Goal: Leave review/rating: Leave review/rating

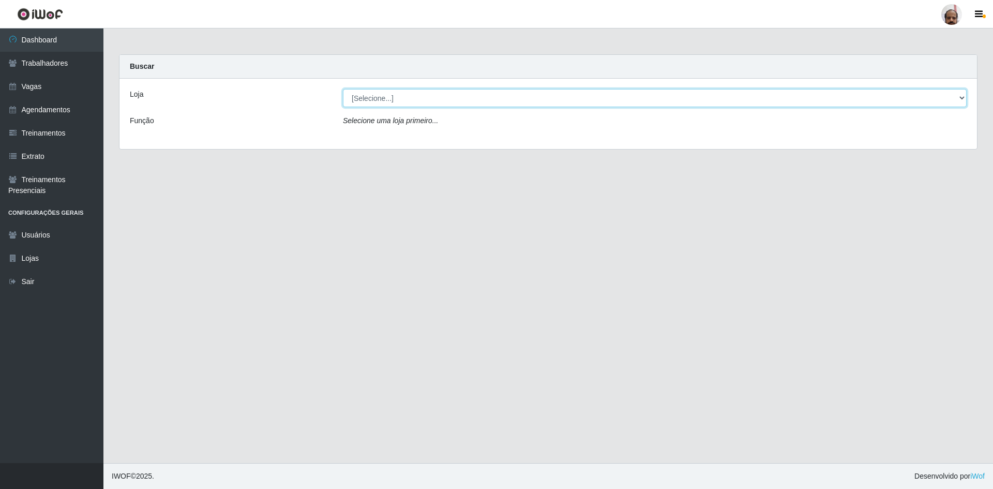
click at [963, 95] on select "[Selecione...] Mar Vermelho - Loja 05" at bounding box center [655, 98] width 624 height 18
select select "252"
click at [343, 89] on select "[Selecione...] Mar Vermelho - Loja 05" at bounding box center [655, 98] width 624 height 18
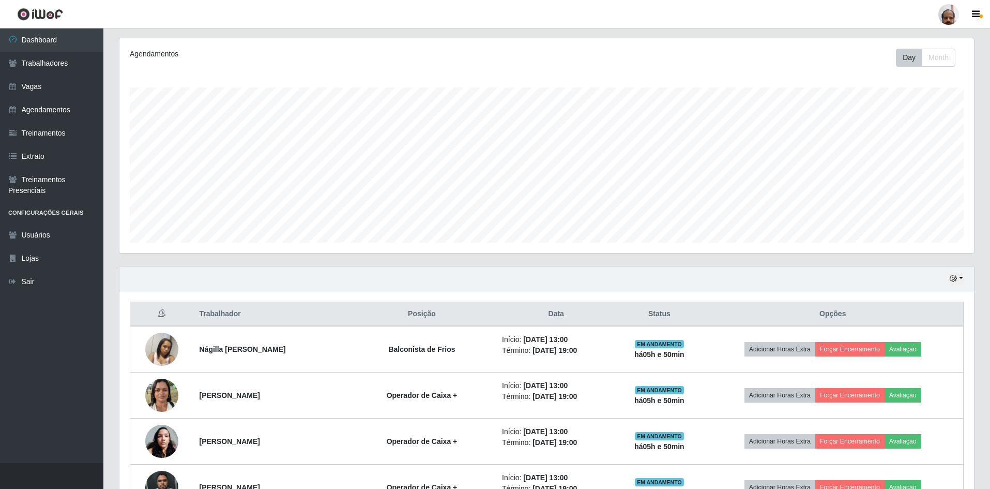
scroll to position [310, 0]
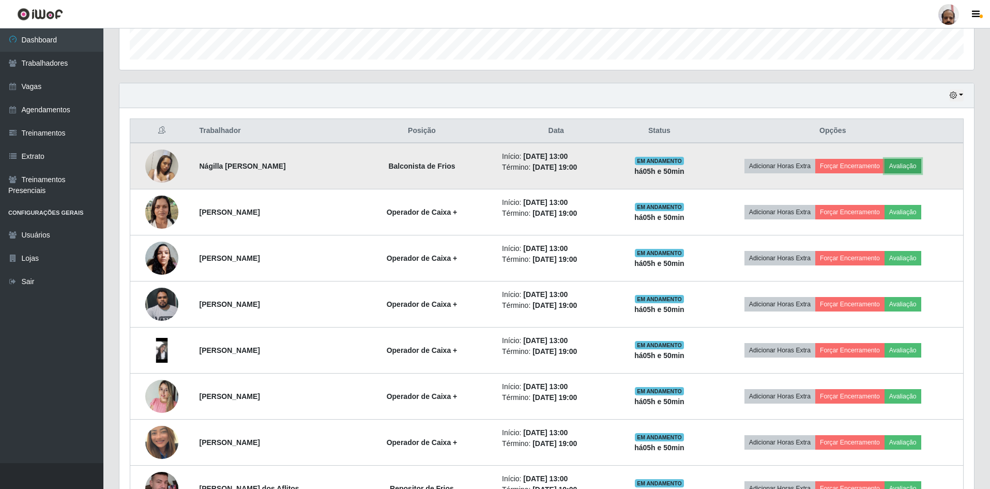
click at [911, 162] on button "Avaliação" at bounding box center [903, 166] width 37 height 14
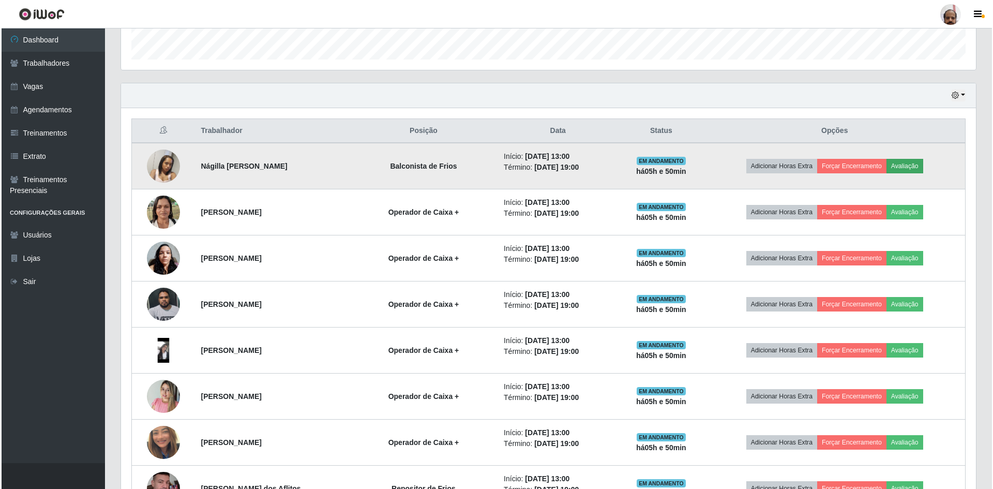
scroll to position [215, 850]
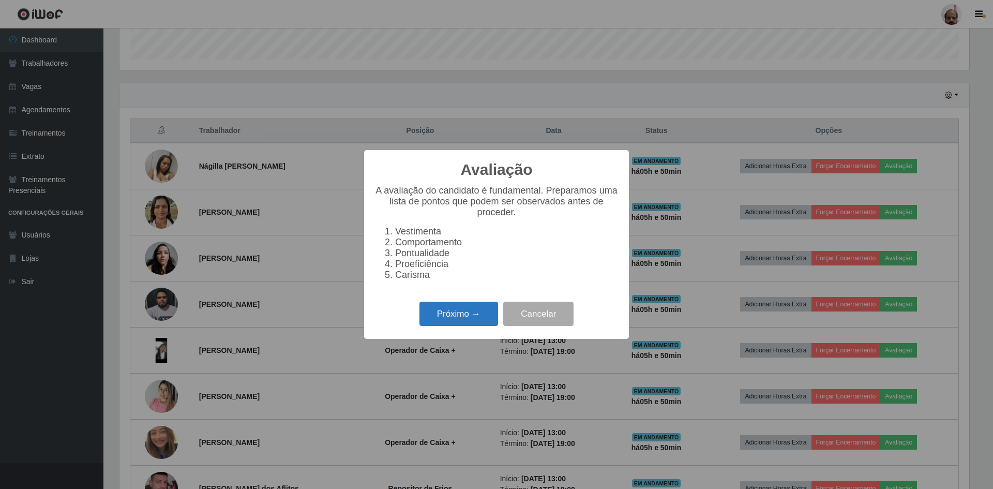
click at [464, 316] on button "Próximo →" at bounding box center [458, 313] width 79 height 24
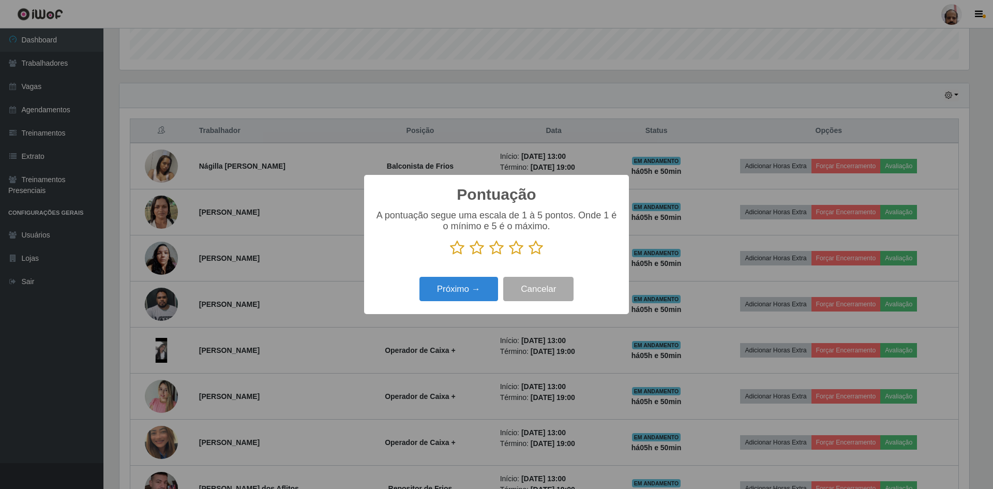
scroll to position [516930, 516295]
click at [534, 247] on icon at bounding box center [536, 248] width 14 height 16
click at [529, 255] on input "radio" at bounding box center [529, 255] width 0 height 0
click at [462, 299] on button "Próximo →" at bounding box center [458, 289] width 79 height 24
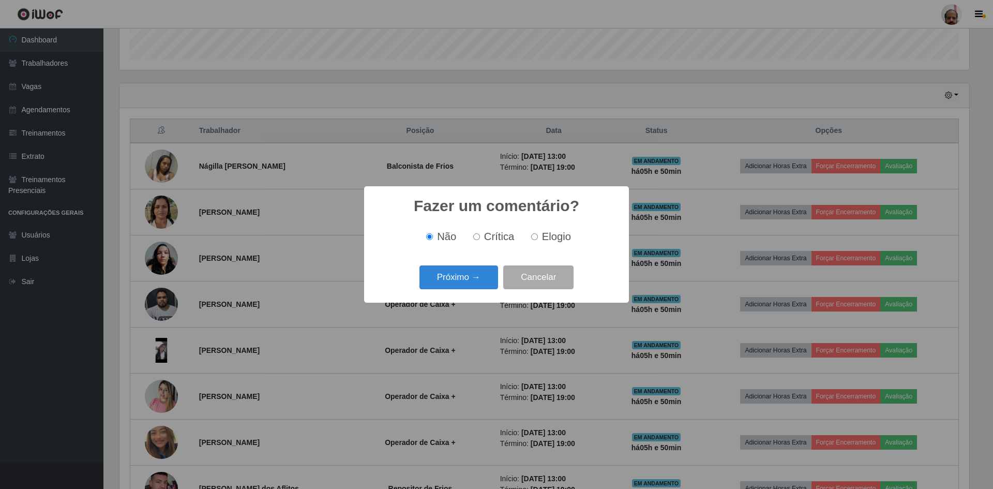
click at [552, 238] on span "Elogio" at bounding box center [556, 236] width 29 height 11
click at [538, 238] on input "Elogio" at bounding box center [534, 236] width 7 height 7
radio input "true"
click at [449, 286] on button "Próximo →" at bounding box center [458, 277] width 79 height 24
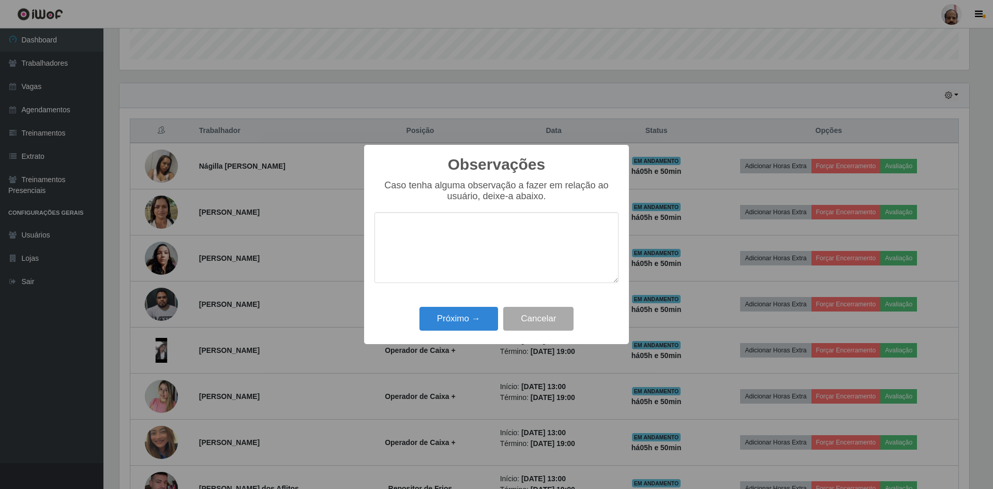
click at [453, 333] on div "Próximo → Cancelar" at bounding box center [496, 318] width 244 height 29
click at [458, 322] on button "Próximo →" at bounding box center [458, 319] width 79 height 24
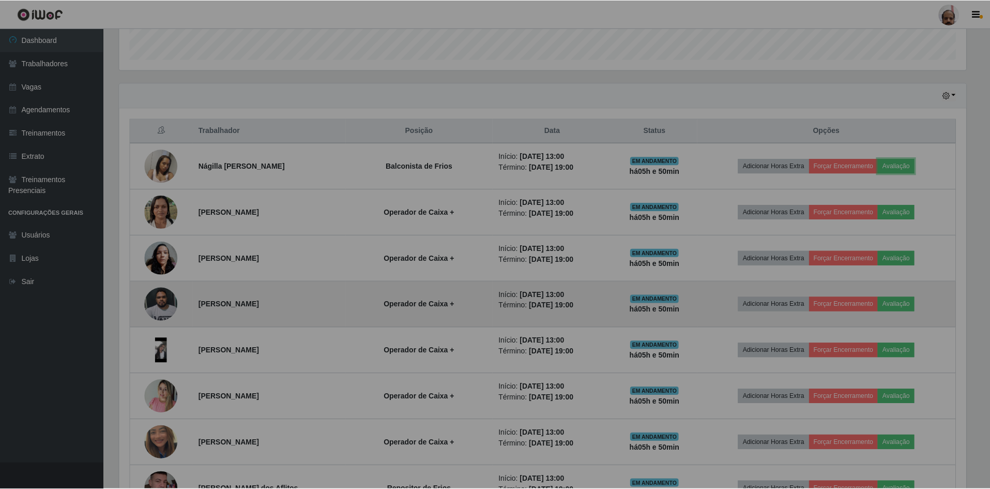
scroll to position [215, 855]
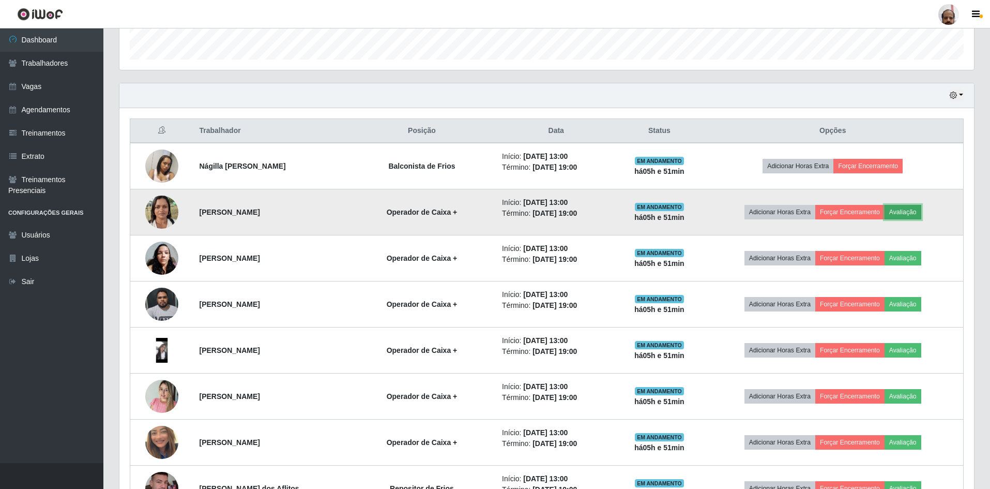
click at [910, 207] on button "Avaliação" at bounding box center [903, 212] width 37 height 14
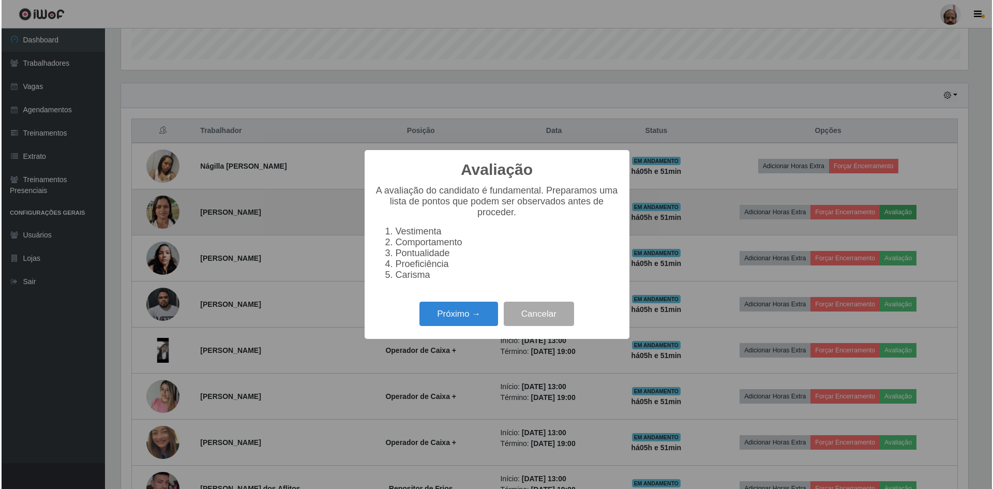
scroll to position [215, 850]
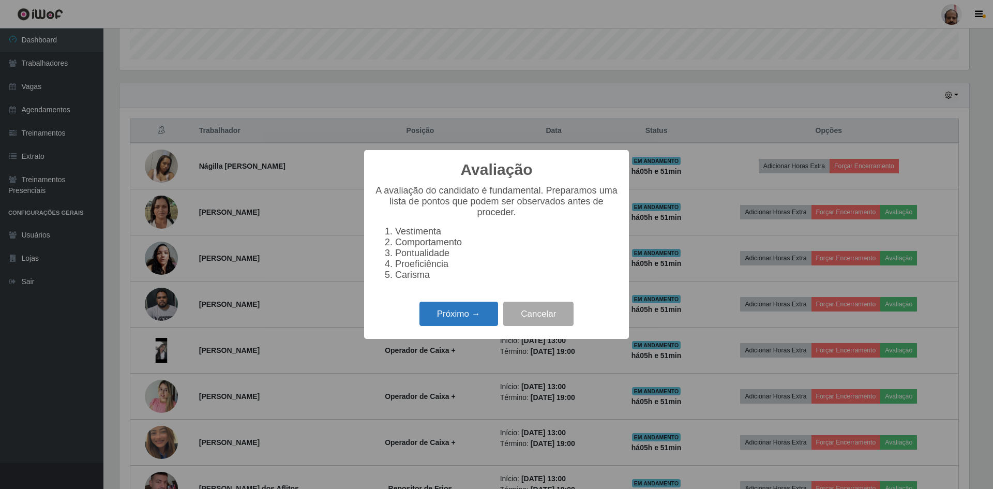
click at [446, 319] on button "Próximo →" at bounding box center [458, 313] width 79 height 24
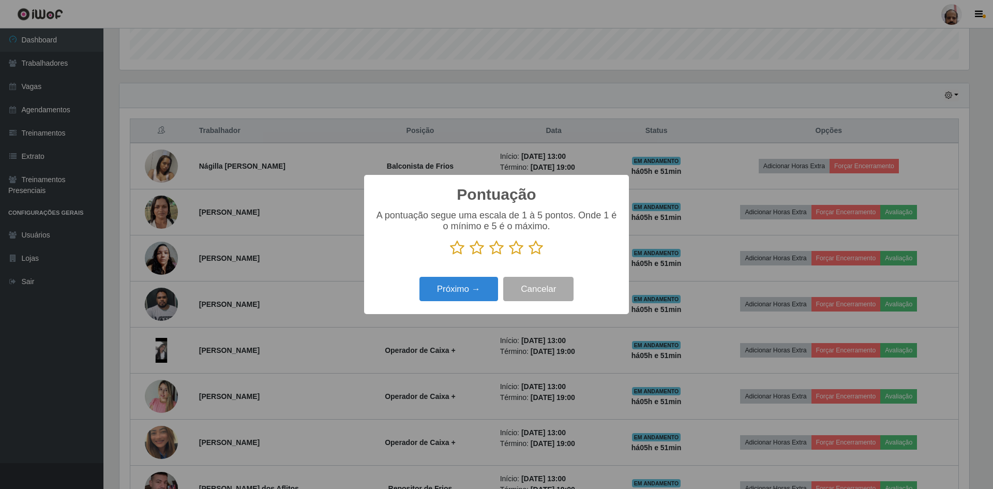
click at [538, 245] on icon at bounding box center [536, 248] width 14 height 16
click at [529, 255] on input "radio" at bounding box center [529, 255] width 0 height 0
click at [465, 288] on button "Próximo →" at bounding box center [458, 289] width 79 height 24
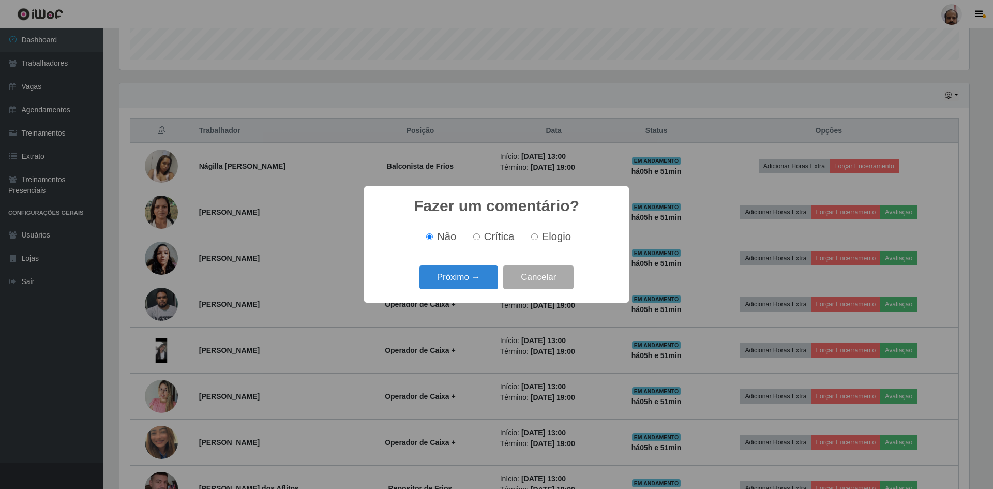
click at [535, 236] on input "Elogio" at bounding box center [534, 236] width 7 height 7
radio input "true"
click at [470, 283] on button "Próximo →" at bounding box center [458, 277] width 79 height 24
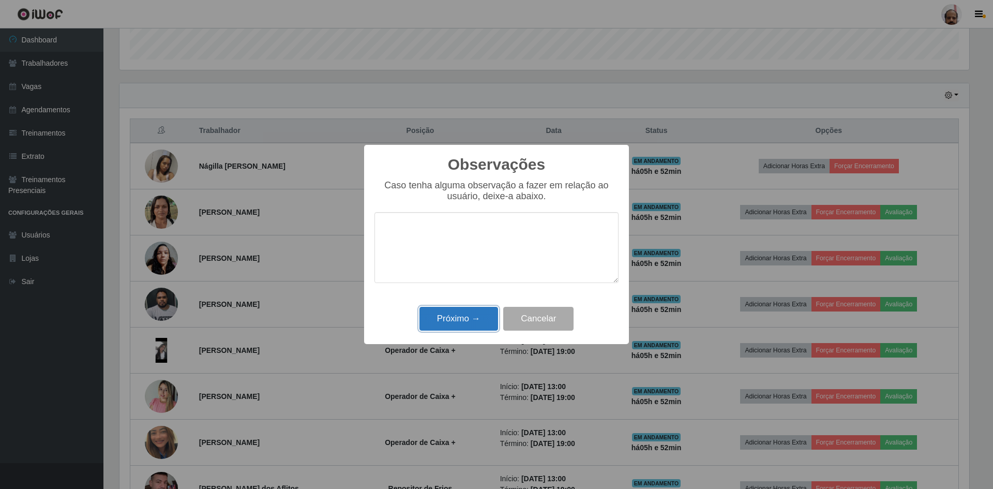
click at [471, 311] on button "Próximo →" at bounding box center [458, 319] width 79 height 24
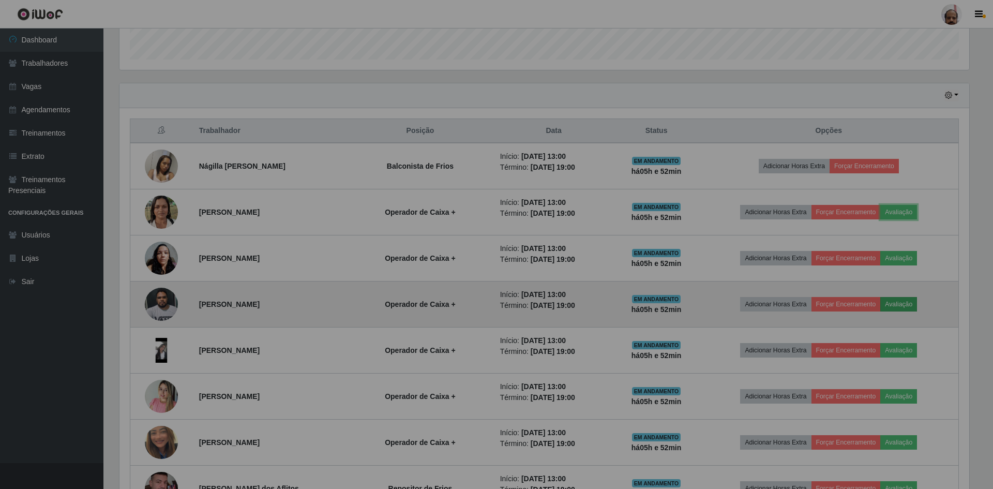
scroll to position [215, 855]
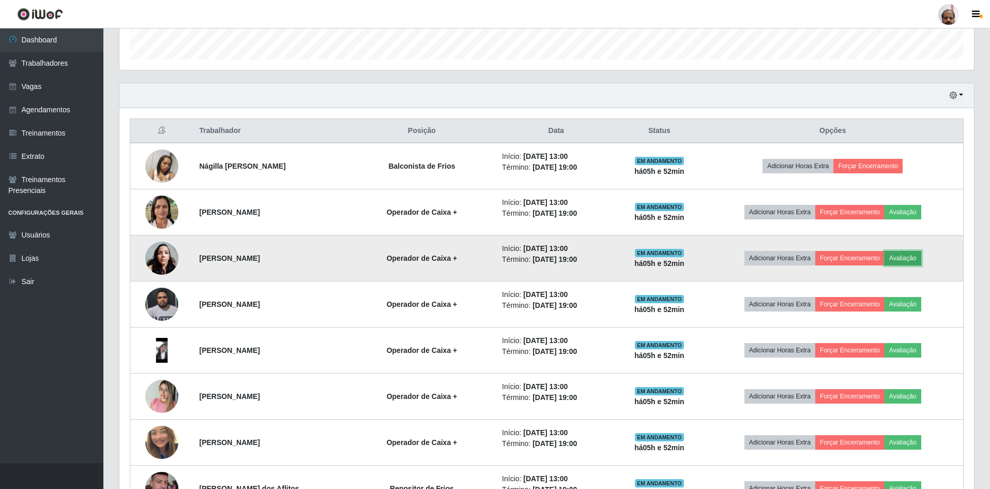
click at [907, 258] on button "Avaliação" at bounding box center [903, 258] width 37 height 14
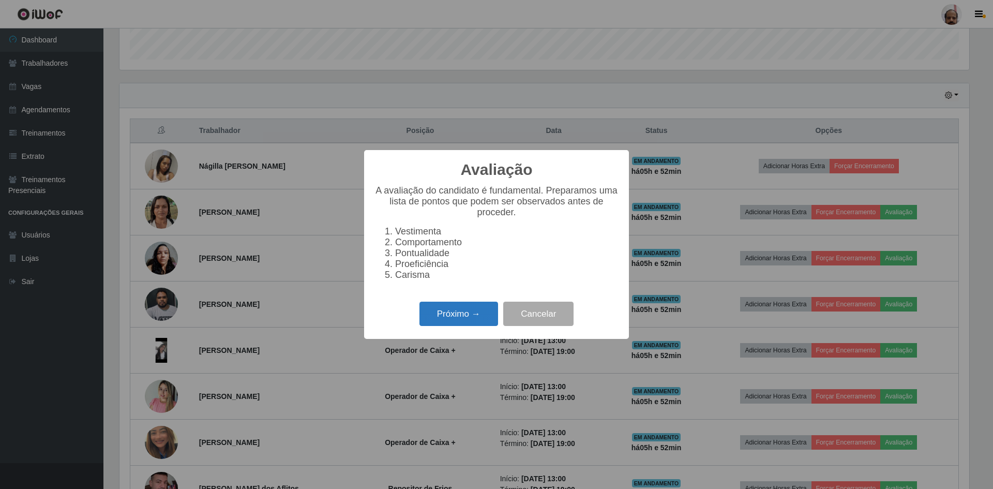
click at [438, 324] on button "Próximo →" at bounding box center [458, 313] width 79 height 24
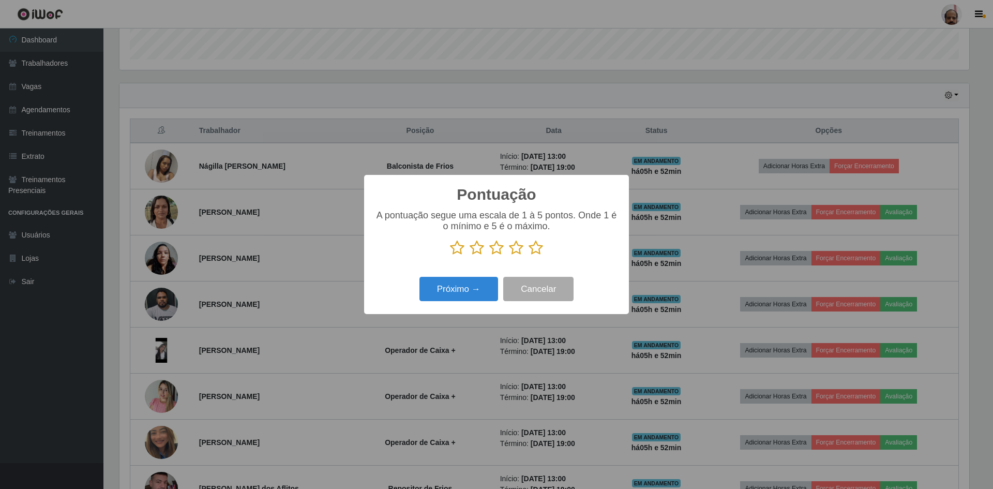
click at [536, 250] on icon at bounding box center [536, 248] width 14 height 16
click at [529, 255] on input "radio" at bounding box center [529, 255] width 0 height 0
drag, startPoint x: 463, startPoint y: 291, endPoint x: 470, endPoint y: 286, distance: 8.2
click at [470, 286] on button "Próximo →" at bounding box center [458, 289] width 79 height 24
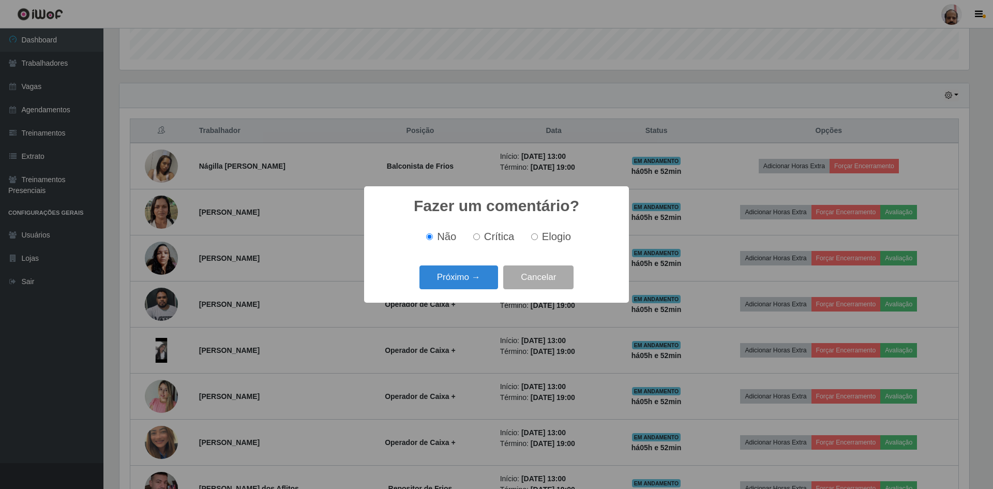
click at [566, 237] on span "Elogio" at bounding box center [556, 236] width 29 height 11
click at [538, 237] on input "Elogio" at bounding box center [534, 236] width 7 height 7
radio input "true"
click at [451, 291] on div "Próximo → Cancelar" at bounding box center [496, 276] width 244 height 29
click at [456, 280] on button "Próximo →" at bounding box center [458, 277] width 79 height 24
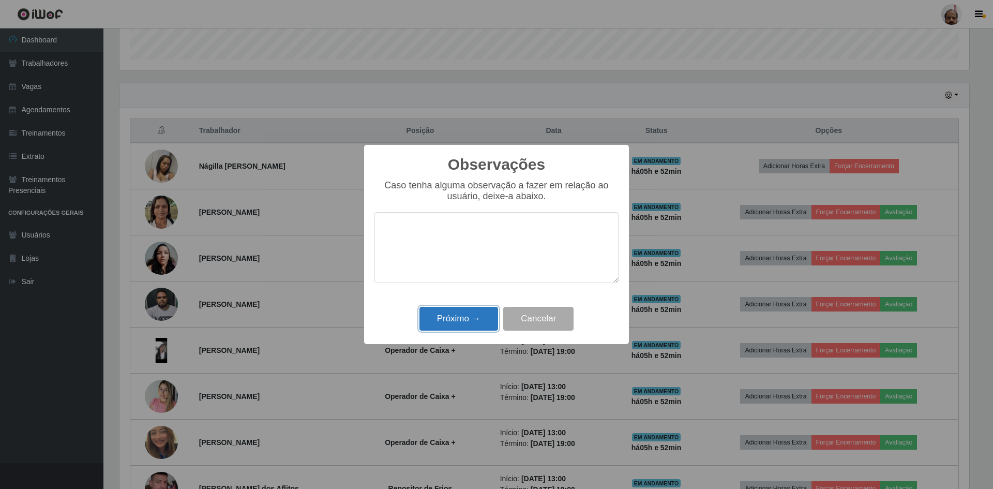
click at [446, 321] on button "Próximo →" at bounding box center [458, 319] width 79 height 24
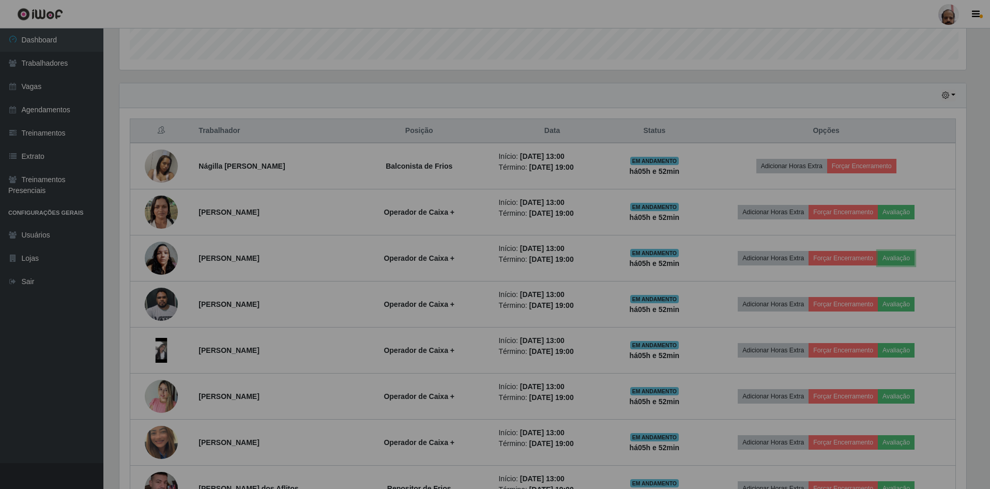
scroll to position [215, 855]
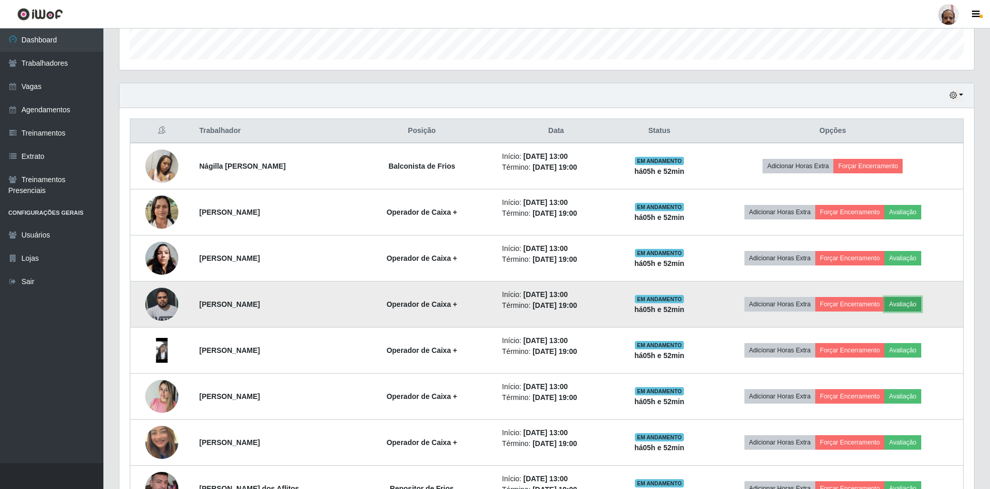
click at [909, 306] on button "Avaliação" at bounding box center [903, 304] width 37 height 14
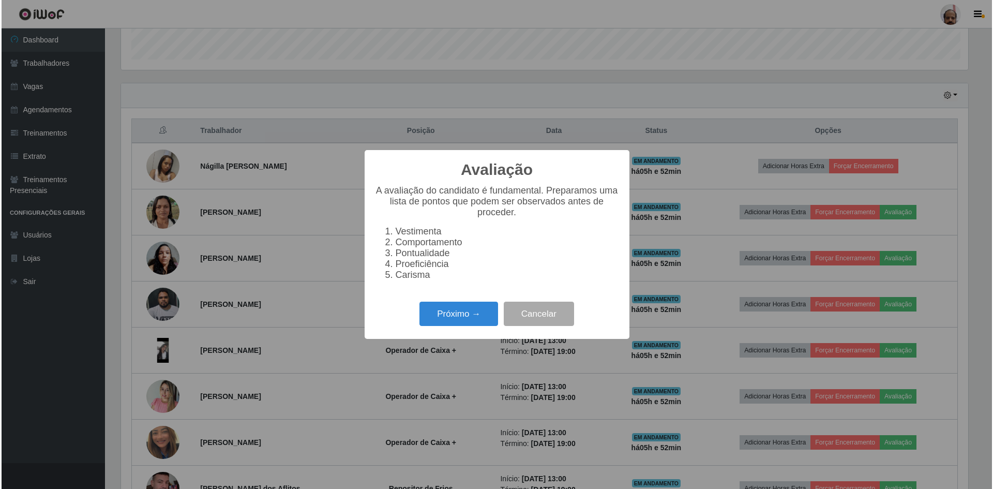
scroll to position [215, 850]
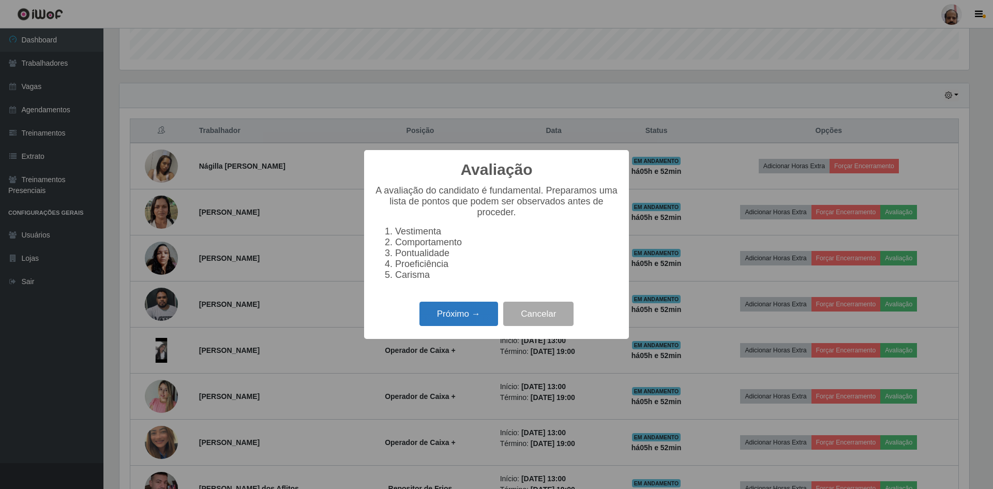
click at [457, 320] on button "Próximo →" at bounding box center [458, 313] width 79 height 24
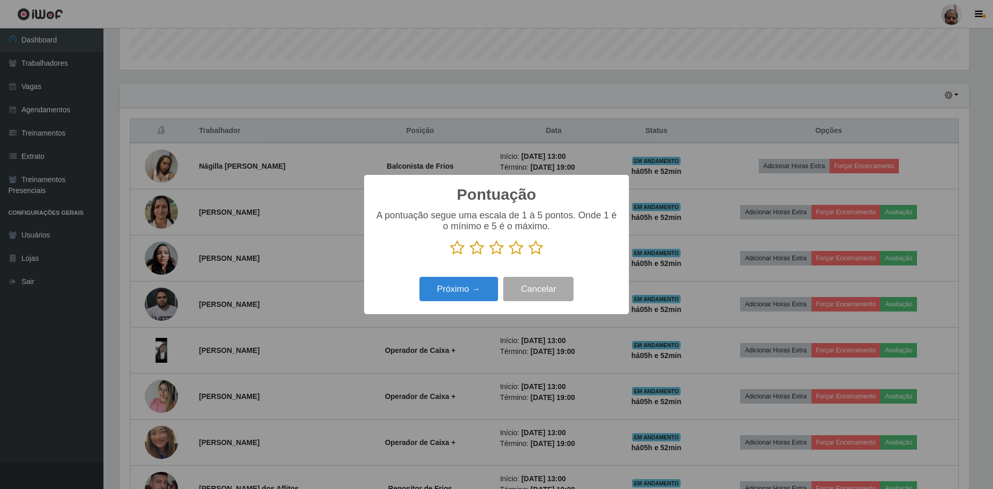
scroll to position [516930, 516295]
click at [534, 248] on icon at bounding box center [536, 248] width 14 height 16
click at [529, 255] on input "radio" at bounding box center [529, 255] width 0 height 0
click at [475, 289] on button "Próximo →" at bounding box center [458, 289] width 79 height 24
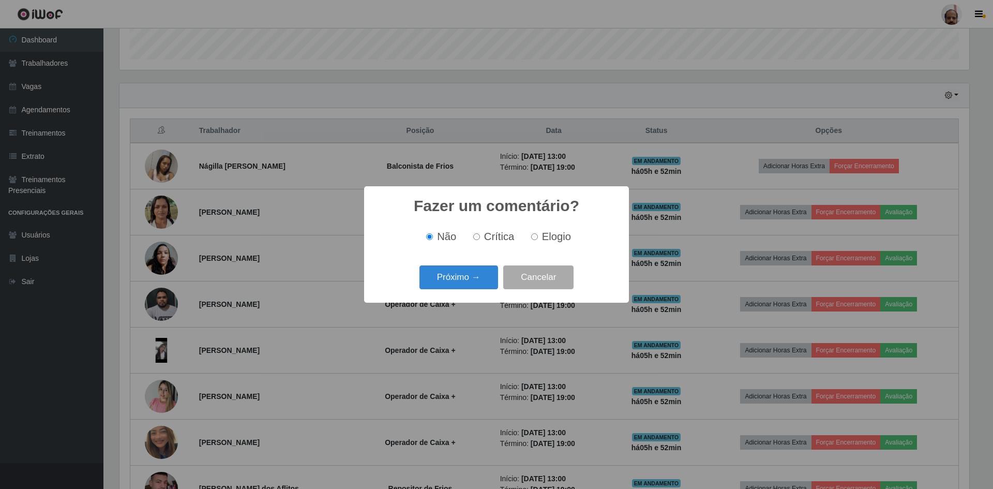
click at [542, 236] on span "Elogio" at bounding box center [556, 236] width 29 height 11
click at [538, 236] on input "Elogio" at bounding box center [534, 236] width 7 height 7
radio input "true"
click at [451, 279] on button "Próximo →" at bounding box center [458, 277] width 79 height 24
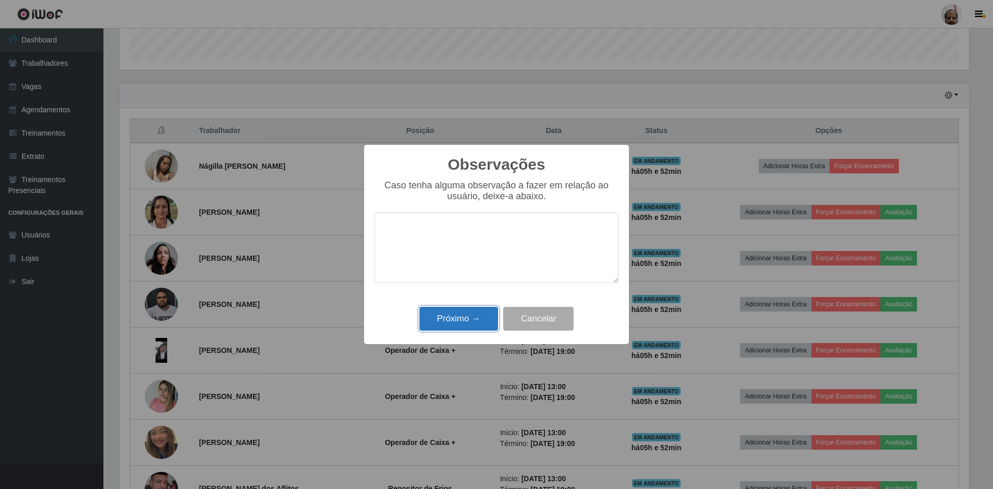
click at [460, 318] on button "Próximo →" at bounding box center [458, 319] width 79 height 24
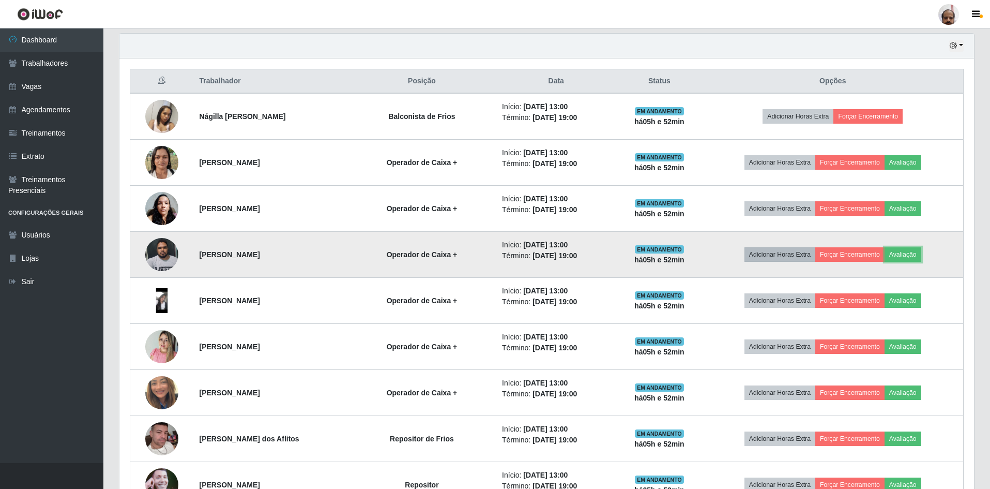
scroll to position [414, 0]
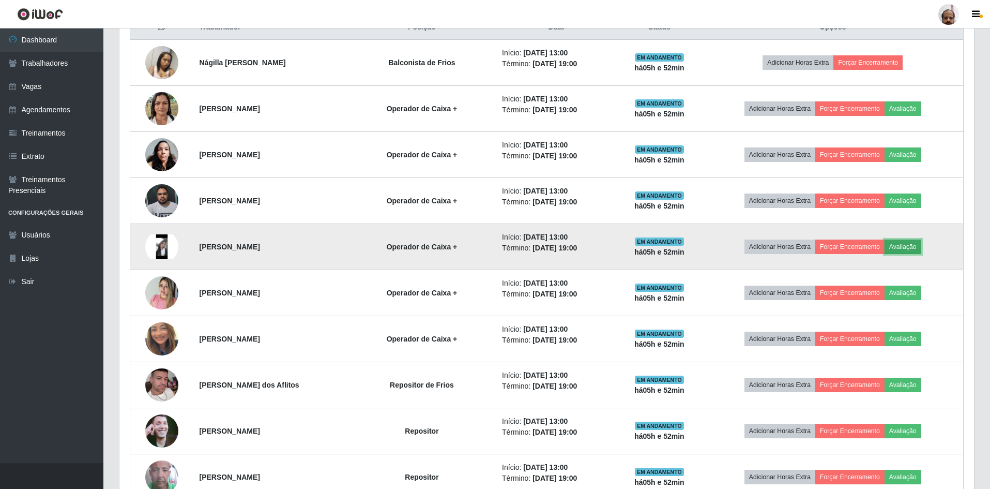
click at [917, 245] on button "Avaliação" at bounding box center [903, 246] width 37 height 14
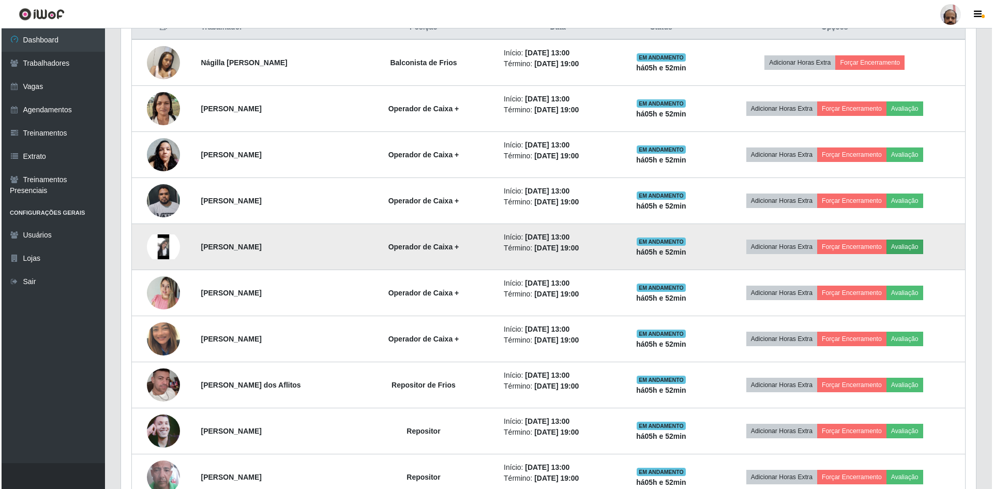
scroll to position [215, 850]
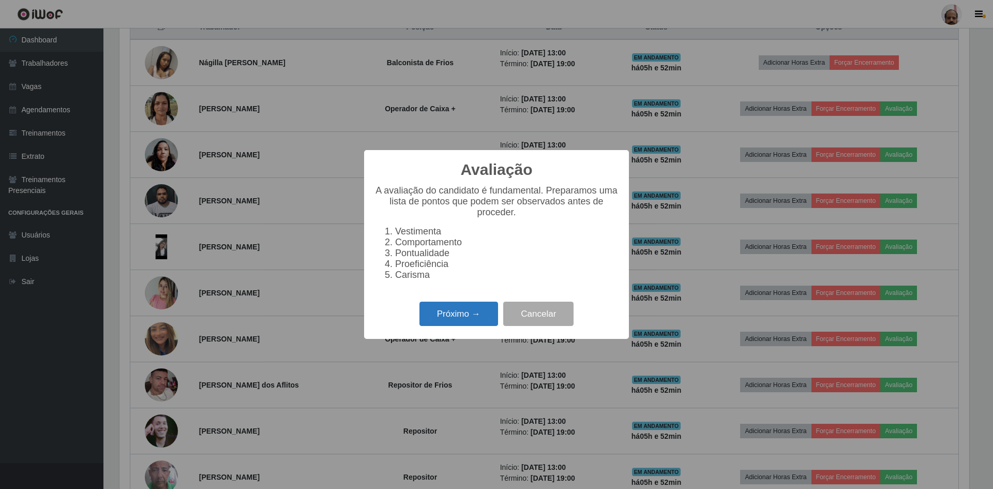
click at [468, 316] on button "Próximo →" at bounding box center [458, 313] width 79 height 24
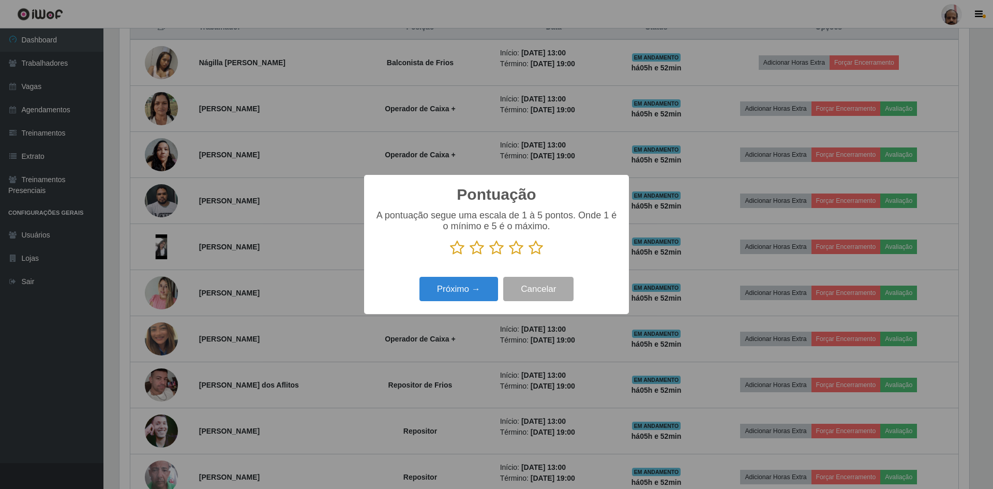
click at [535, 250] on icon at bounding box center [536, 248] width 14 height 16
click at [529, 255] on input "radio" at bounding box center [529, 255] width 0 height 0
click at [477, 280] on button "Próximo →" at bounding box center [458, 289] width 79 height 24
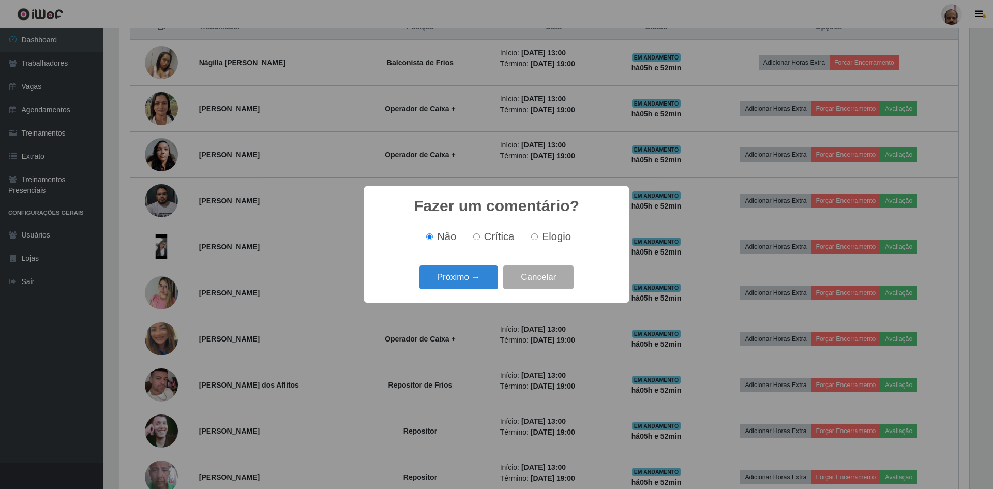
click at [540, 238] on label "Elogio" at bounding box center [549, 237] width 44 height 12
click at [538, 238] on input "Elogio" at bounding box center [534, 236] width 7 height 7
radio input "true"
click at [471, 281] on button "Próximo →" at bounding box center [458, 277] width 79 height 24
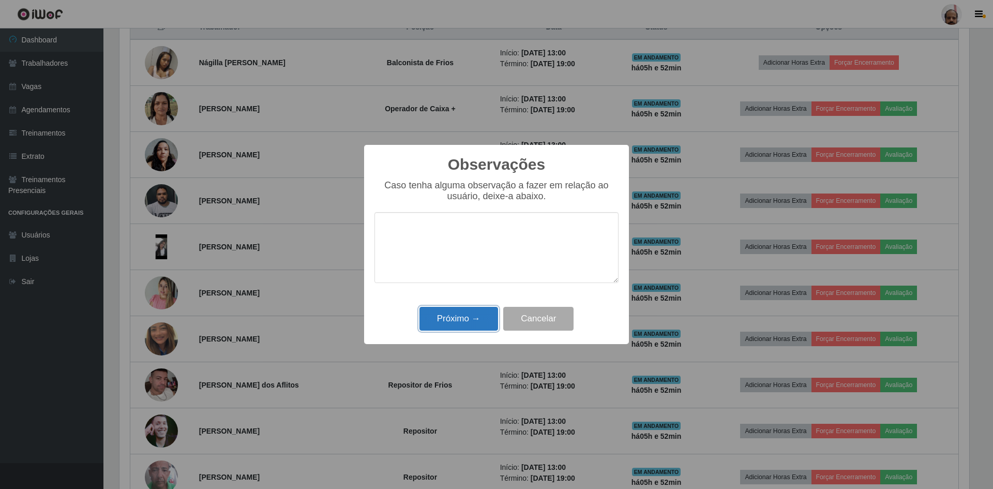
click at [470, 319] on button "Próximo →" at bounding box center [458, 319] width 79 height 24
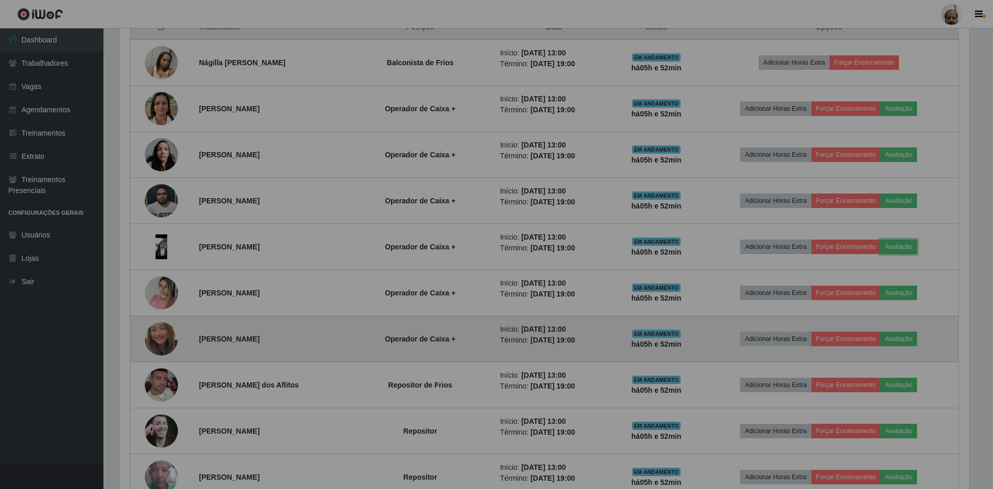
scroll to position [215, 855]
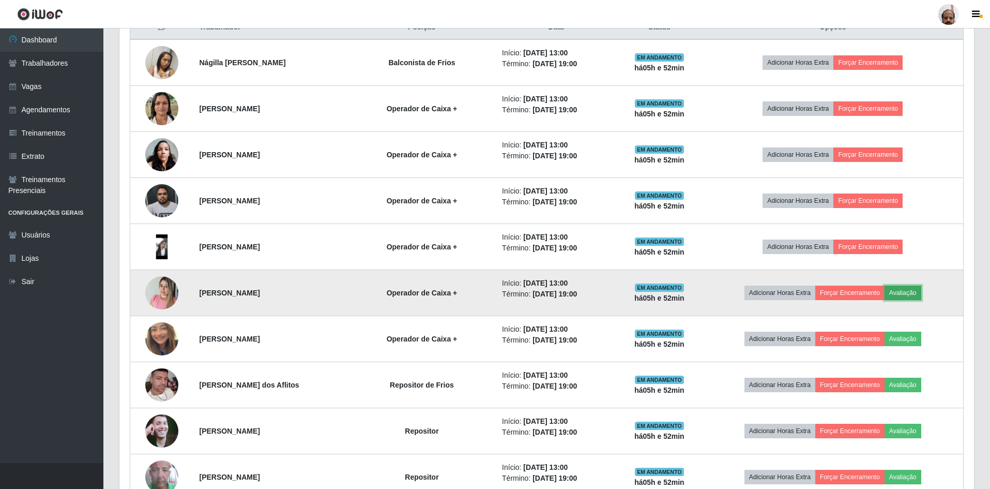
click at [914, 292] on button "Avaliação" at bounding box center [903, 292] width 37 height 14
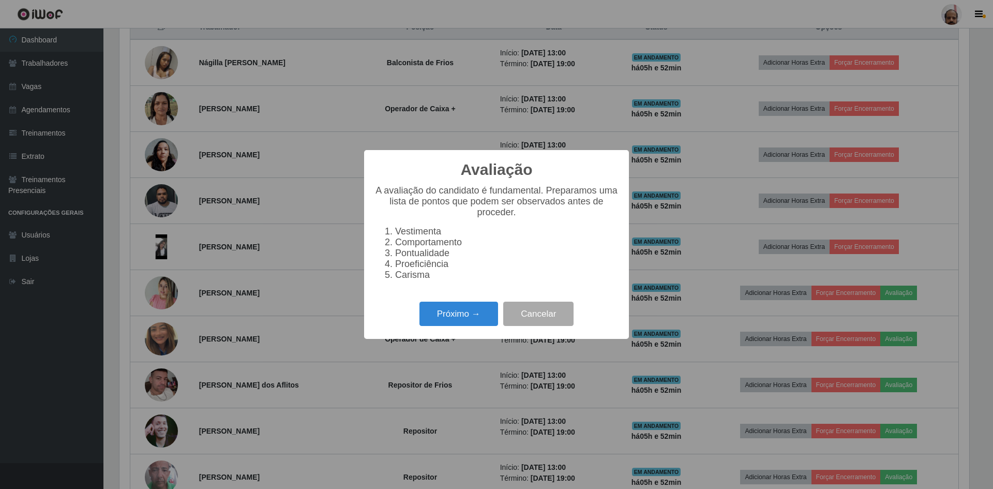
scroll to position [215, 850]
click at [443, 309] on button "Próximo →" at bounding box center [458, 313] width 79 height 24
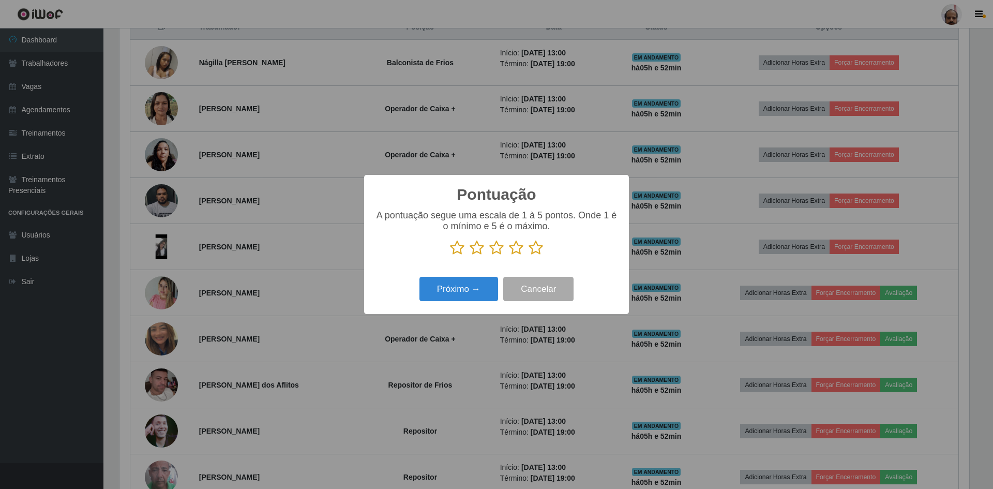
click at [534, 254] on icon at bounding box center [536, 248] width 14 height 16
click at [529, 255] on input "radio" at bounding box center [529, 255] width 0 height 0
click at [460, 294] on button "Próximo →" at bounding box center [458, 289] width 79 height 24
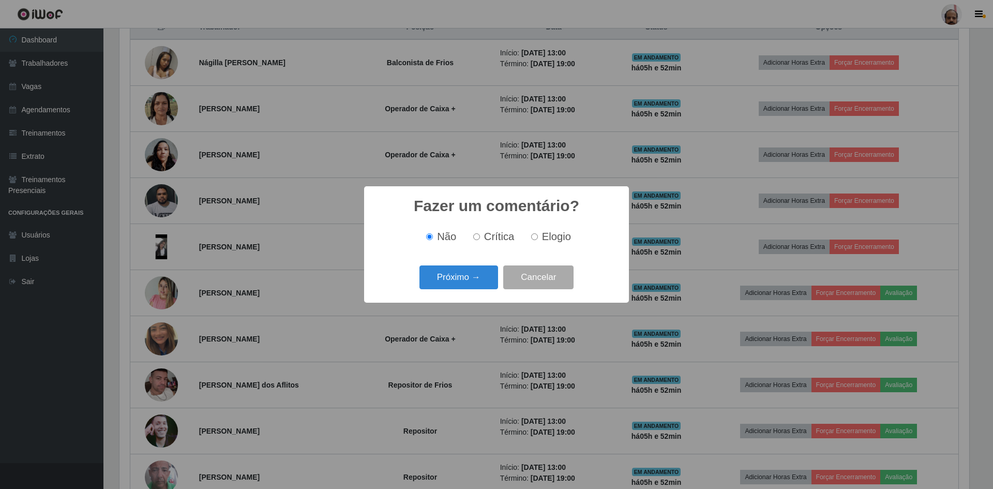
click at [536, 235] on input "Elogio" at bounding box center [534, 236] width 7 height 7
radio input "true"
click at [481, 280] on button "Próximo →" at bounding box center [458, 277] width 79 height 24
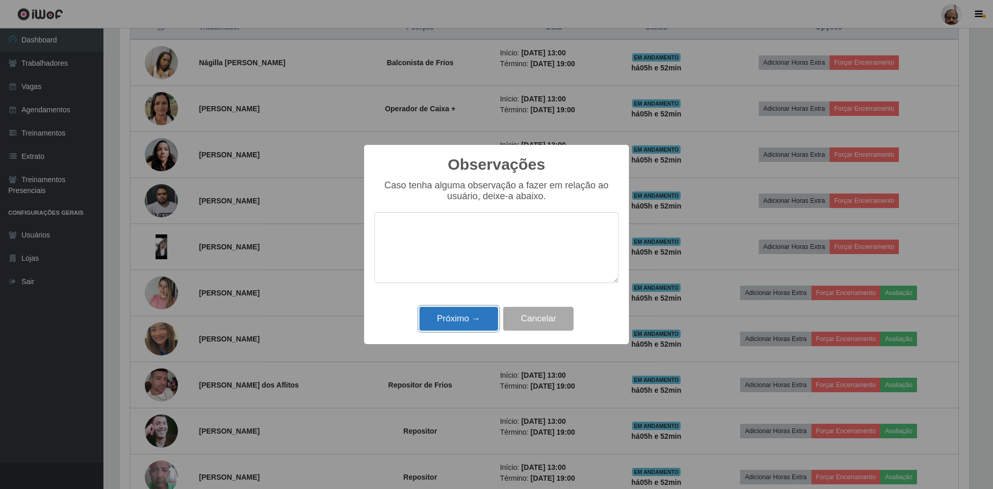
click at [465, 321] on button "Próximo →" at bounding box center [458, 319] width 79 height 24
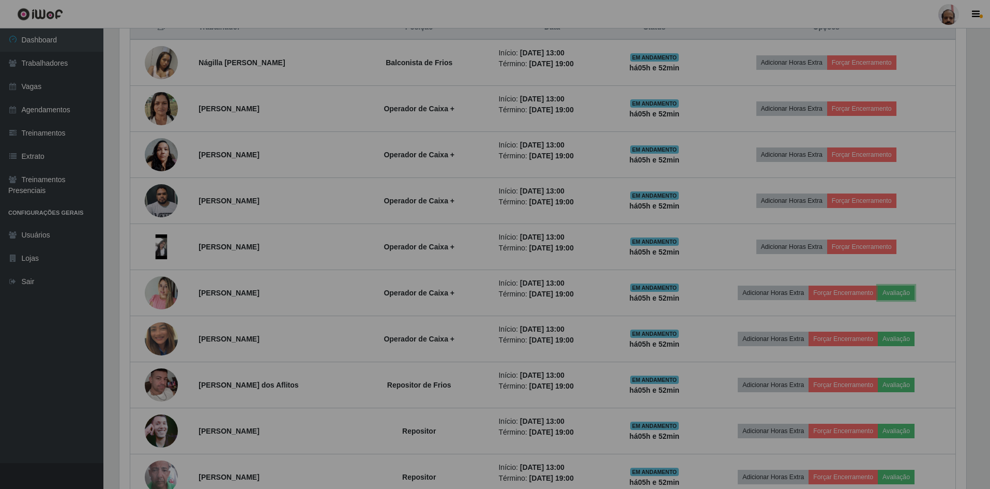
scroll to position [0, 0]
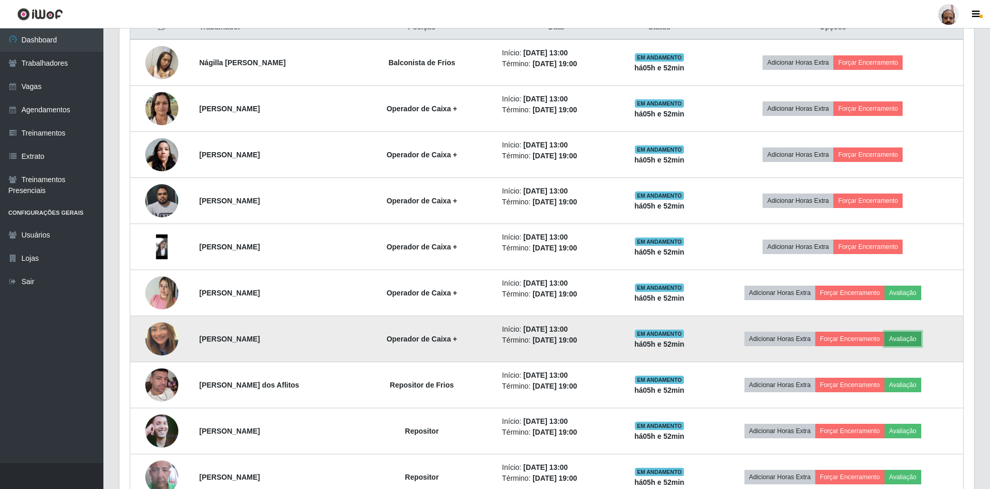
click at [911, 339] on button "Avaliação" at bounding box center [903, 338] width 37 height 14
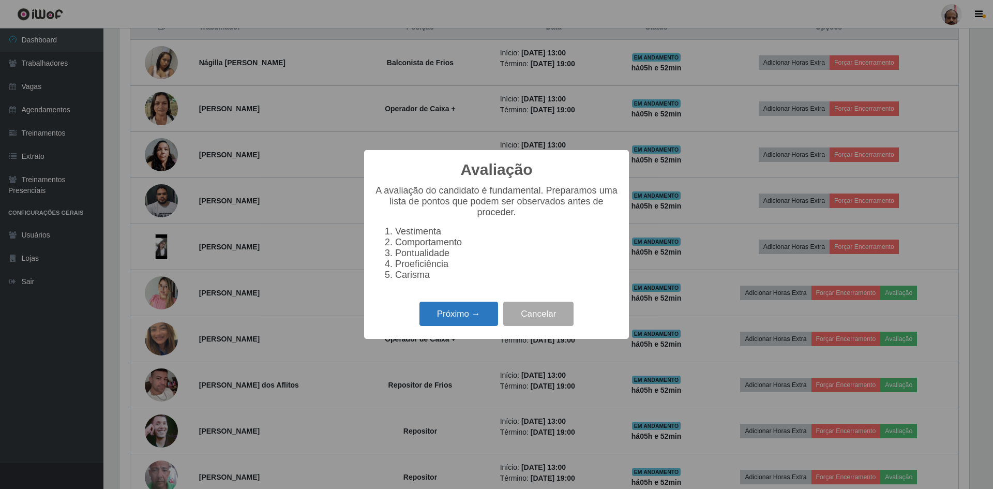
click at [465, 323] on button "Próximo →" at bounding box center [458, 313] width 79 height 24
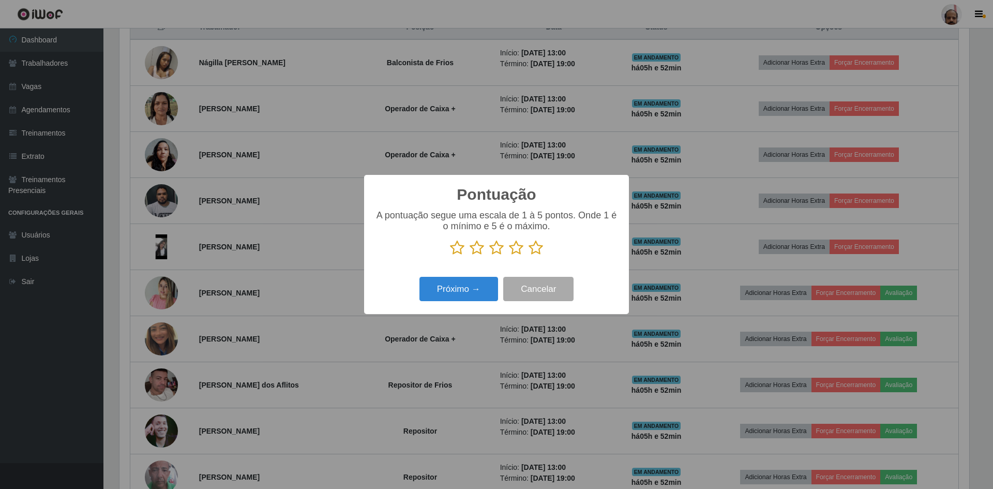
drag, startPoint x: 537, startPoint y: 249, endPoint x: 514, endPoint y: 269, distance: 30.8
click at [537, 249] on icon at bounding box center [536, 248] width 14 height 16
click at [529, 255] on input "radio" at bounding box center [529, 255] width 0 height 0
click at [470, 291] on button "Próximo →" at bounding box center [458, 289] width 79 height 24
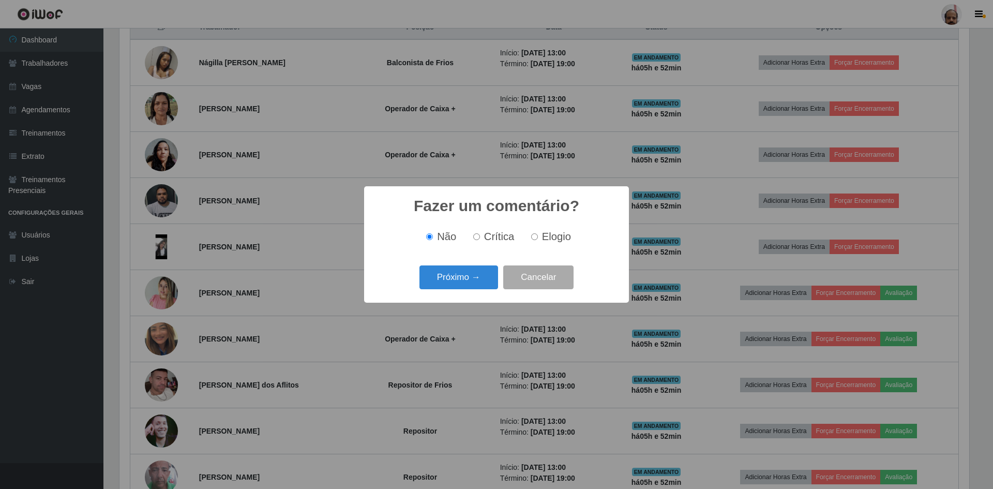
click at [551, 234] on span "Elogio" at bounding box center [556, 236] width 29 height 11
click at [538, 234] on input "Elogio" at bounding box center [534, 236] width 7 height 7
radio input "true"
click at [467, 280] on button "Próximo →" at bounding box center [458, 277] width 79 height 24
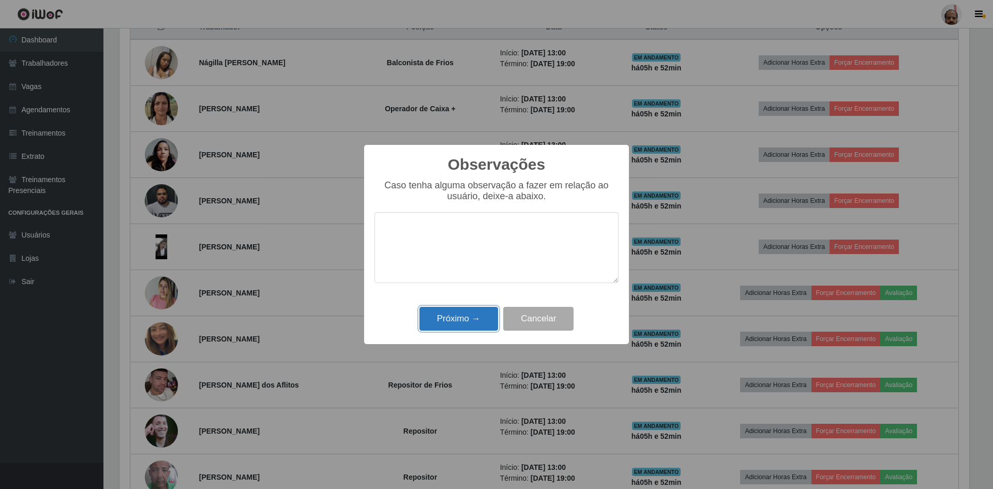
click at [458, 318] on button "Próximo →" at bounding box center [458, 319] width 79 height 24
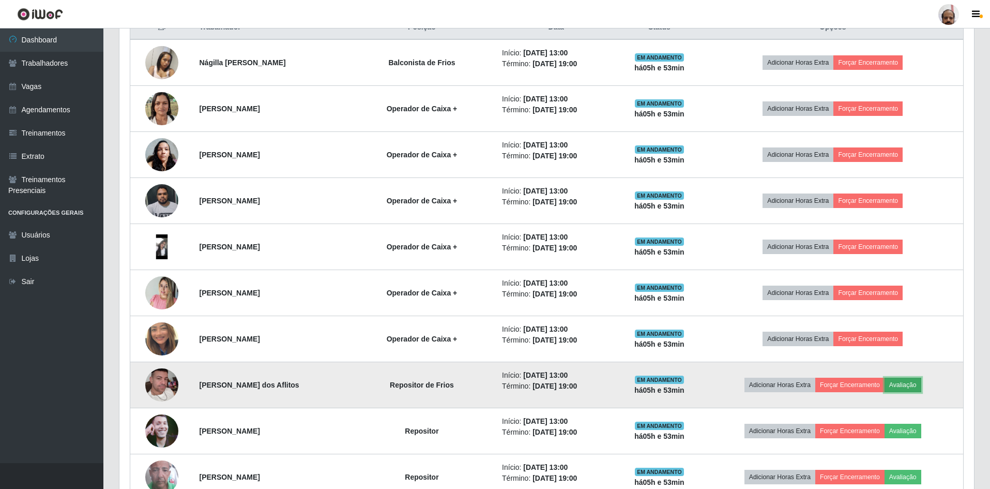
click at [912, 382] on button "Avaliação" at bounding box center [903, 385] width 37 height 14
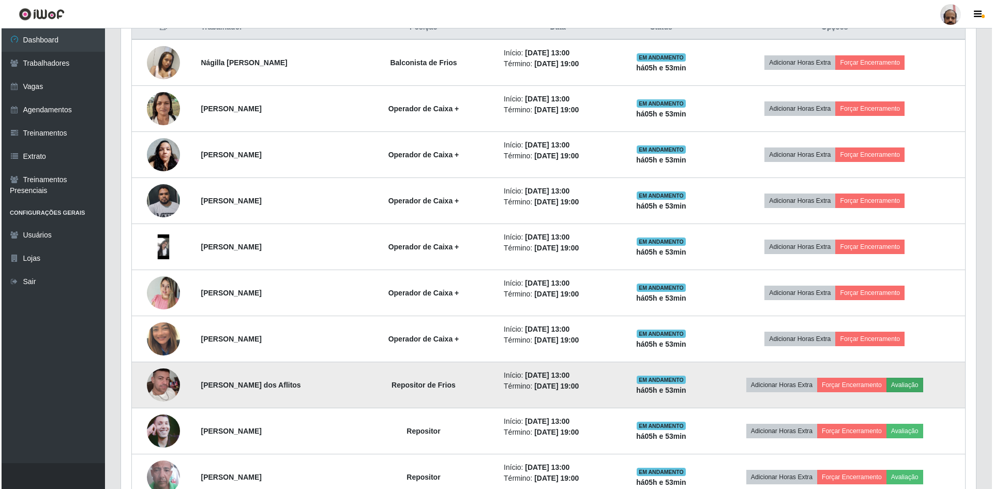
scroll to position [215, 850]
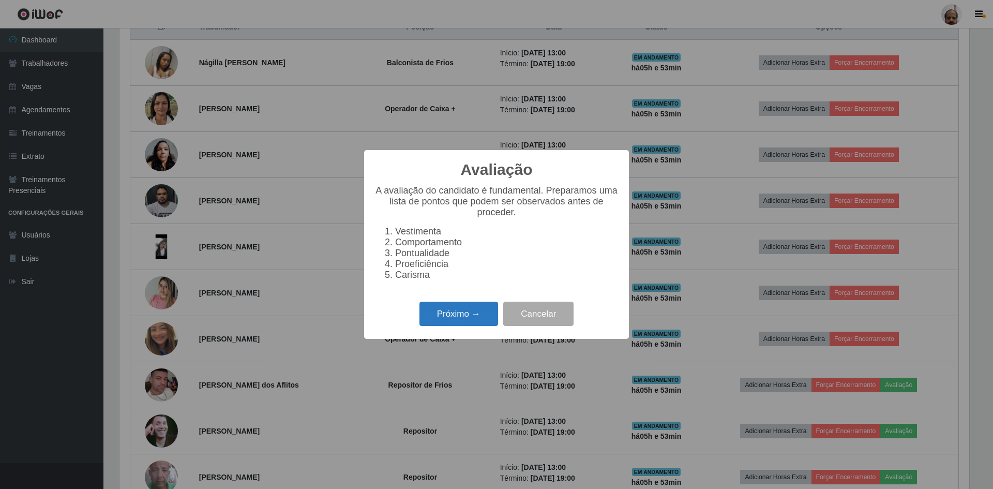
click at [457, 311] on button "Próximo →" at bounding box center [458, 313] width 79 height 24
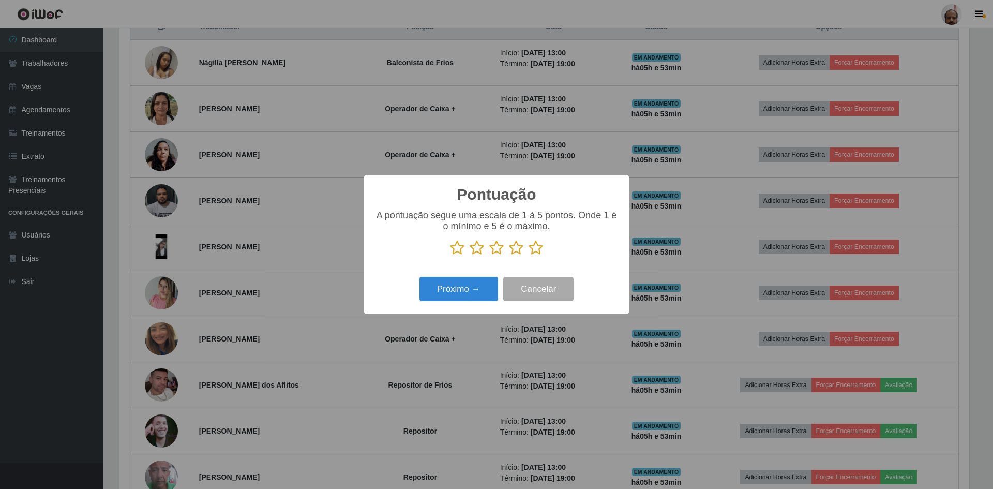
scroll to position [516930, 516295]
click at [535, 248] on icon at bounding box center [536, 248] width 14 height 16
click at [529, 255] on input "radio" at bounding box center [529, 255] width 0 height 0
click at [470, 287] on button "Próximo →" at bounding box center [458, 289] width 79 height 24
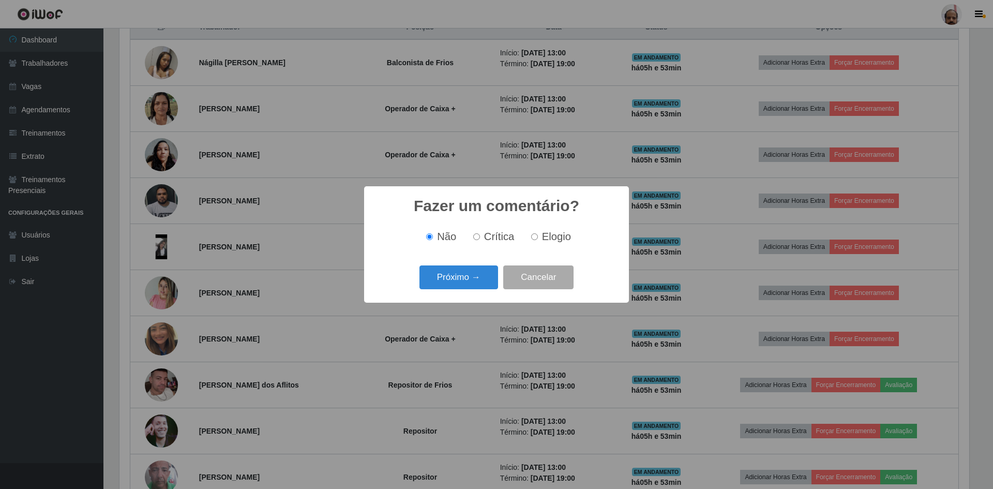
click at [536, 236] on input "Elogio" at bounding box center [534, 236] width 7 height 7
radio input "true"
click at [464, 284] on button "Próximo →" at bounding box center [458, 277] width 79 height 24
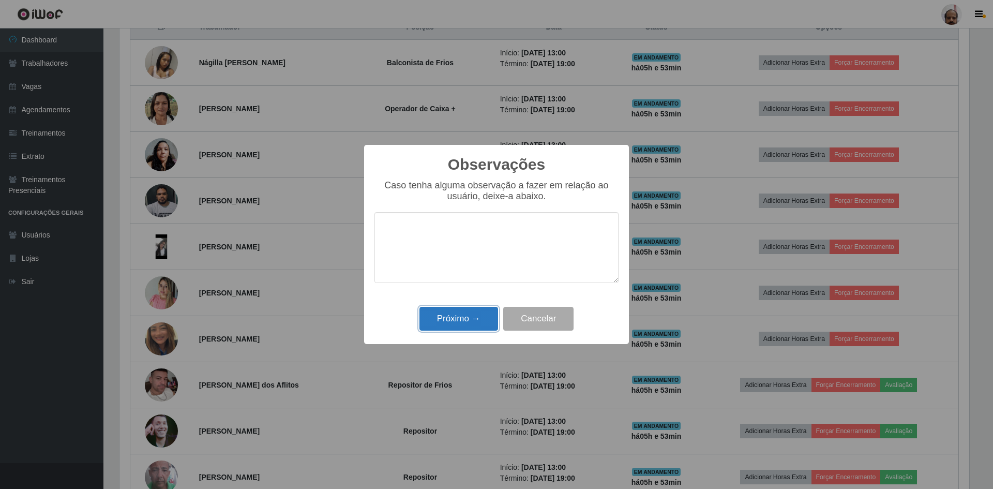
click at [457, 320] on button "Próximo →" at bounding box center [458, 319] width 79 height 24
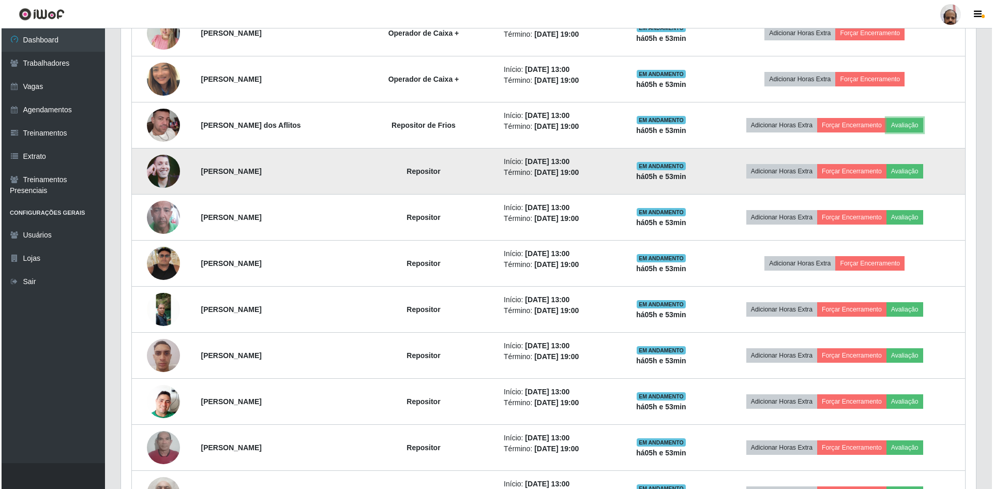
scroll to position [724, 0]
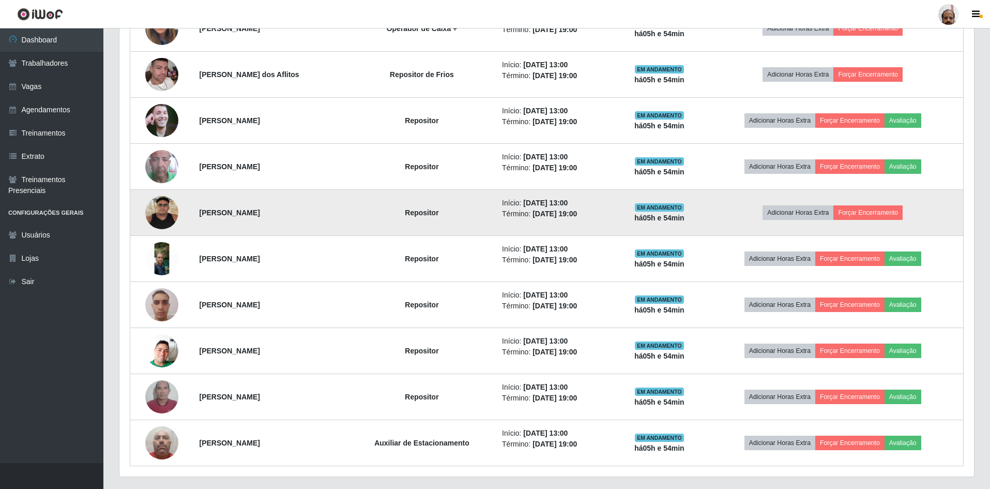
click at [156, 211] on img at bounding box center [161, 212] width 33 height 33
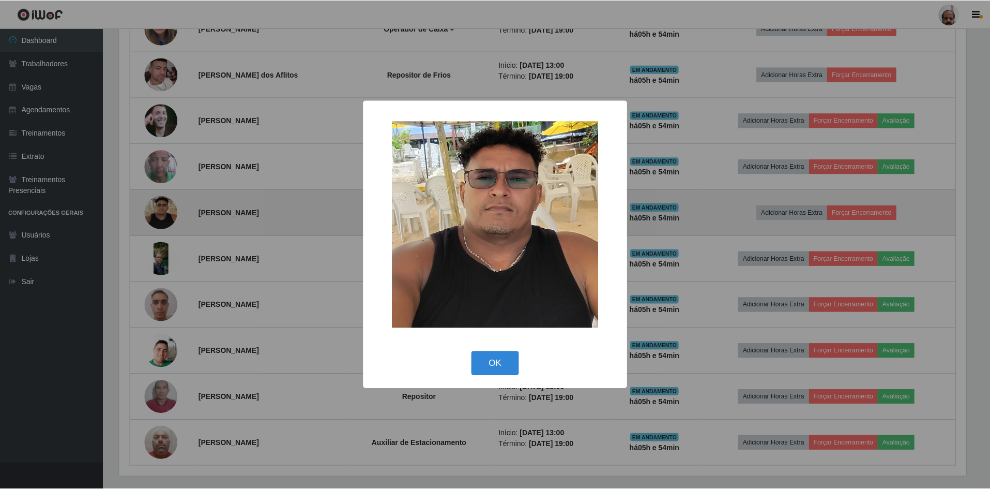
scroll to position [215, 850]
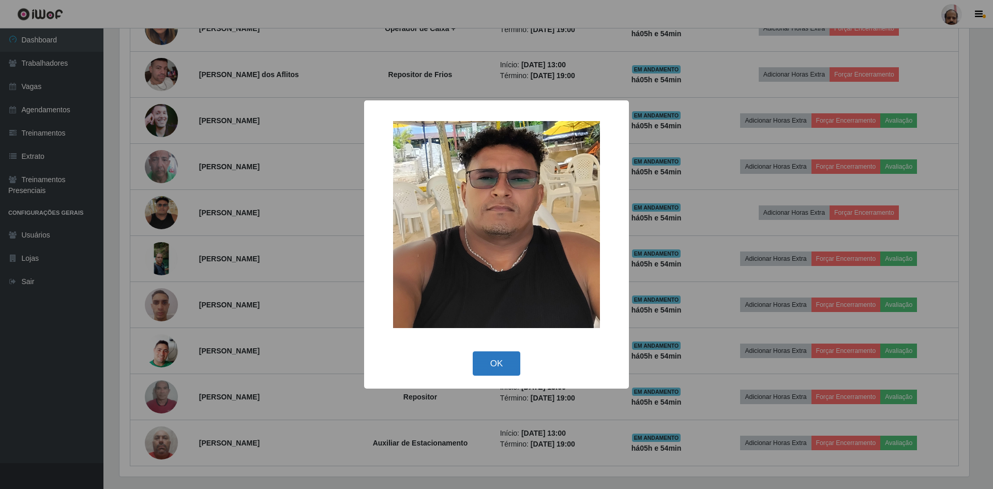
click at [509, 374] on button "OK" at bounding box center [497, 363] width 48 height 24
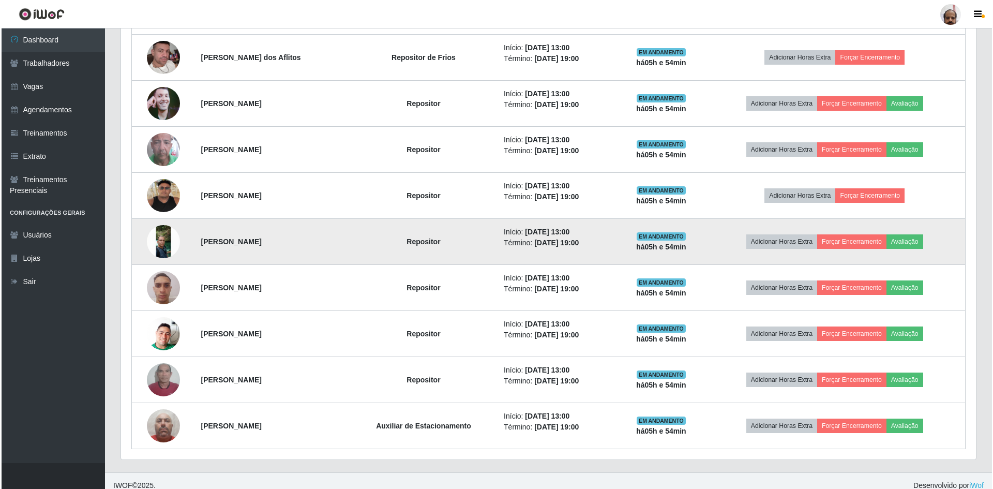
scroll to position [750, 0]
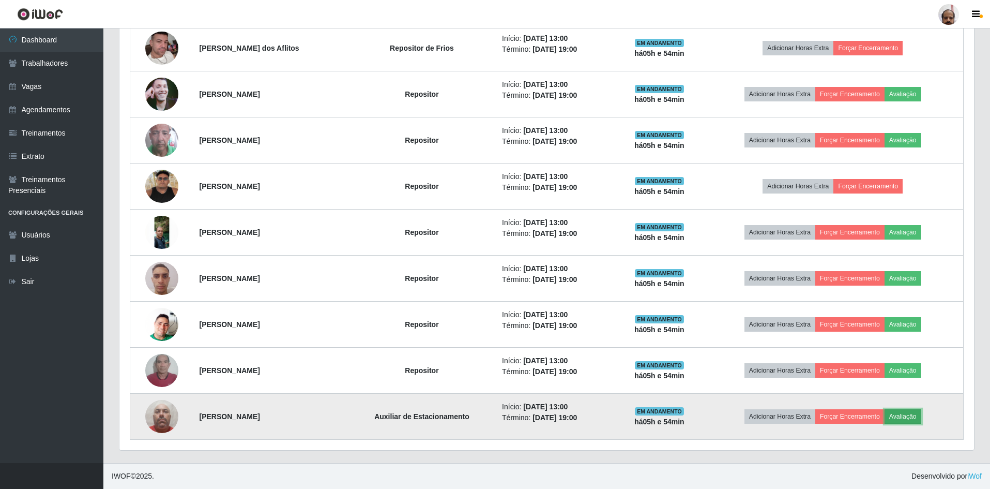
click at [900, 416] on button "Avaliação" at bounding box center [903, 416] width 37 height 14
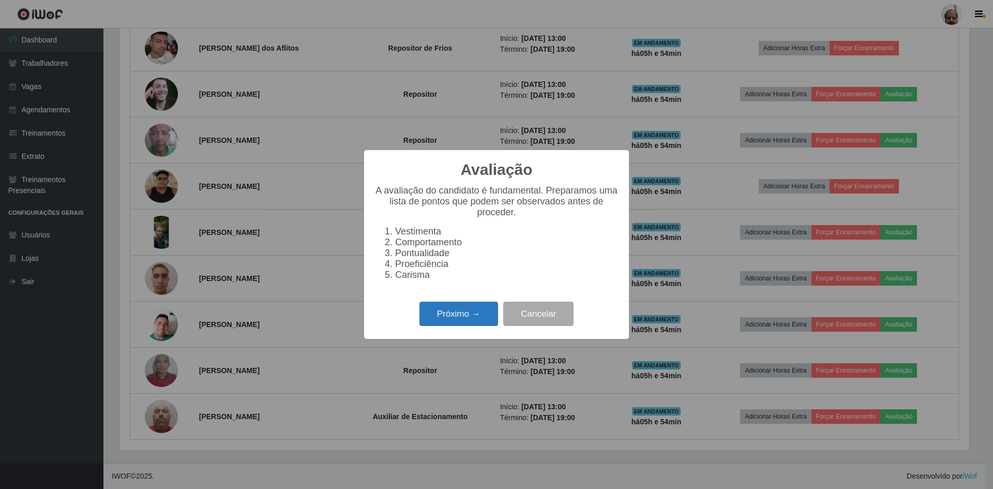
click at [456, 323] on button "Próximo →" at bounding box center [458, 313] width 79 height 24
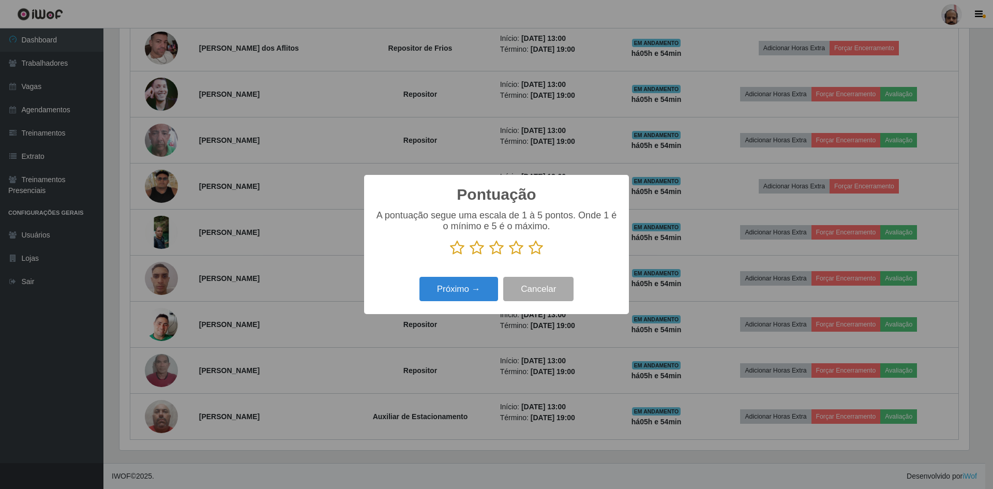
click at [537, 246] on icon at bounding box center [536, 248] width 14 height 16
click at [529, 255] on input "radio" at bounding box center [529, 255] width 0 height 0
click at [456, 284] on button "Próximo →" at bounding box center [458, 289] width 79 height 24
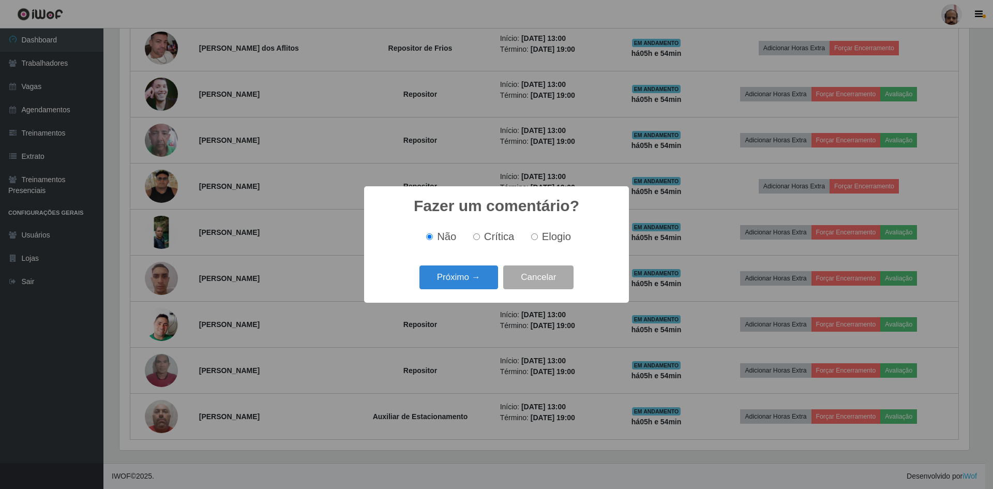
click at [535, 236] on input "Elogio" at bounding box center [534, 236] width 7 height 7
radio input "true"
click at [463, 279] on button "Próximo →" at bounding box center [458, 277] width 79 height 24
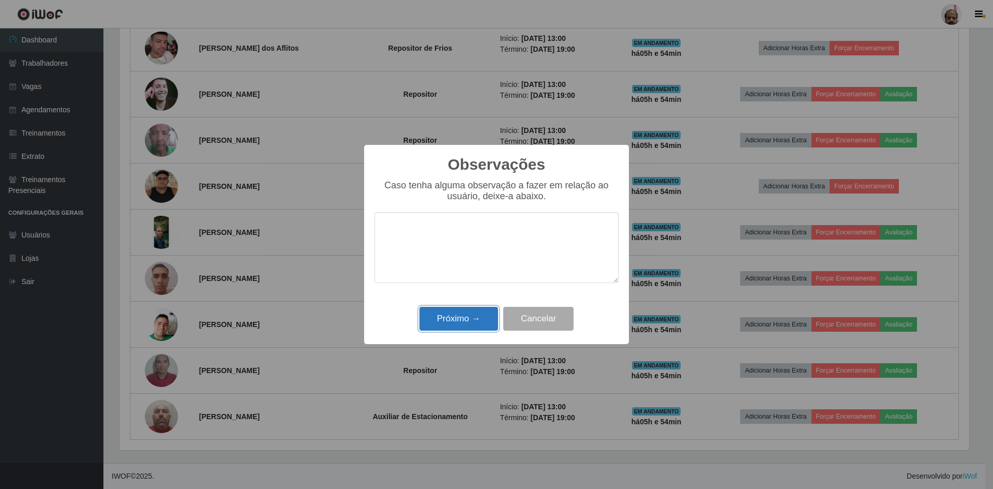
click at [464, 325] on button "Próximo →" at bounding box center [458, 319] width 79 height 24
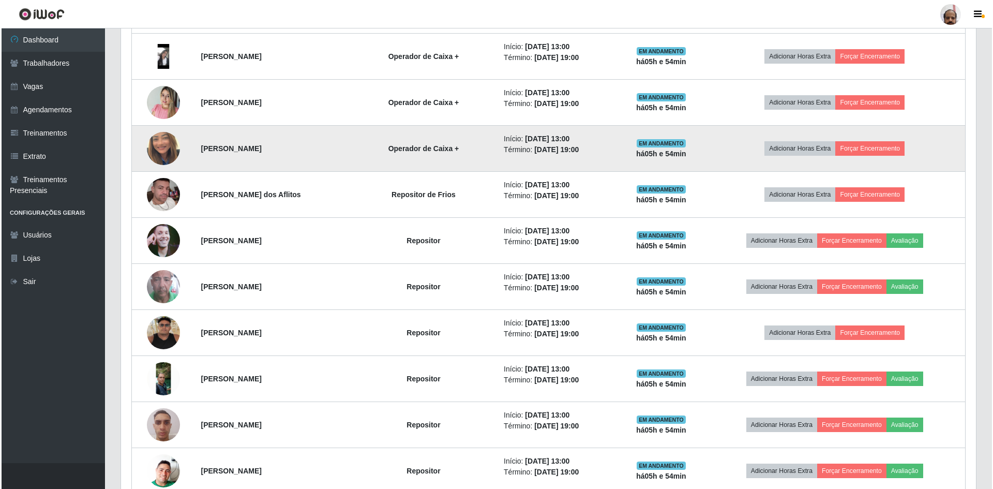
scroll to position [699, 0]
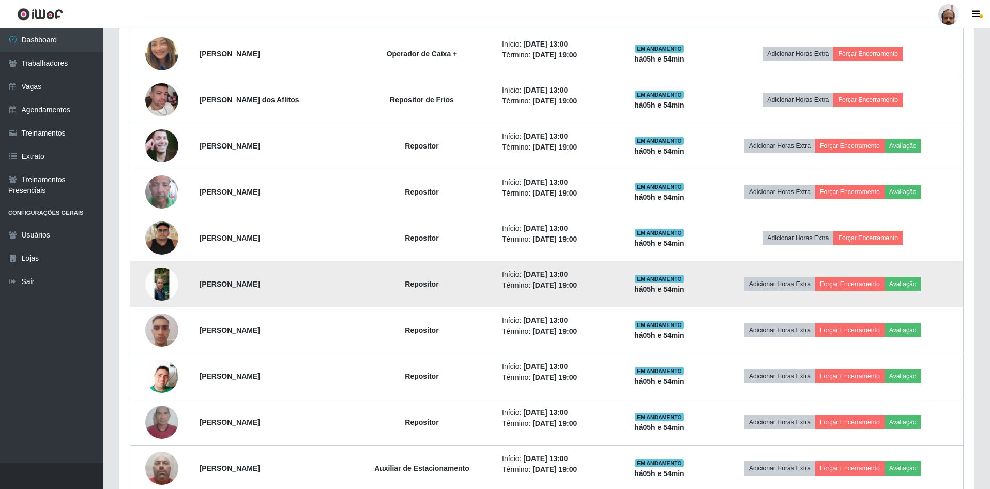
click at [160, 288] on img at bounding box center [161, 283] width 33 height 33
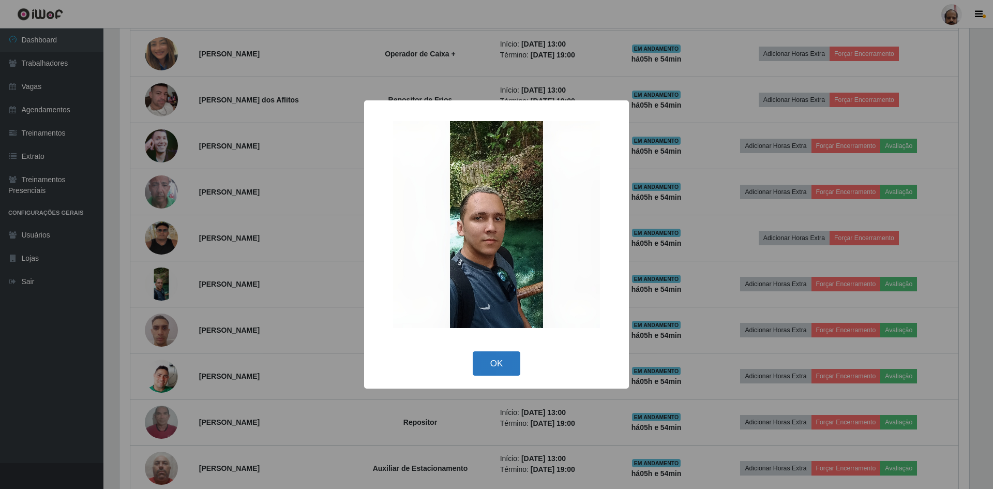
click at [487, 354] on button "OK" at bounding box center [497, 363] width 48 height 24
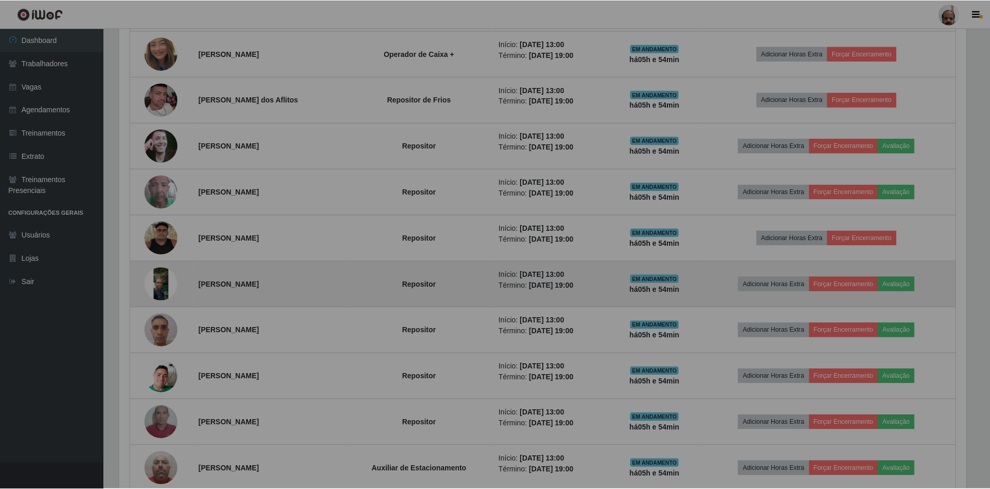
scroll to position [215, 855]
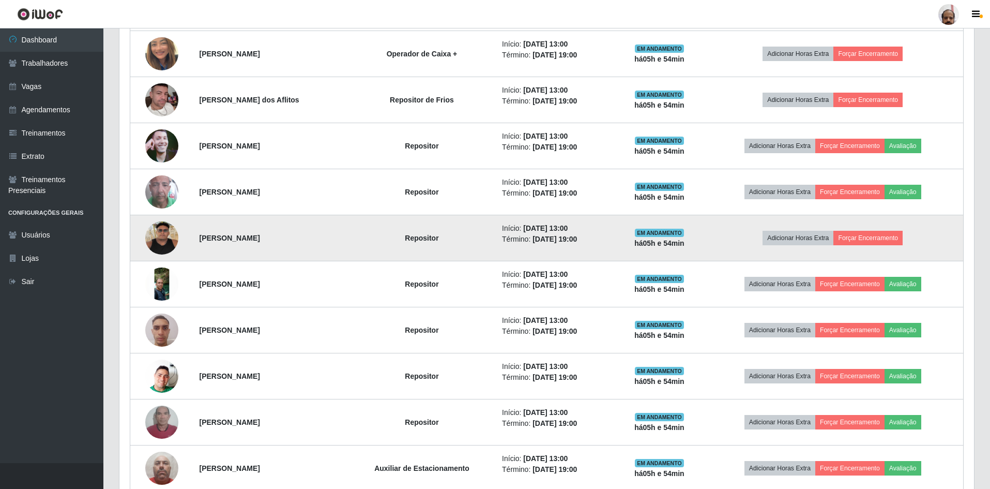
click at [164, 243] on img at bounding box center [161, 237] width 33 height 33
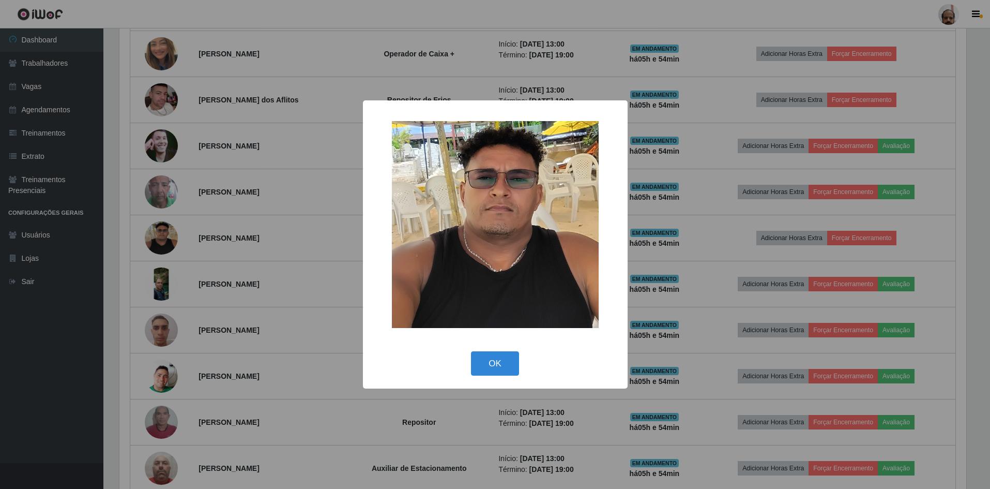
scroll to position [215, 850]
click at [502, 362] on button "OK" at bounding box center [497, 363] width 48 height 24
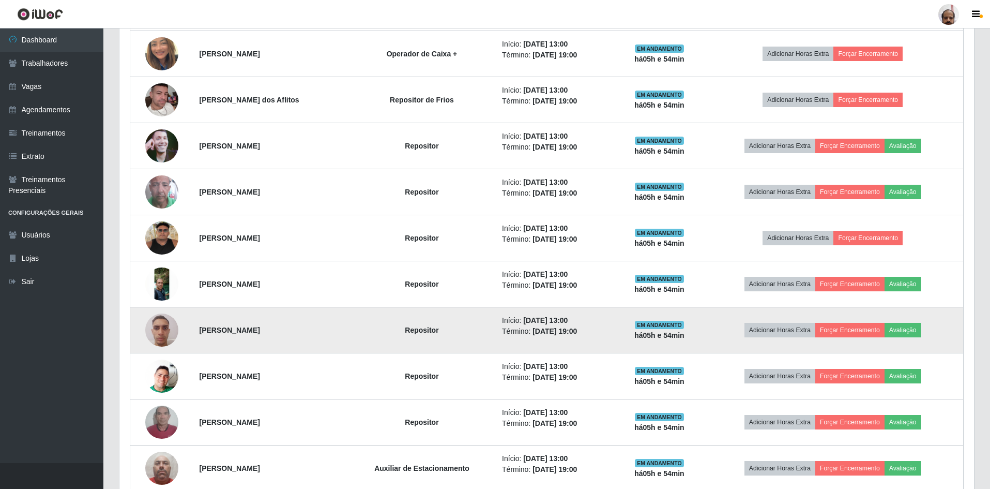
scroll to position [215, 855]
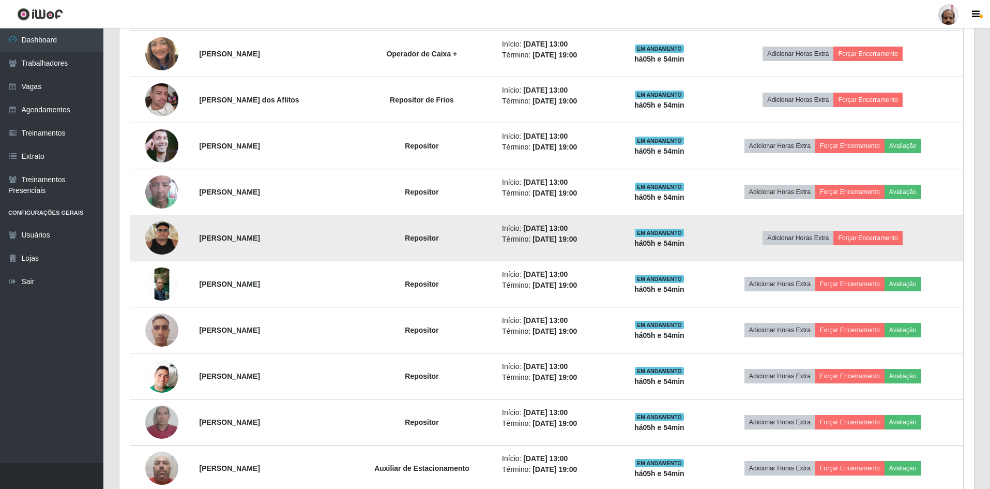
click at [171, 239] on img at bounding box center [161, 237] width 33 height 33
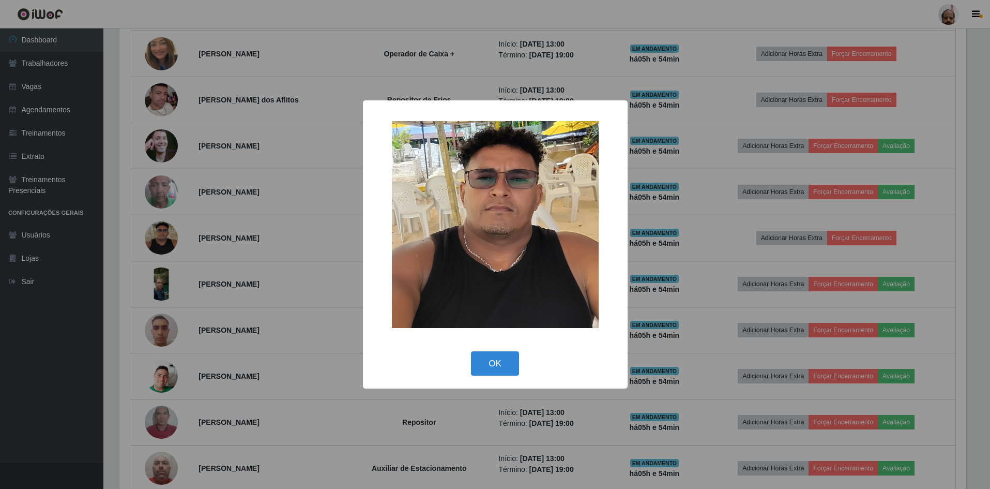
scroll to position [215, 850]
click at [514, 360] on button "OK" at bounding box center [497, 363] width 48 height 24
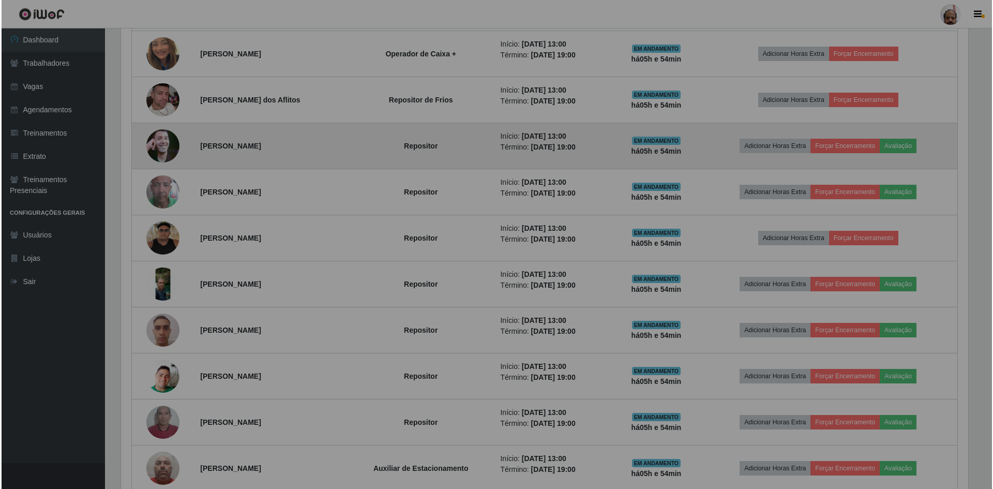
scroll to position [215, 855]
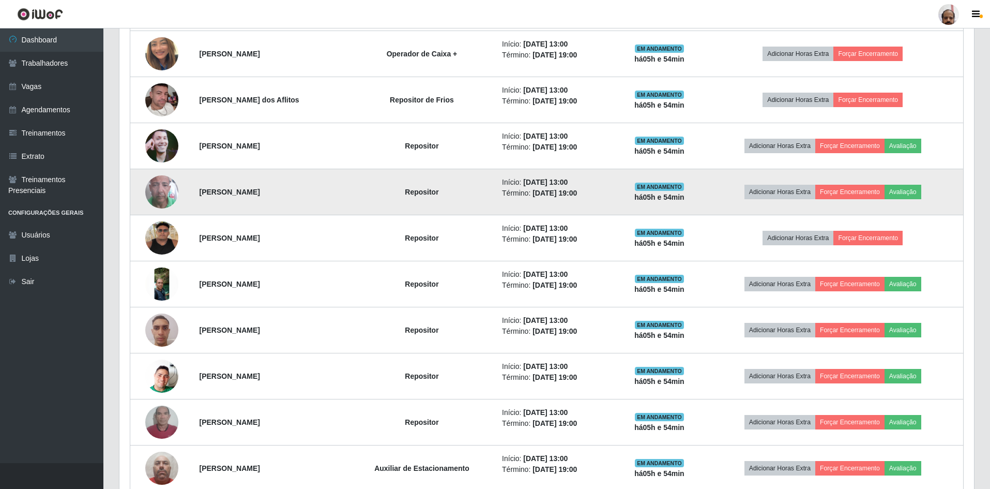
click at [159, 197] on img at bounding box center [161, 191] width 33 height 59
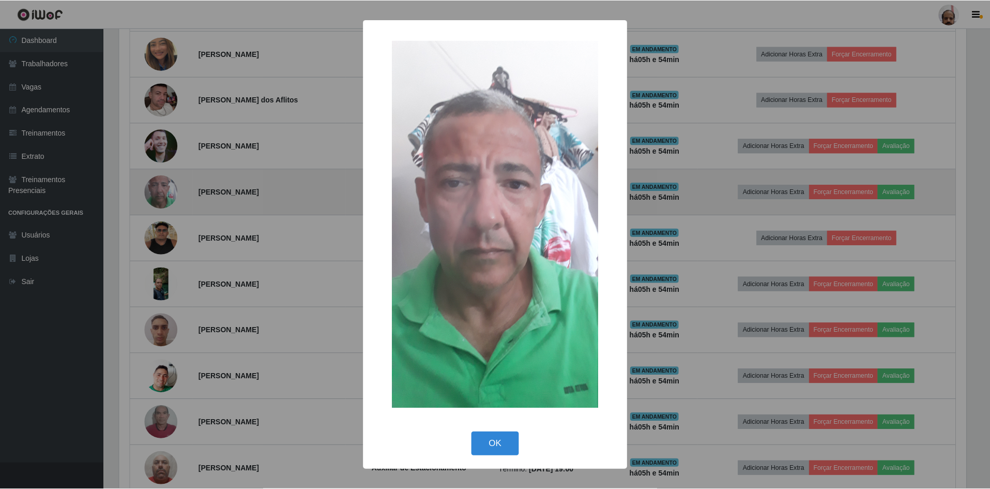
scroll to position [215, 850]
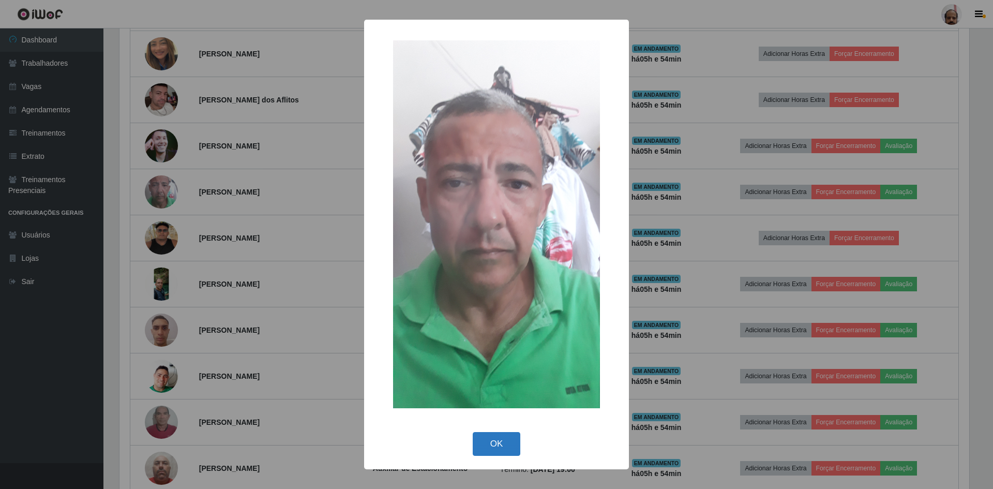
click at [499, 444] on button "OK" at bounding box center [497, 444] width 48 height 24
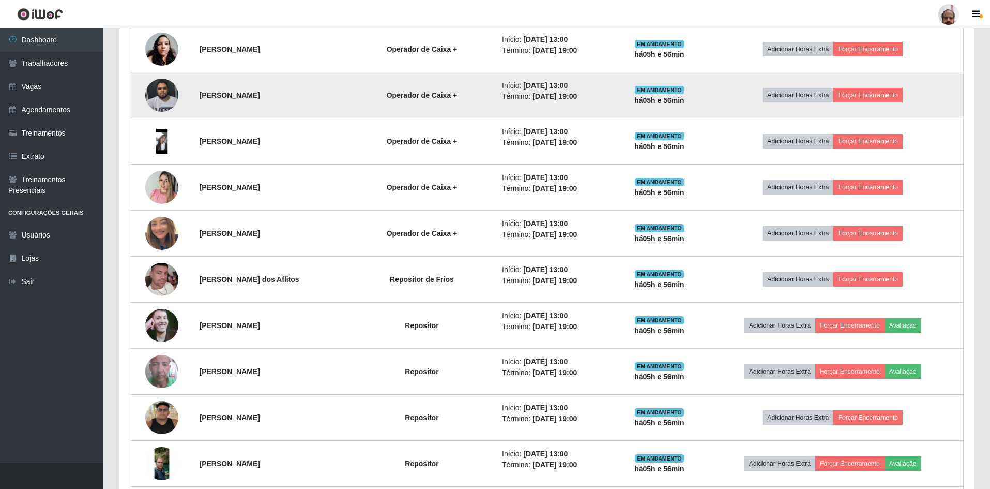
scroll to position [440, 0]
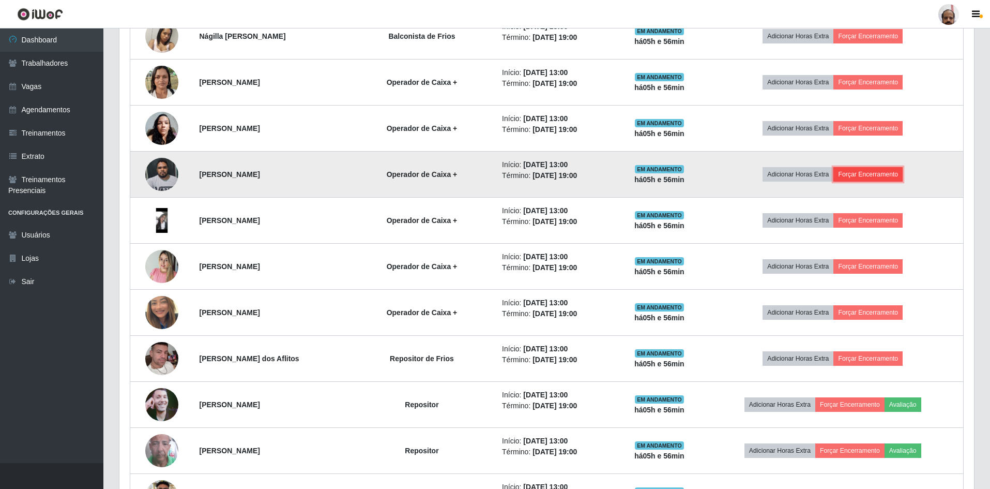
click at [887, 176] on button "Forçar Encerramento" at bounding box center [868, 174] width 69 height 14
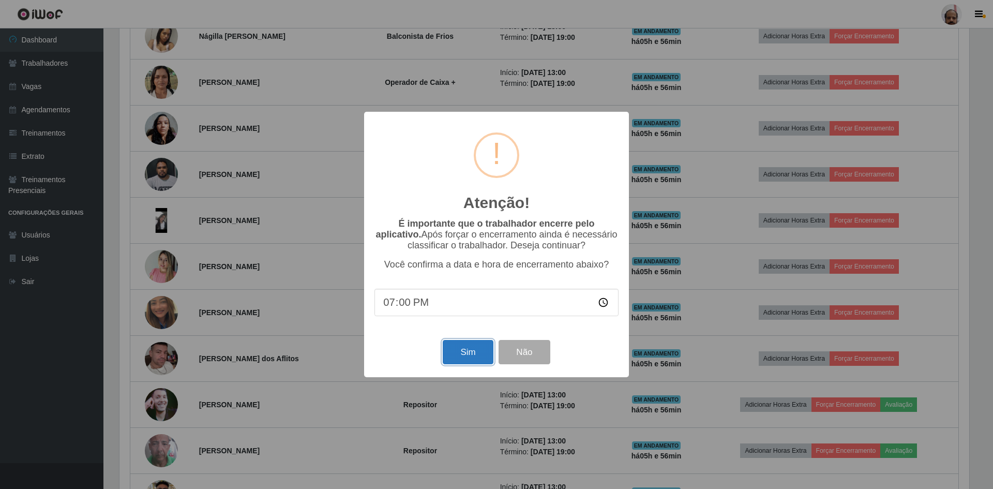
click at [470, 349] on button "Sim" at bounding box center [468, 352] width 50 height 24
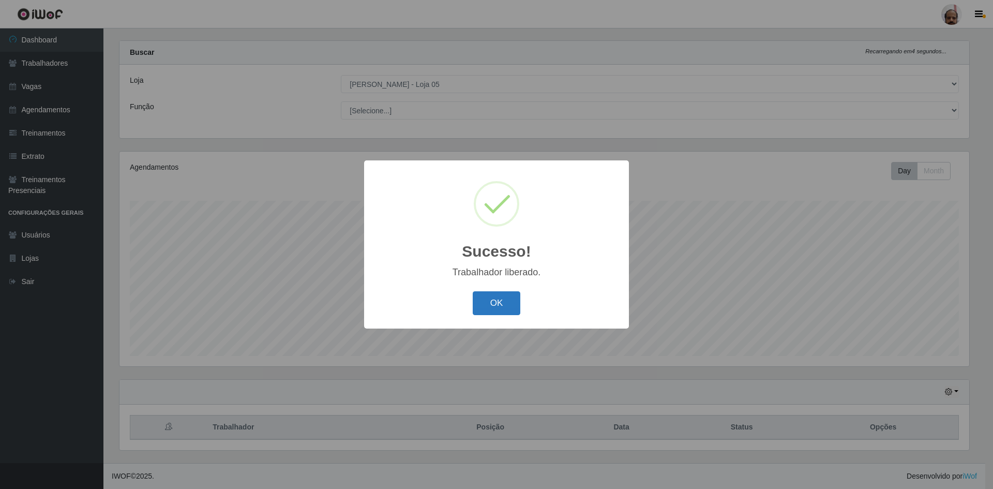
click at [503, 296] on button "OK" at bounding box center [497, 303] width 48 height 24
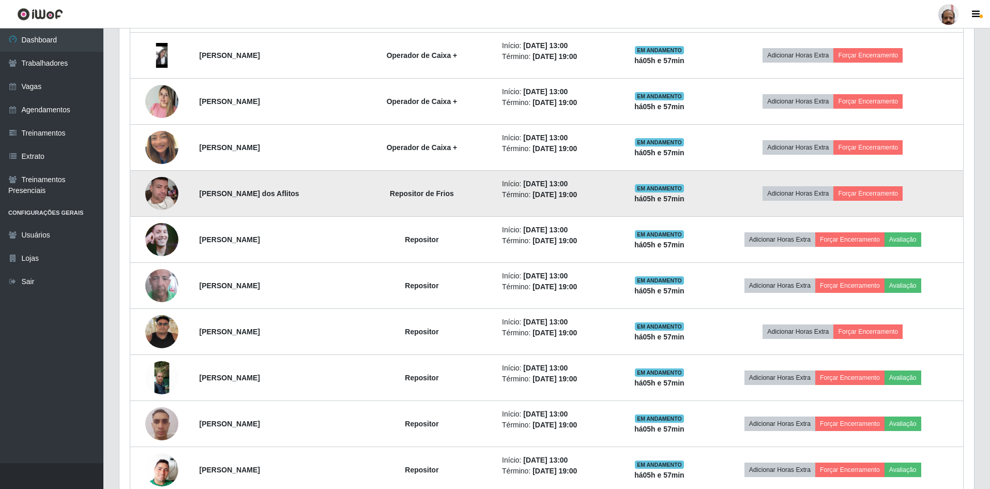
scroll to position [583, 0]
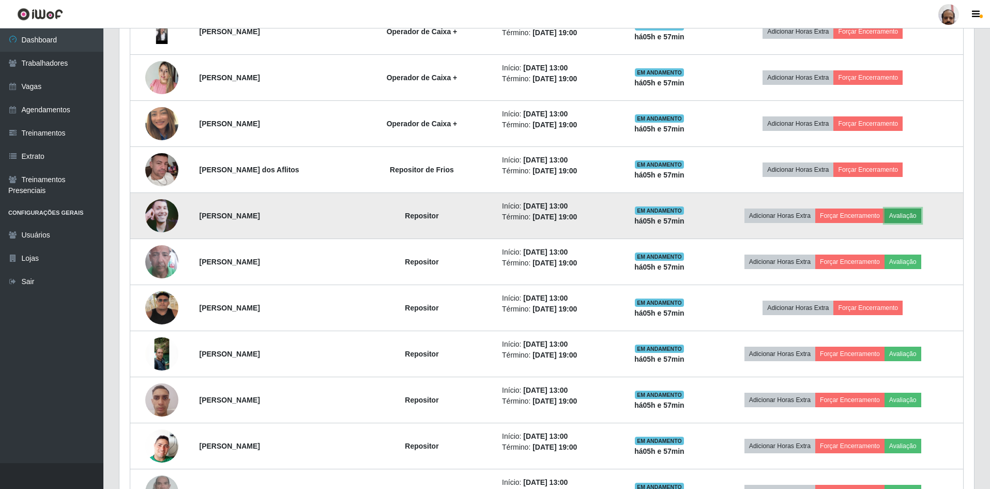
click at [904, 215] on button "Avaliação" at bounding box center [903, 215] width 37 height 14
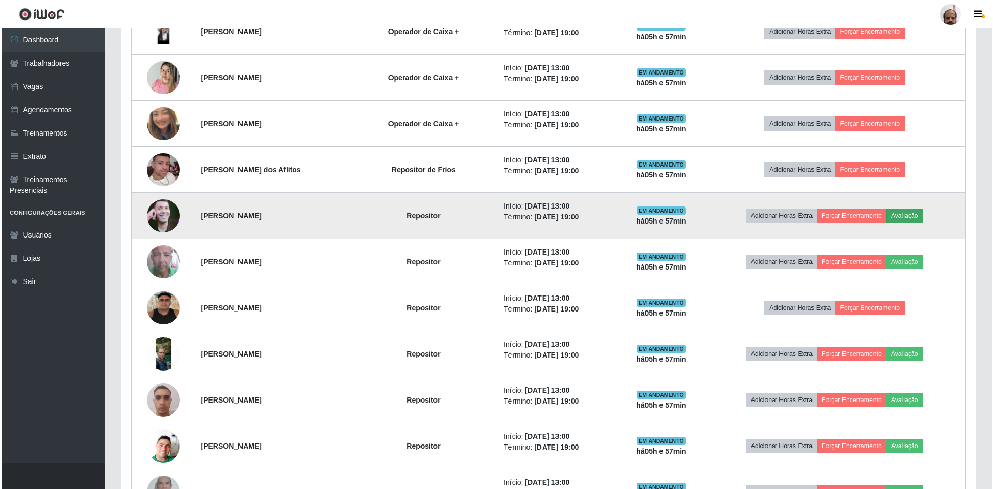
scroll to position [215, 850]
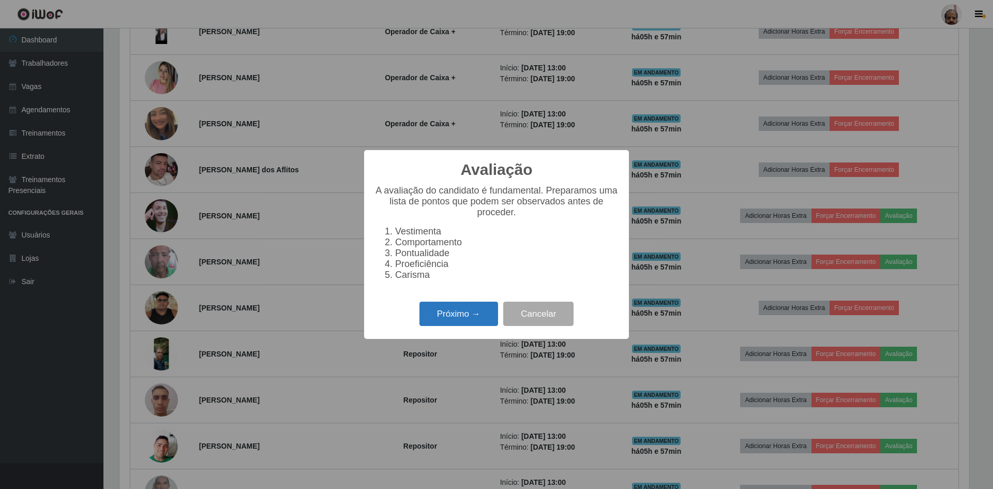
click at [450, 324] on button "Próximo →" at bounding box center [458, 313] width 79 height 24
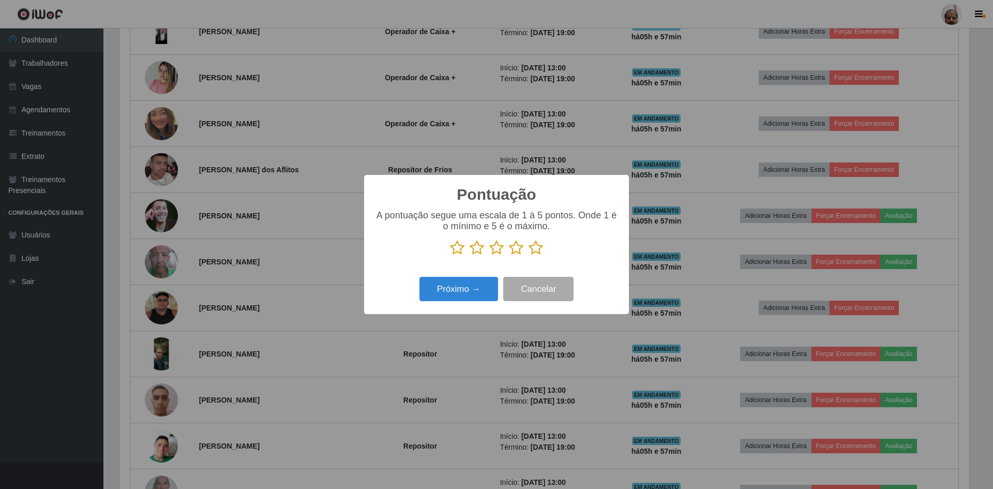
click at [536, 250] on icon at bounding box center [536, 248] width 14 height 16
click at [529, 255] on input "radio" at bounding box center [529, 255] width 0 height 0
click at [475, 293] on button "Próximo →" at bounding box center [458, 289] width 79 height 24
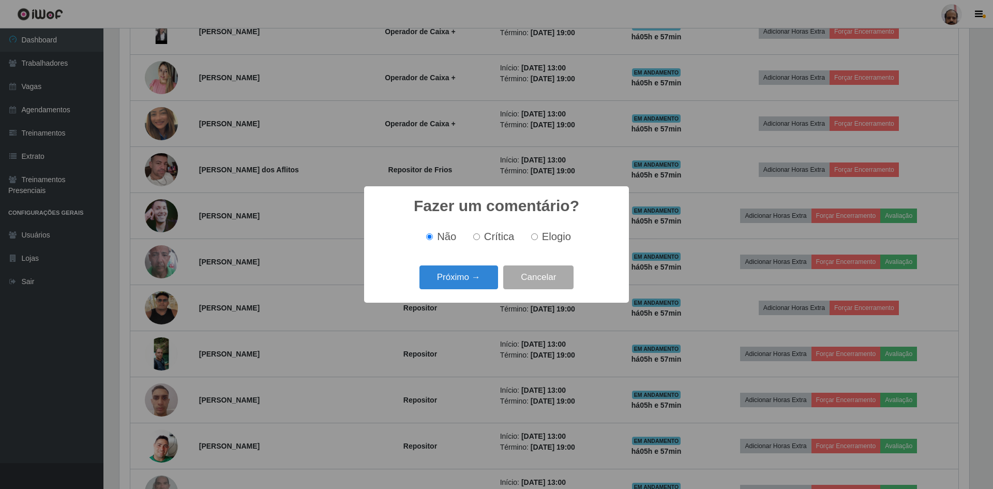
click at [536, 238] on input "Elogio" at bounding box center [534, 236] width 7 height 7
radio input "true"
click at [437, 276] on button "Próximo →" at bounding box center [458, 277] width 79 height 24
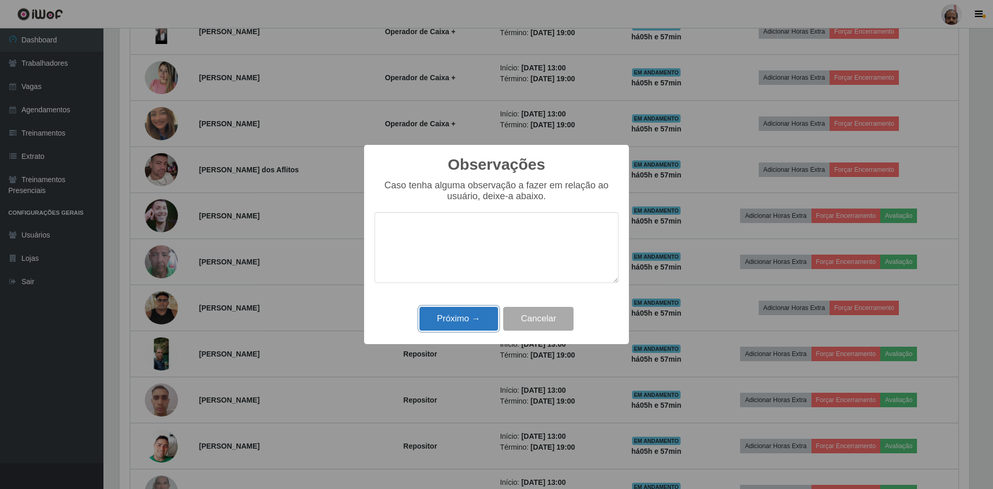
click at [443, 315] on button "Próximo →" at bounding box center [458, 319] width 79 height 24
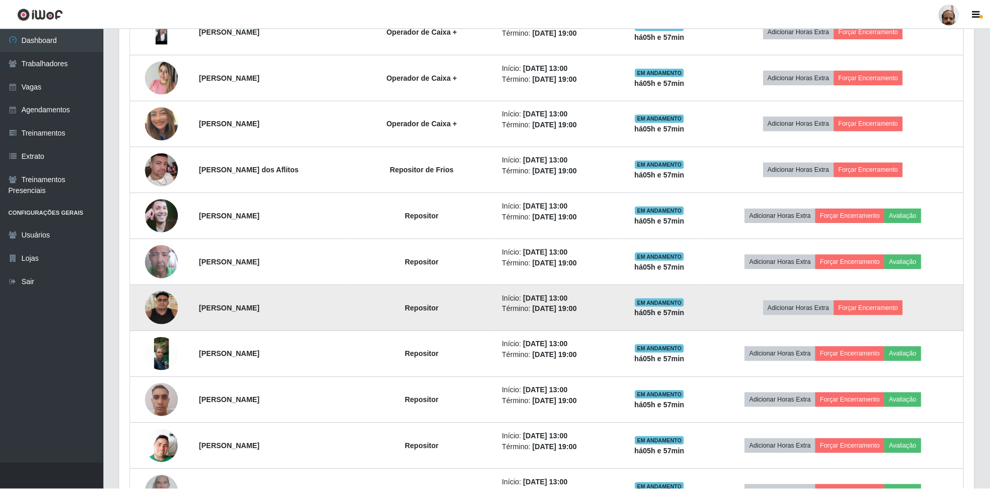
scroll to position [215, 855]
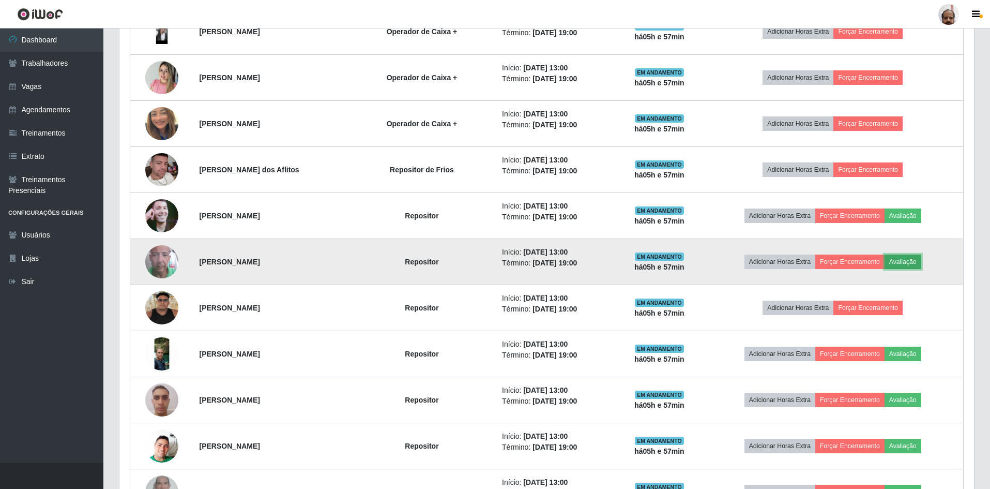
click at [898, 260] on button "Avaliação" at bounding box center [903, 261] width 37 height 14
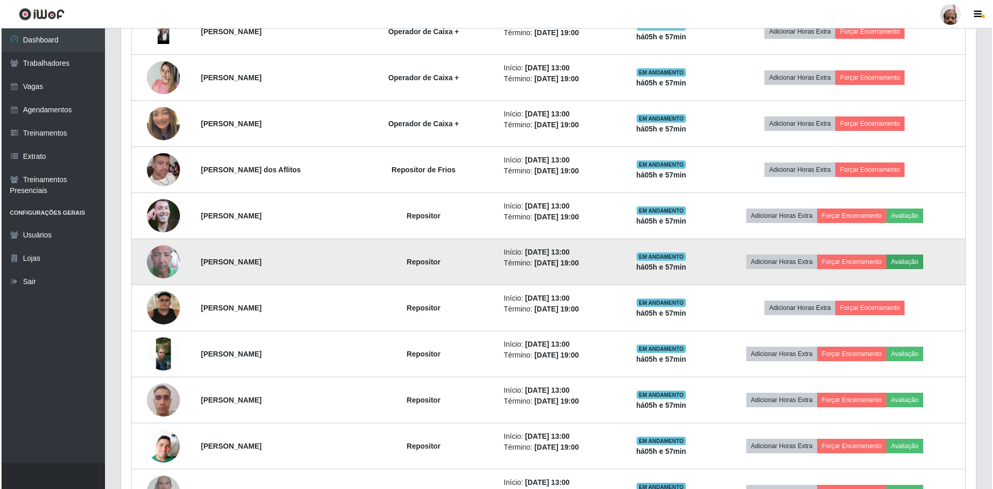
scroll to position [215, 850]
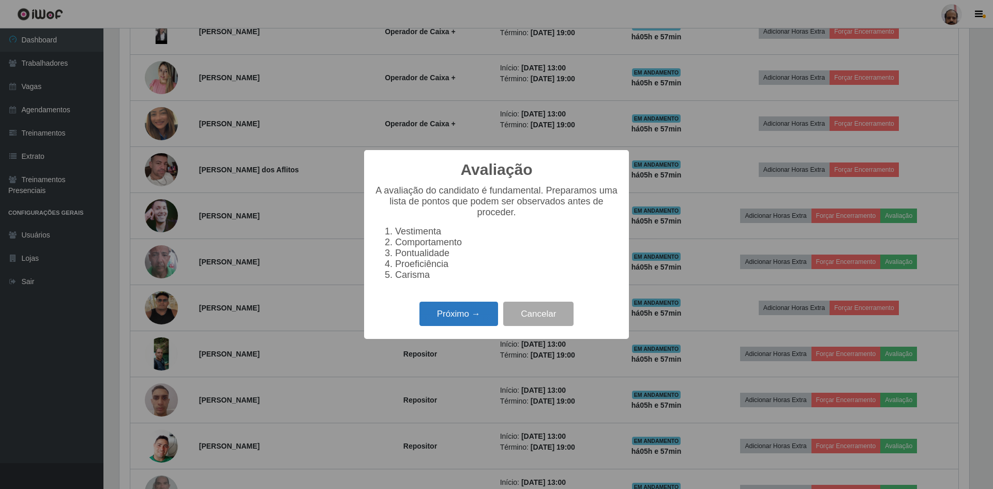
click at [448, 322] on button "Próximo →" at bounding box center [458, 313] width 79 height 24
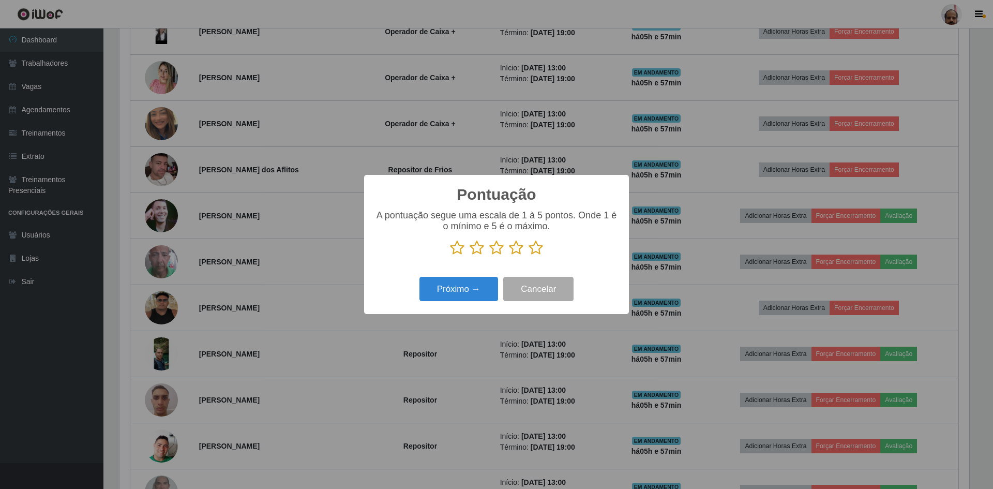
click at [541, 248] on icon at bounding box center [536, 248] width 14 height 16
click at [529, 255] on input "radio" at bounding box center [529, 255] width 0 height 0
click at [454, 290] on button "Próximo →" at bounding box center [458, 289] width 79 height 24
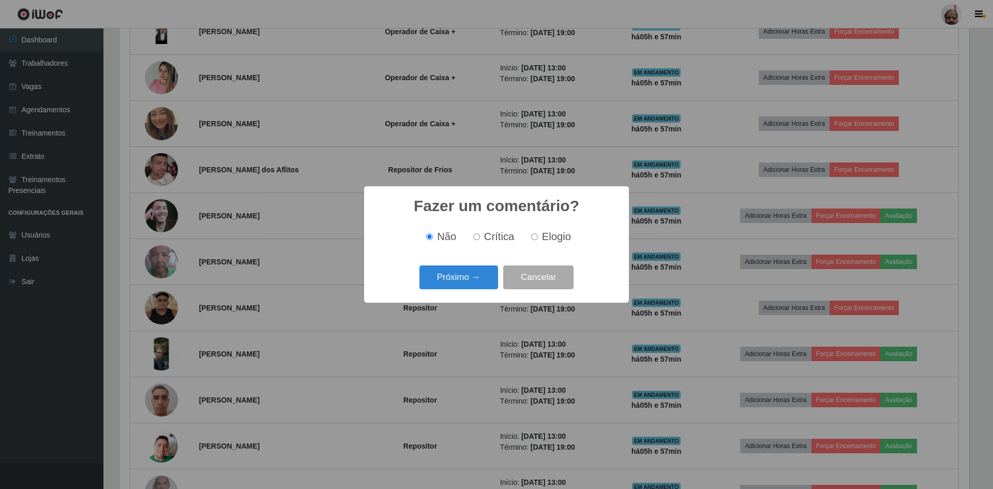
click at [533, 238] on input "Elogio" at bounding box center [534, 236] width 7 height 7
radio input "true"
click at [445, 286] on button "Próximo →" at bounding box center [458, 277] width 79 height 24
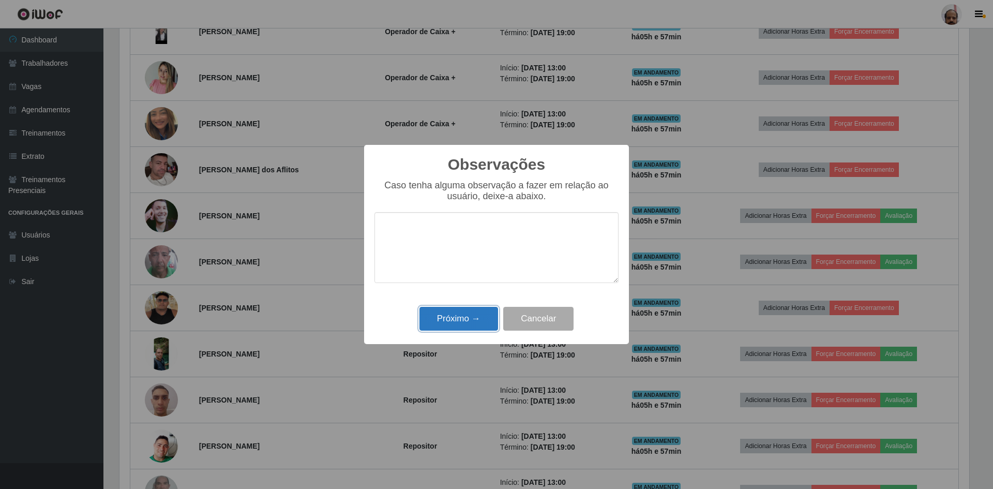
click at [439, 320] on button "Próximo →" at bounding box center [458, 319] width 79 height 24
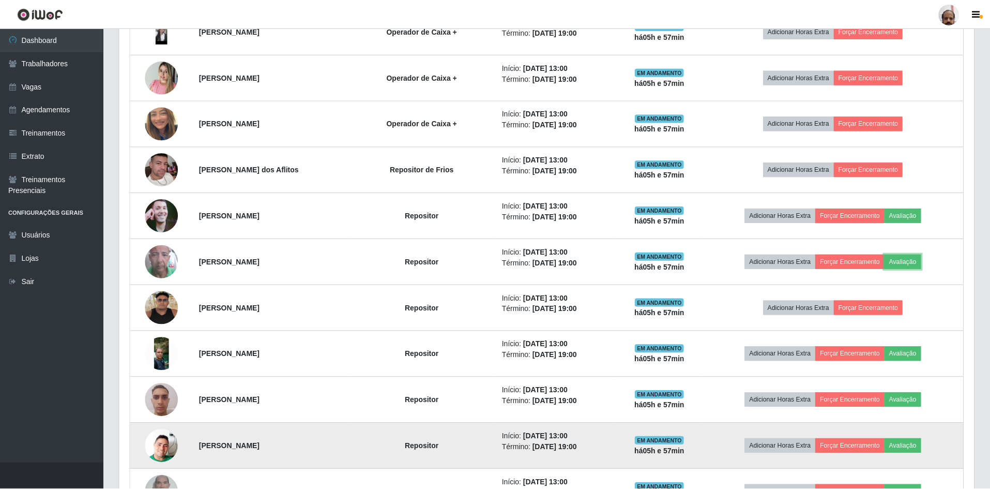
scroll to position [215, 855]
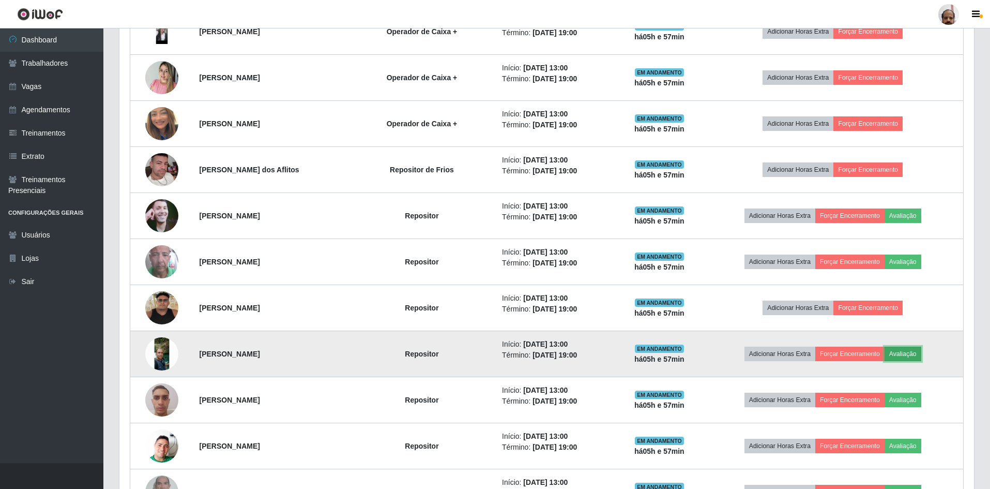
click at [899, 353] on button "Avaliação" at bounding box center [903, 353] width 37 height 14
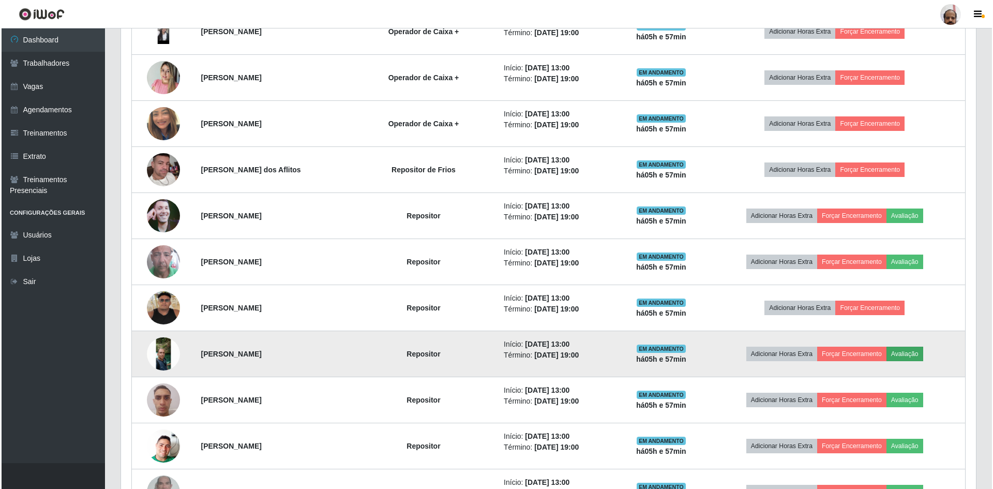
scroll to position [215, 850]
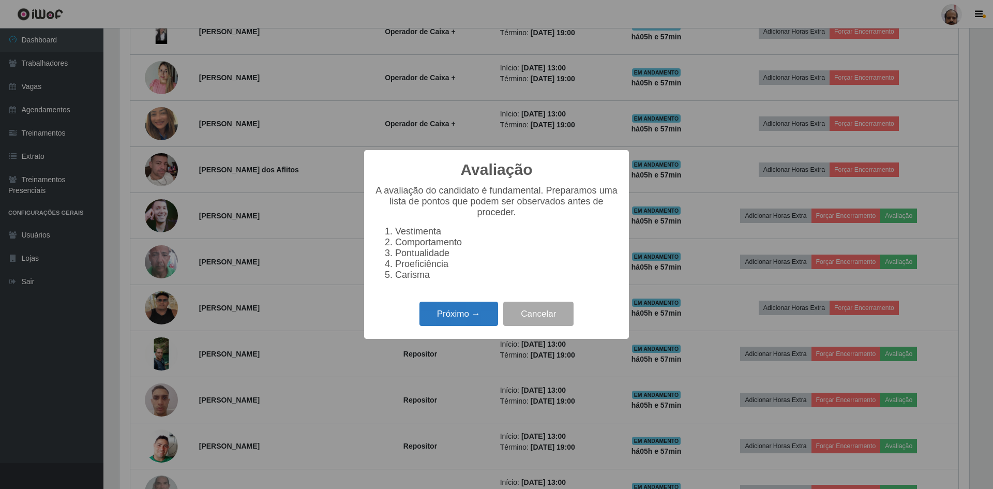
click at [462, 318] on button "Próximo →" at bounding box center [458, 313] width 79 height 24
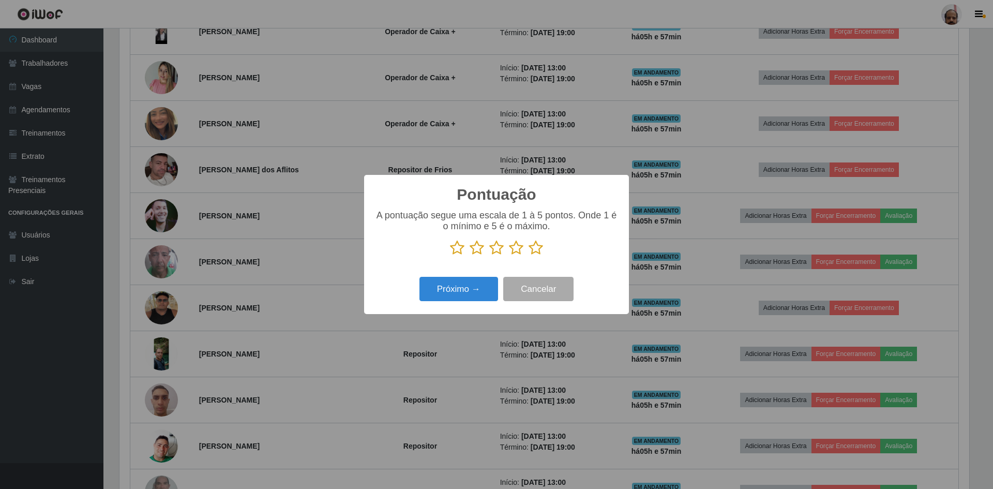
click at [539, 246] on icon at bounding box center [536, 248] width 14 height 16
click at [529, 255] on input "radio" at bounding box center [529, 255] width 0 height 0
click at [472, 293] on button "Próximo →" at bounding box center [458, 289] width 79 height 24
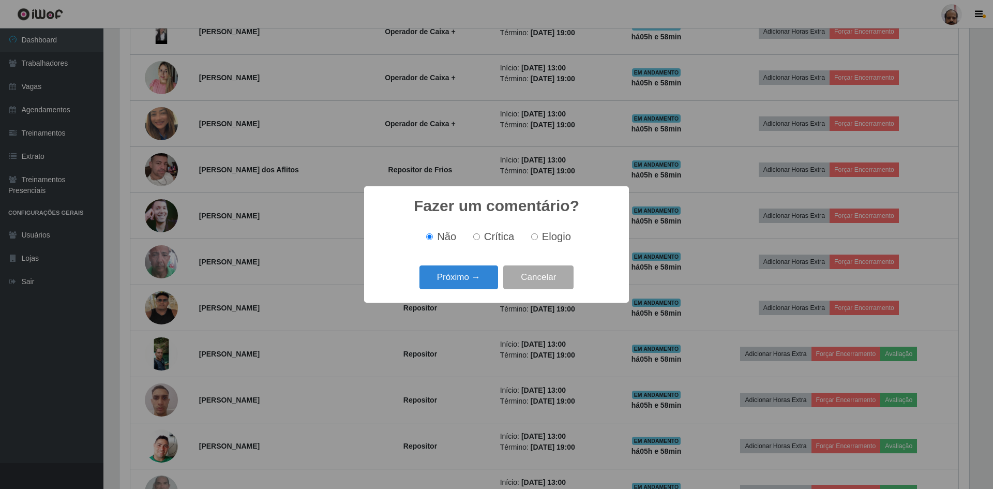
click at [544, 238] on span "Elogio" at bounding box center [556, 236] width 29 height 11
click at [538, 238] on input "Elogio" at bounding box center [534, 236] width 7 height 7
radio input "true"
click at [462, 273] on button "Próximo →" at bounding box center [458, 277] width 79 height 24
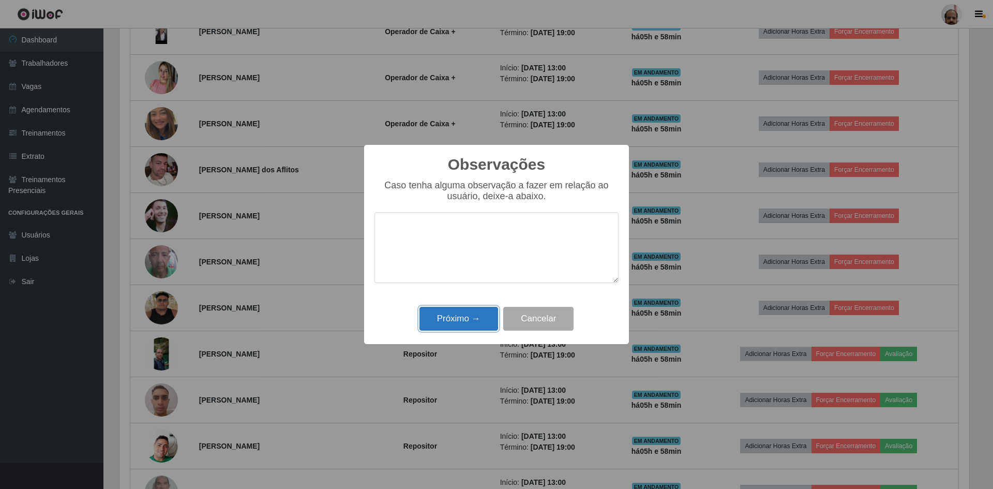
click at [452, 320] on button "Próximo →" at bounding box center [458, 319] width 79 height 24
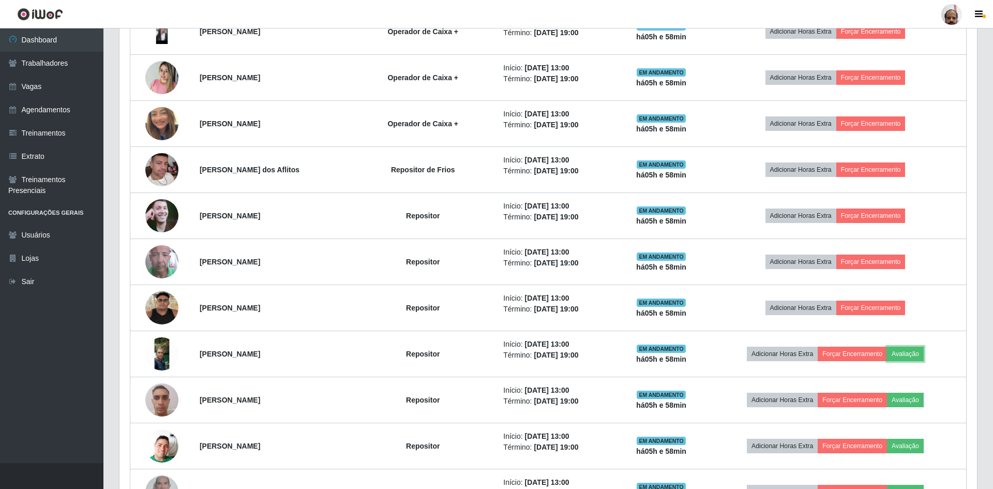
scroll to position [215, 855]
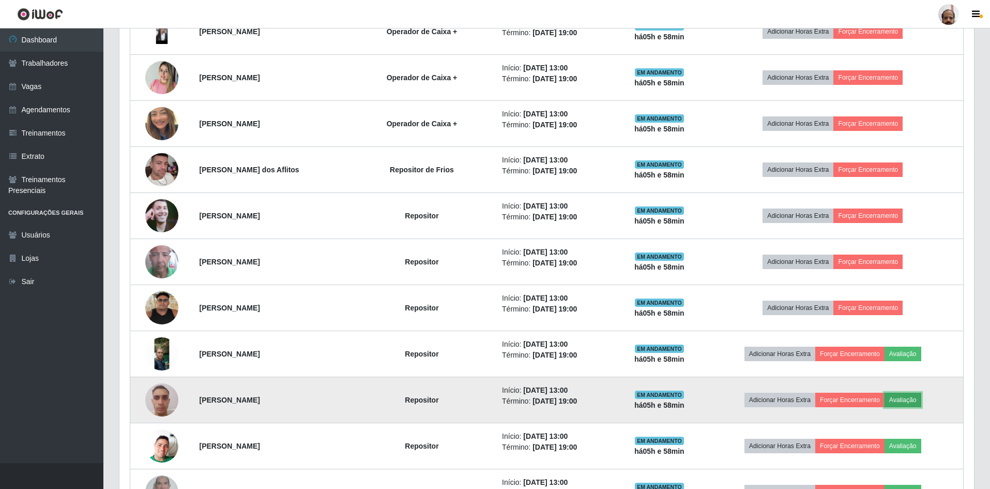
click at [909, 400] on button "Avaliação" at bounding box center [903, 400] width 37 height 14
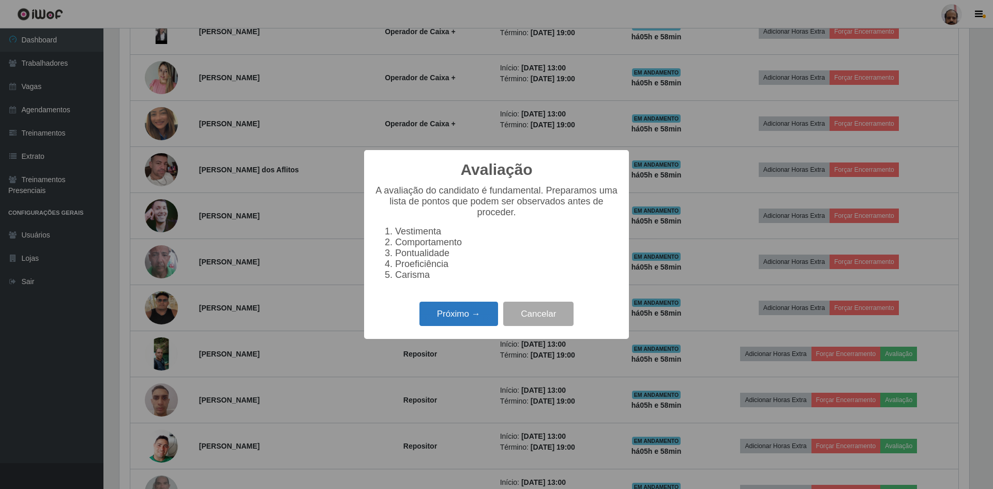
click at [463, 318] on button "Próximo →" at bounding box center [458, 313] width 79 height 24
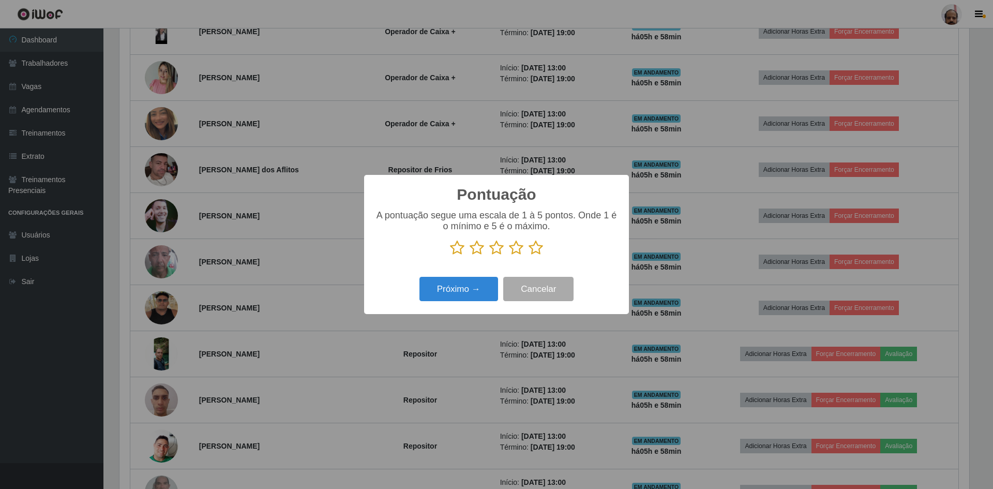
scroll to position [516930, 516295]
click at [538, 251] on icon at bounding box center [536, 248] width 14 height 16
click at [529, 255] on input "radio" at bounding box center [529, 255] width 0 height 0
click at [456, 275] on div "Pontuação × A pontuação segue uma escala de 1 à 5 pontos. Onde 1 é o mínimo e 5…" at bounding box center [496, 244] width 265 height 139
click at [455, 303] on div "Próximo → Cancelar" at bounding box center [496, 288] width 244 height 29
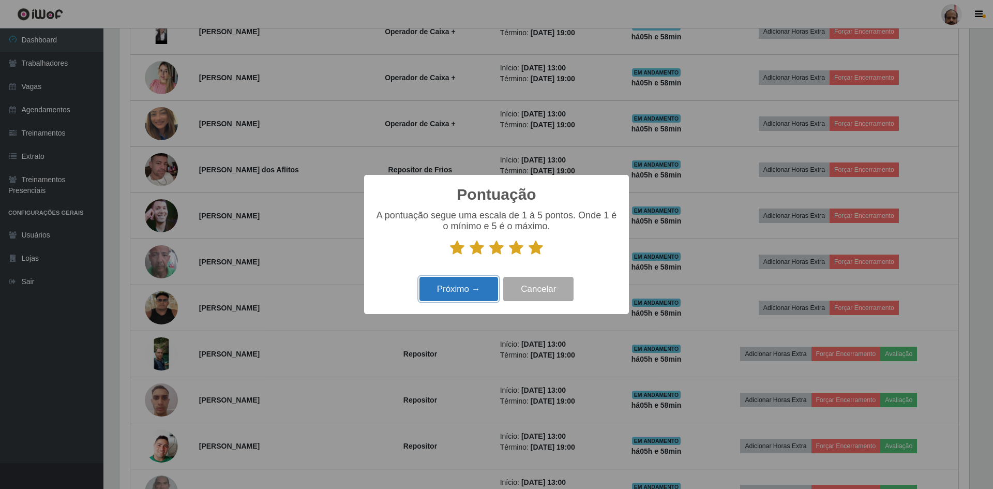
click at [447, 296] on button "Próximo →" at bounding box center [458, 289] width 79 height 24
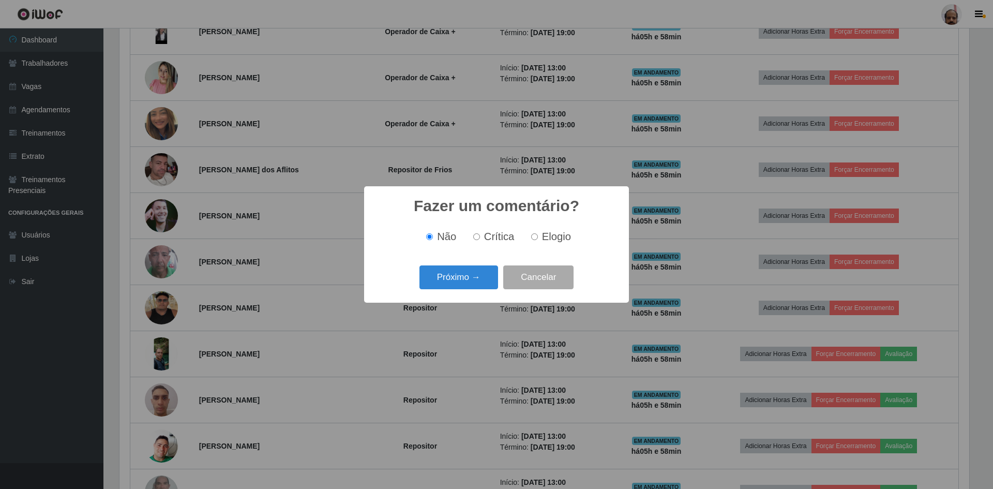
click at [551, 231] on span "Elogio" at bounding box center [556, 236] width 29 height 11
click at [538, 233] on input "Elogio" at bounding box center [534, 236] width 7 height 7
radio input "true"
click at [431, 277] on button "Próximo →" at bounding box center [458, 277] width 79 height 24
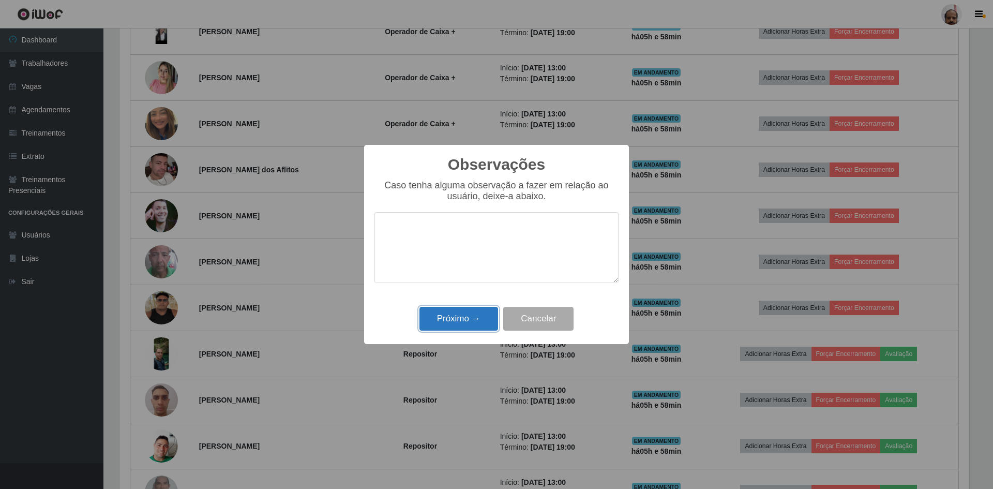
click at [446, 318] on button "Próximo →" at bounding box center [458, 319] width 79 height 24
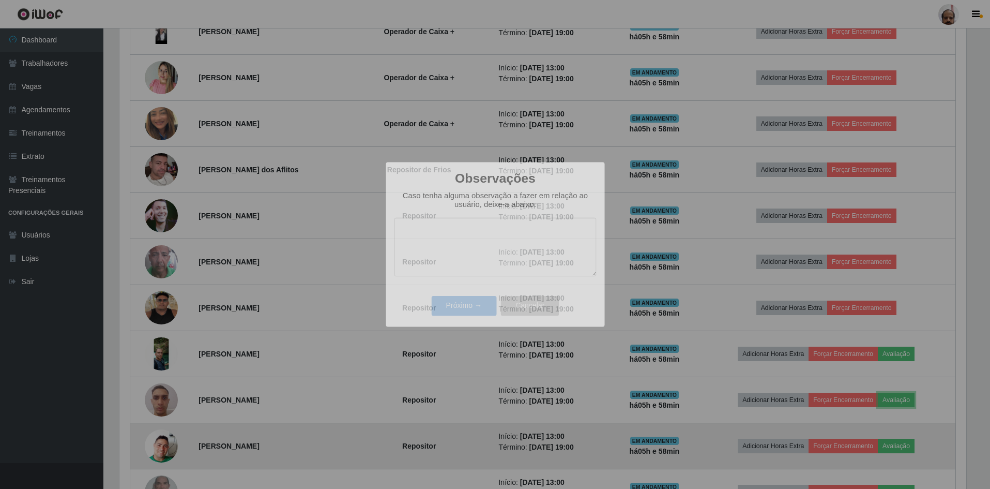
scroll to position [215, 855]
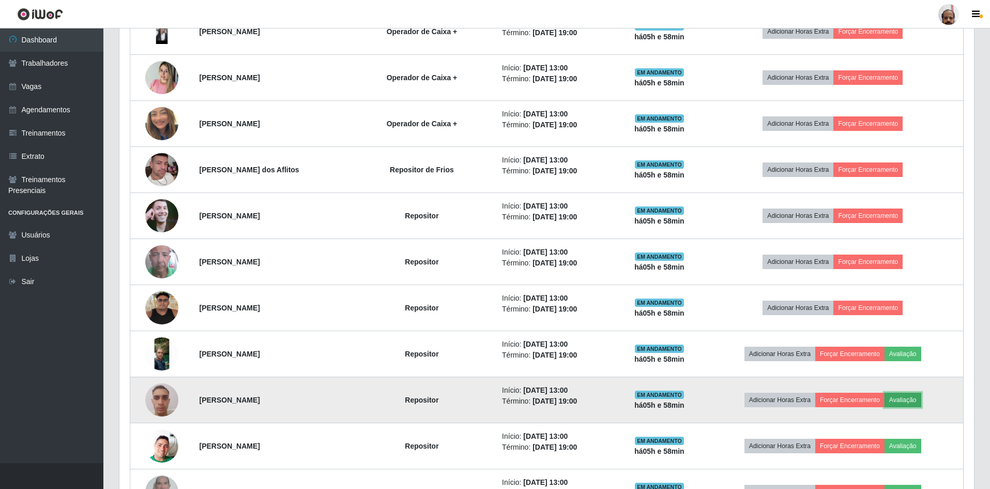
click at [916, 401] on button "Avaliação" at bounding box center [903, 400] width 37 height 14
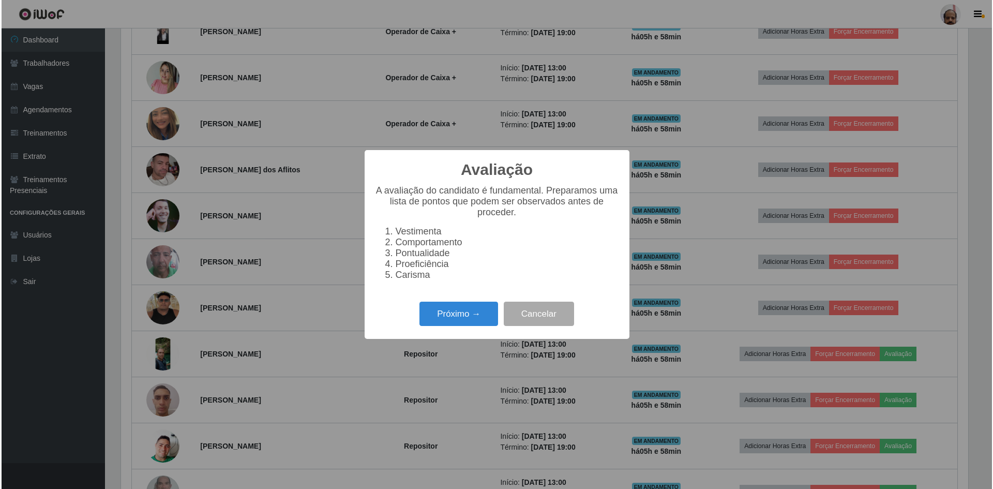
scroll to position [215, 850]
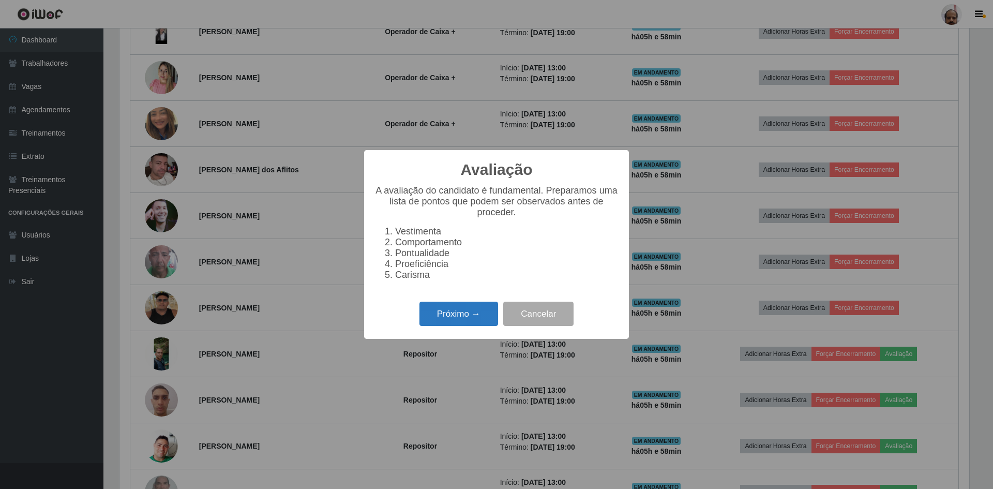
click at [444, 323] on button "Próximo →" at bounding box center [458, 313] width 79 height 24
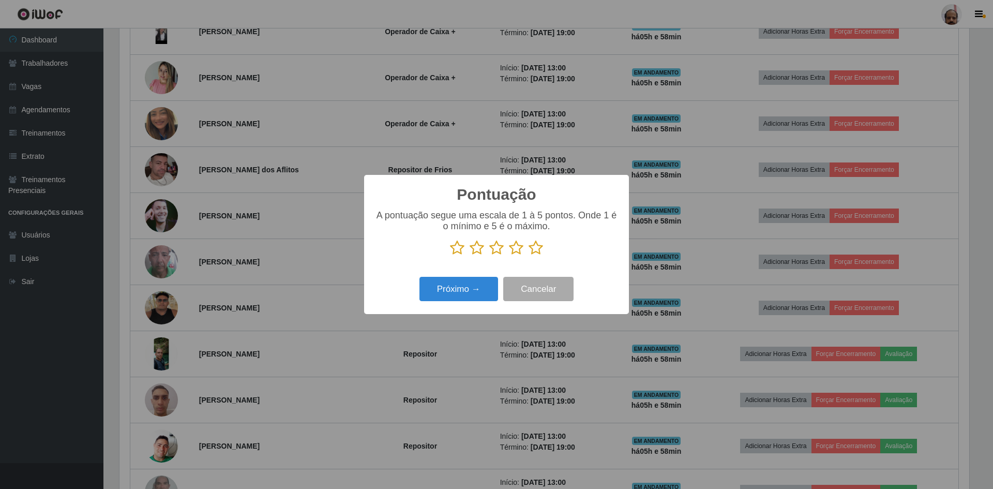
scroll to position [516930, 516295]
click at [538, 244] on icon at bounding box center [536, 248] width 14 height 16
click at [529, 255] on input "radio" at bounding box center [529, 255] width 0 height 0
click at [461, 293] on button "Próximo →" at bounding box center [458, 289] width 79 height 24
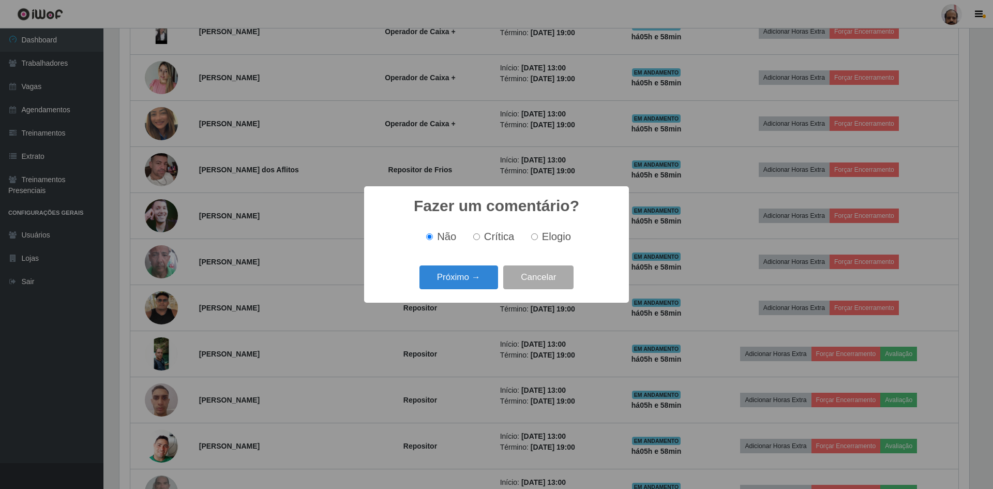
click at [552, 238] on span "Elogio" at bounding box center [556, 236] width 29 height 11
click at [538, 238] on input "Elogio" at bounding box center [534, 236] width 7 height 7
radio input "true"
click at [444, 271] on button "Próximo →" at bounding box center [458, 277] width 79 height 24
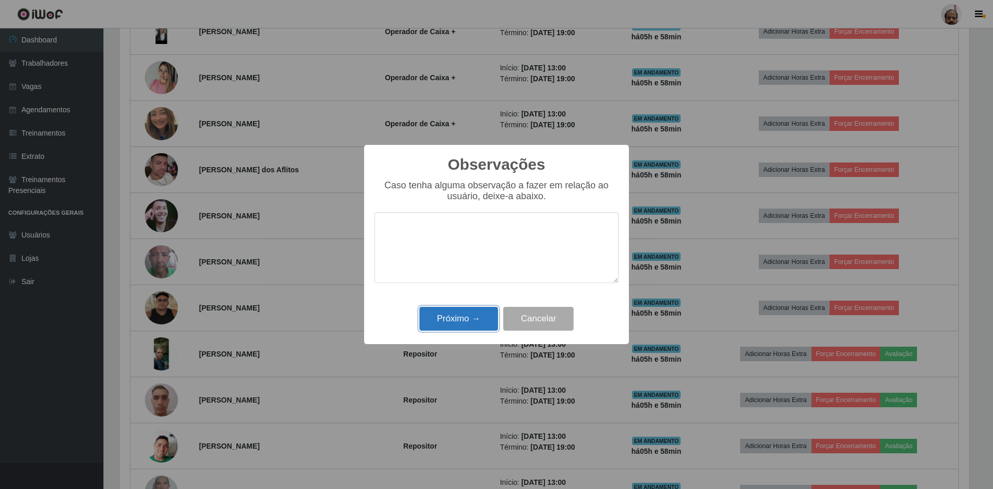
click at [446, 316] on button "Próximo →" at bounding box center [458, 319] width 79 height 24
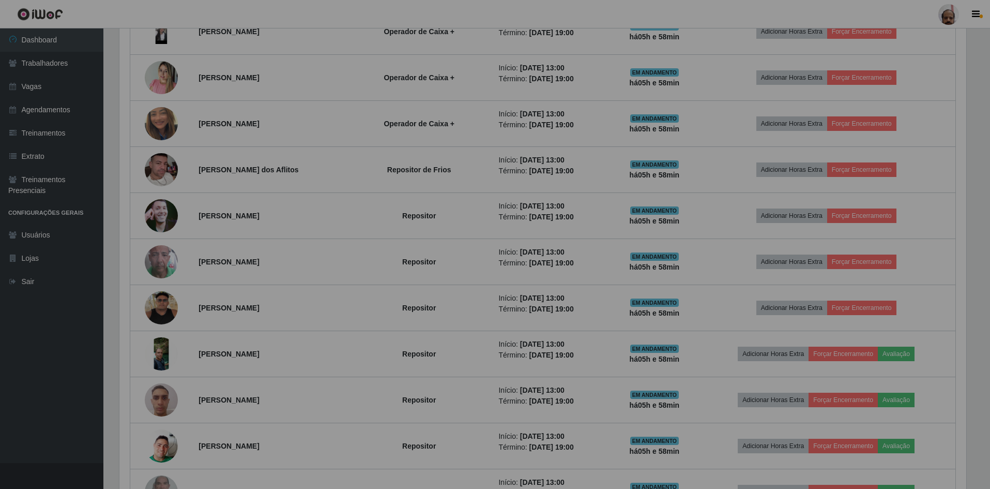
scroll to position [516930, 516290]
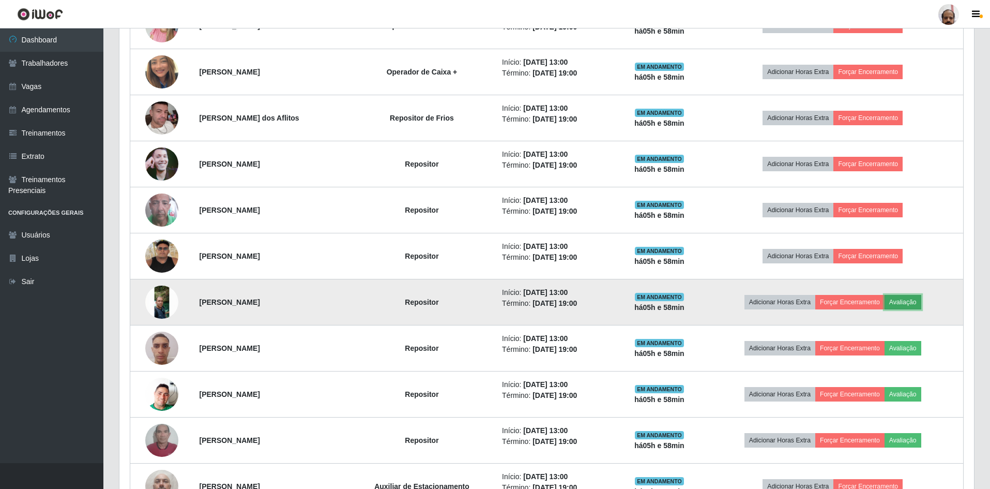
click at [919, 299] on button "Avaliação" at bounding box center [903, 302] width 37 height 14
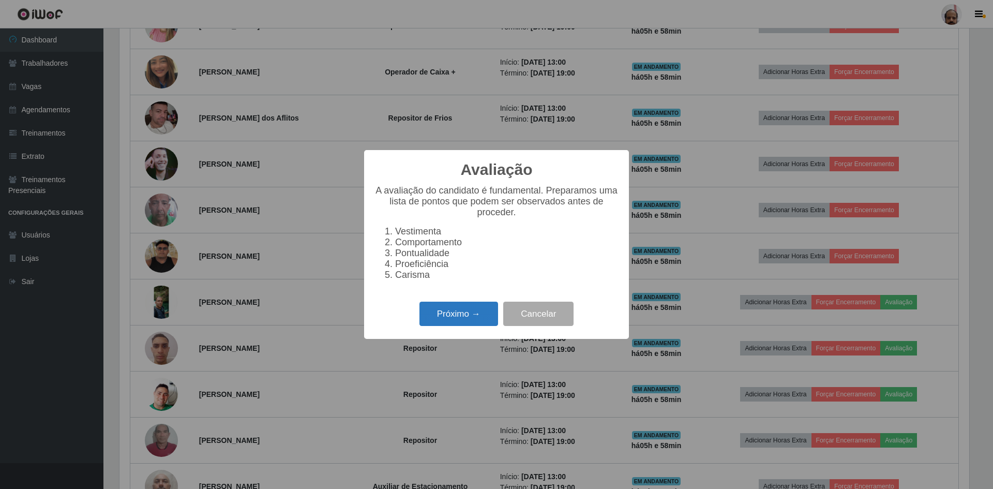
click at [467, 319] on button "Próximo →" at bounding box center [458, 313] width 79 height 24
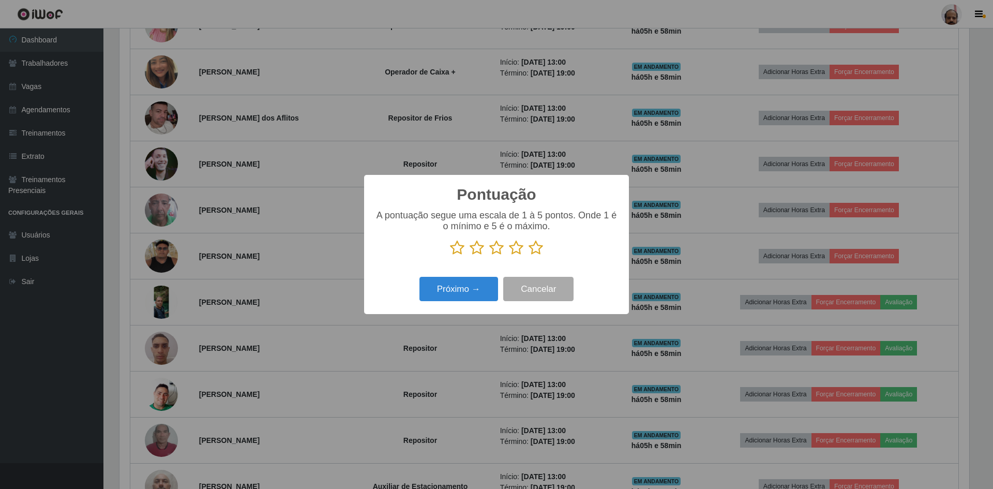
click at [537, 247] on icon at bounding box center [536, 248] width 14 height 16
click at [529, 255] on input "radio" at bounding box center [529, 255] width 0 height 0
click at [485, 285] on button "Próximo →" at bounding box center [458, 289] width 79 height 24
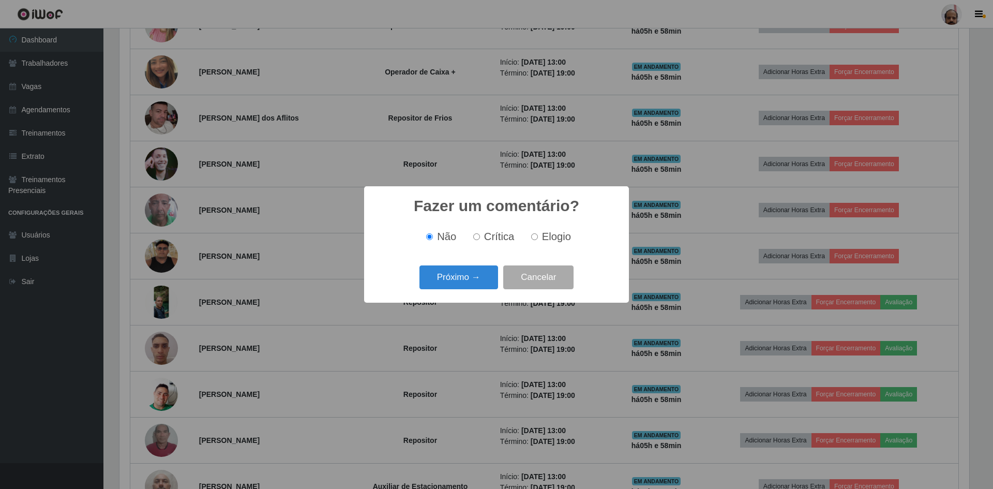
click at [544, 235] on span "Elogio" at bounding box center [556, 236] width 29 height 11
click at [538, 235] on input "Elogio" at bounding box center [534, 236] width 7 height 7
radio input "true"
click at [490, 277] on button "Próximo →" at bounding box center [458, 277] width 79 height 24
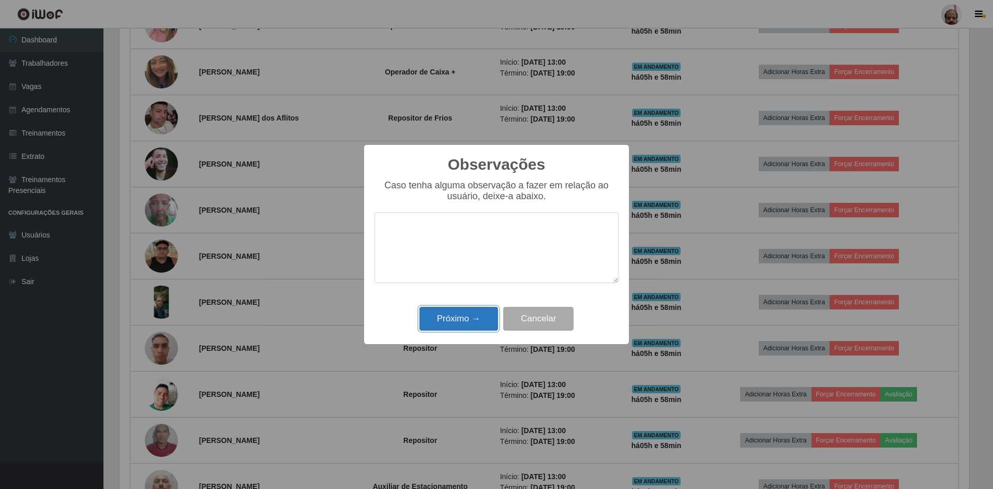
click at [457, 316] on button "Próximo →" at bounding box center [458, 319] width 79 height 24
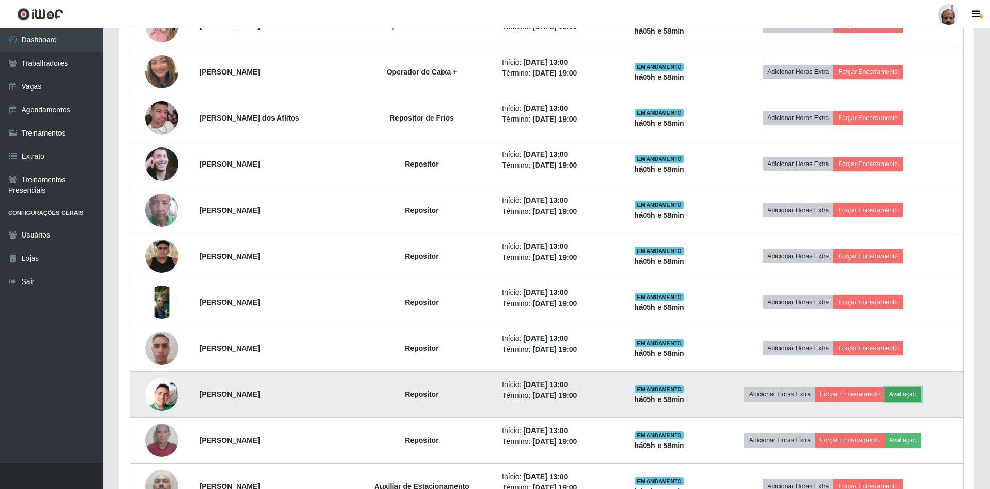
click at [906, 394] on button "Avaliação" at bounding box center [903, 394] width 37 height 14
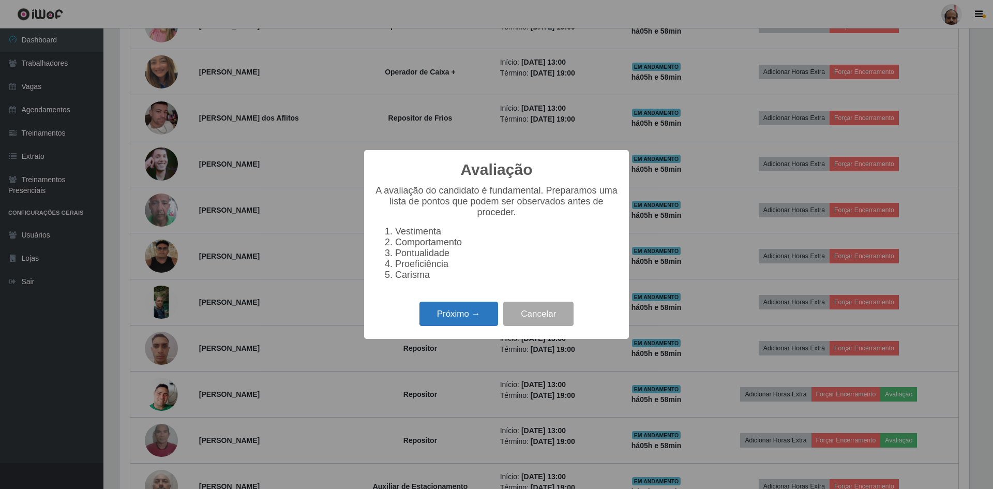
click at [490, 326] on button "Próximo →" at bounding box center [458, 313] width 79 height 24
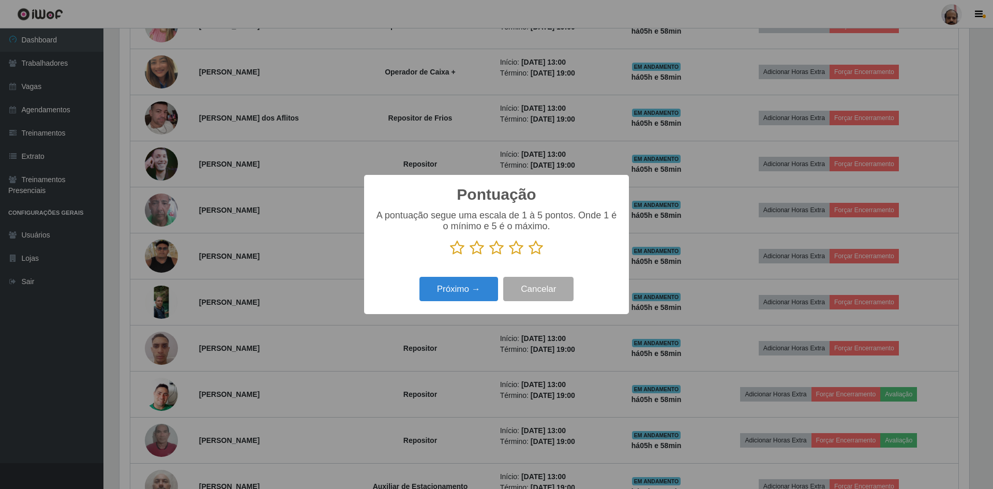
click at [530, 250] on icon at bounding box center [536, 248] width 14 height 16
click at [529, 255] on input "radio" at bounding box center [529, 255] width 0 height 0
click at [478, 286] on button "Próximo →" at bounding box center [458, 289] width 79 height 24
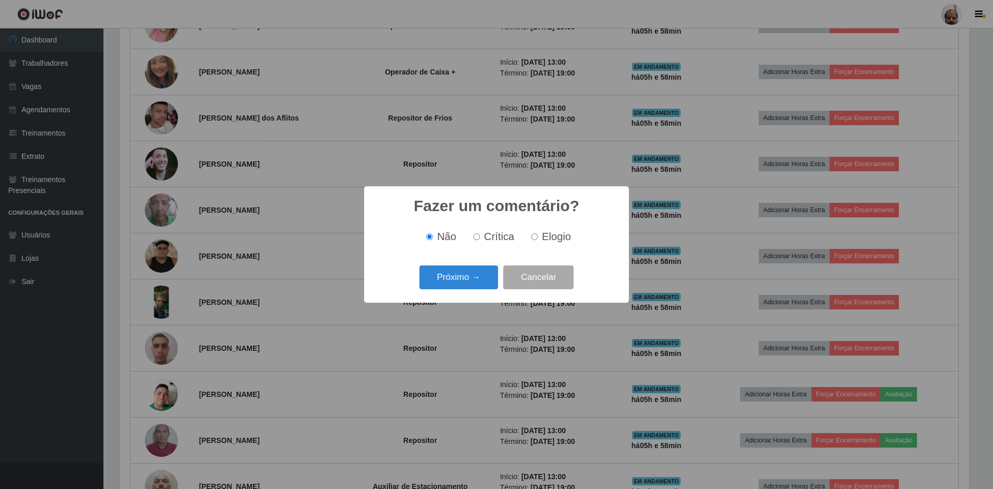
click at [534, 231] on label "Elogio" at bounding box center [549, 237] width 44 height 12
click at [534, 233] on input "Elogio" at bounding box center [534, 236] width 7 height 7
radio input "true"
click at [475, 274] on button "Próximo →" at bounding box center [458, 277] width 79 height 24
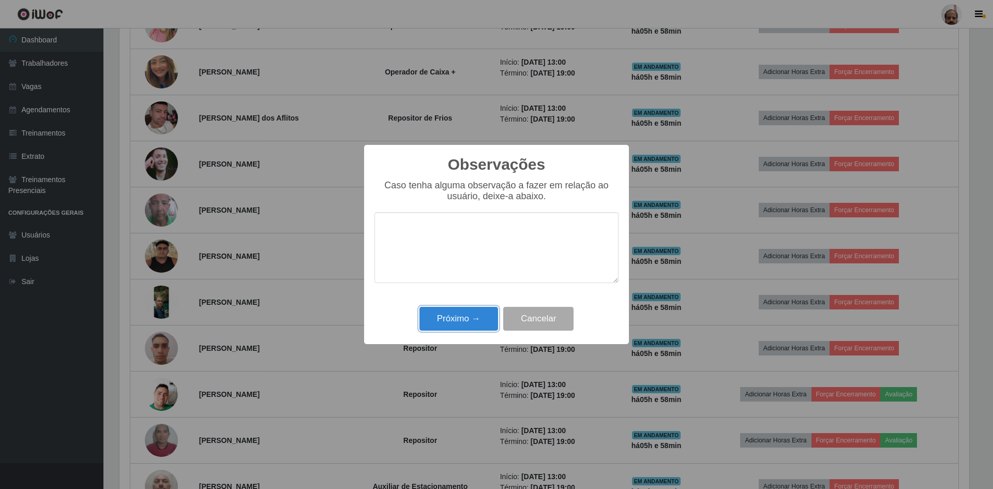
click at [468, 308] on button "Próximo →" at bounding box center [458, 319] width 79 height 24
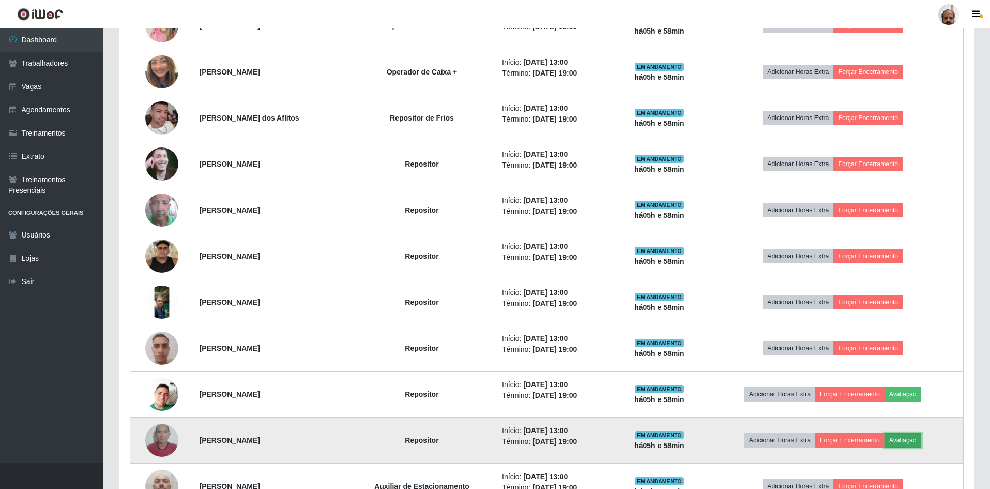
click at [913, 440] on button "Avaliação" at bounding box center [903, 440] width 37 height 14
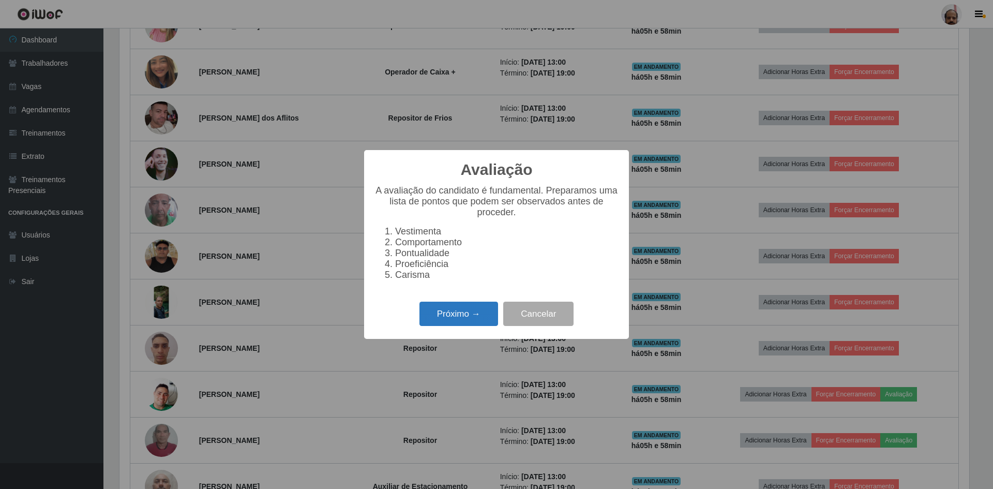
click at [435, 316] on button "Próximo →" at bounding box center [458, 313] width 79 height 24
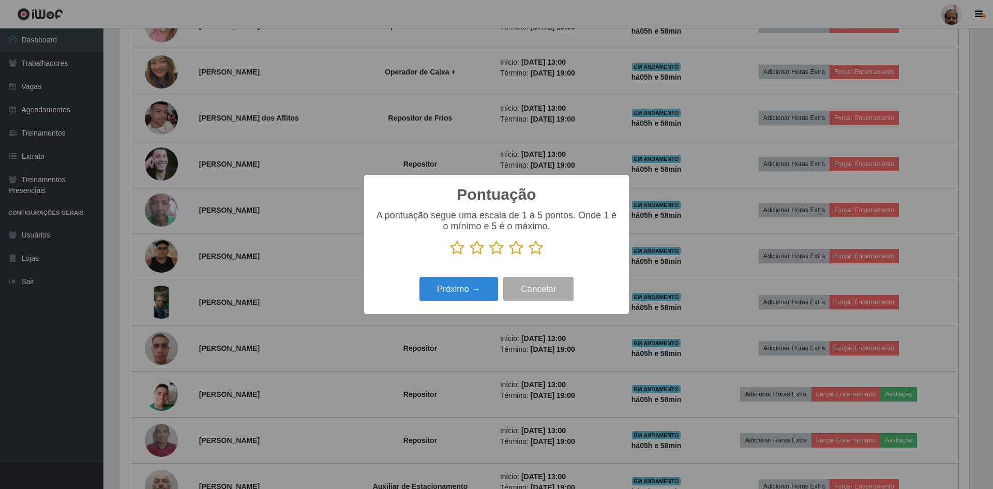
click at [543, 253] on p at bounding box center [496, 248] width 244 height 16
click at [536, 250] on icon at bounding box center [536, 248] width 14 height 16
click at [529, 255] on input "radio" at bounding box center [529, 255] width 0 height 0
click at [479, 285] on button "Próximo →" at bounding box center [458, 289] width 79 height 24
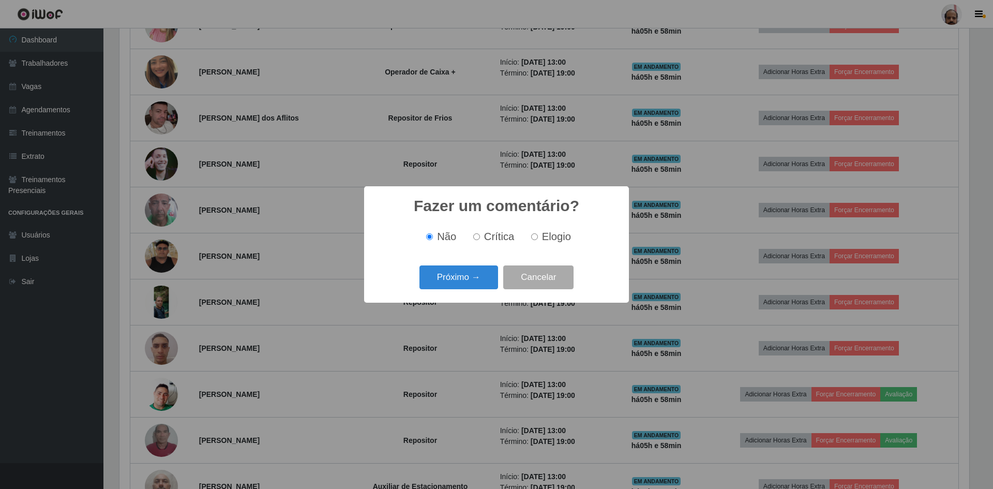
click at [538, 236] on label "Elogio" at bounding box center [549, 237] width 44 height 12
click at [538, 236] on input "Elogio" at bounding box center [534, 236] width 7 height 7
radio input "true"
click at [469, 274] on button "Próximo →" at bounding box center [458, 277] width 79 height 24
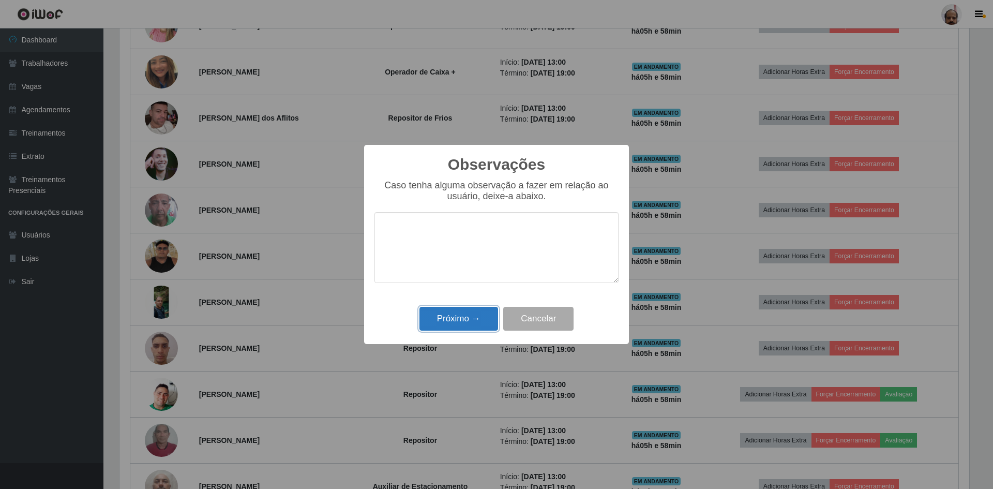
click at [469, 321] on button "Próximo →" at bounding box center [458, 319] width 79 height 24
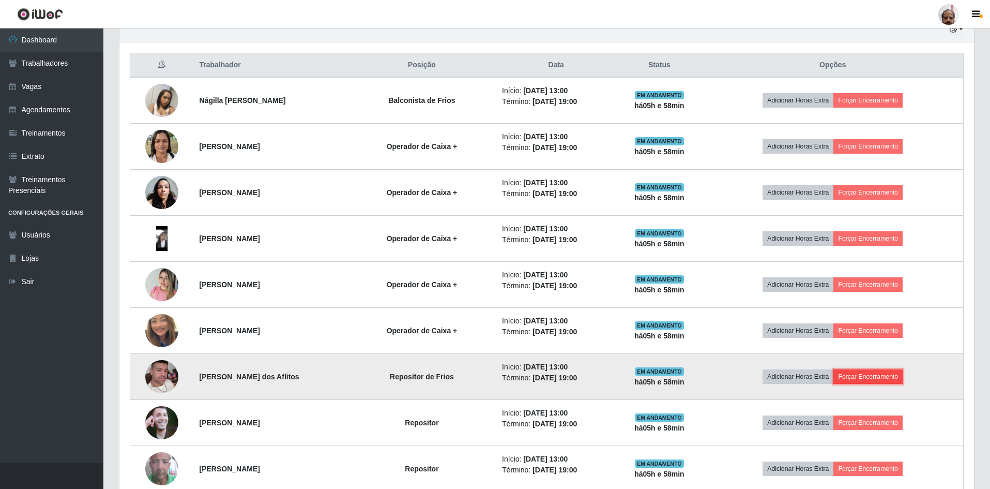
click at [885, 383] on button "Forçar Encerramento" at bounding box center [868, 376] width 69 height 14
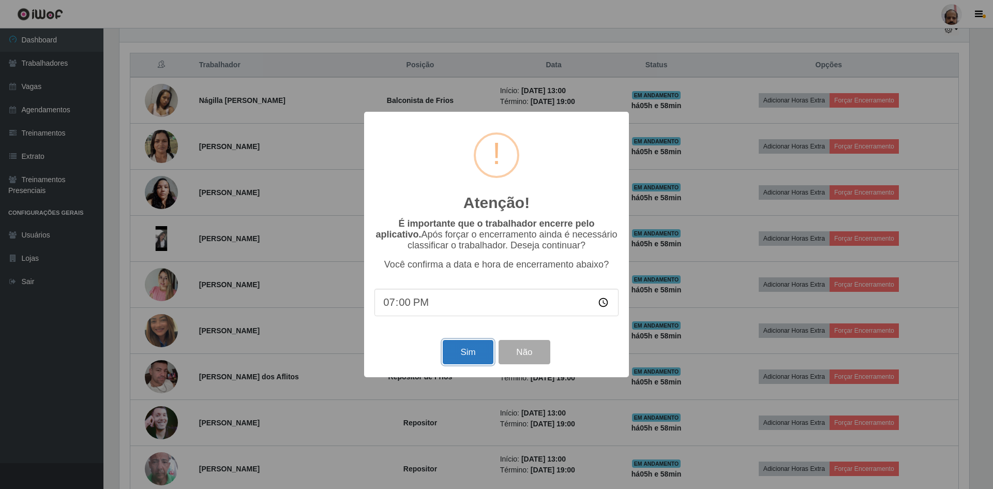
click at [472, 360] on button "Sim" at bounding box center [468, 352] width 50 height 24
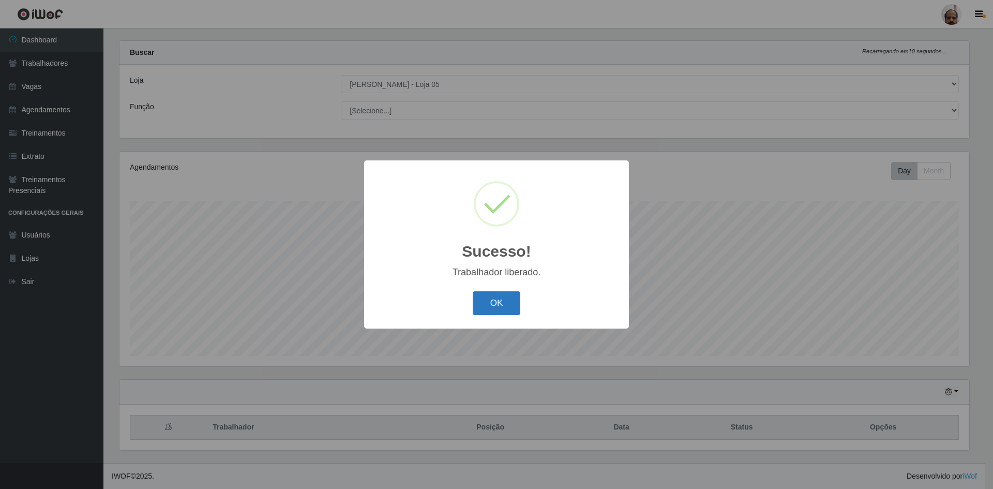
click at [501, 298] on button "OK" at bounding box center [497, 303] width 48 height 24
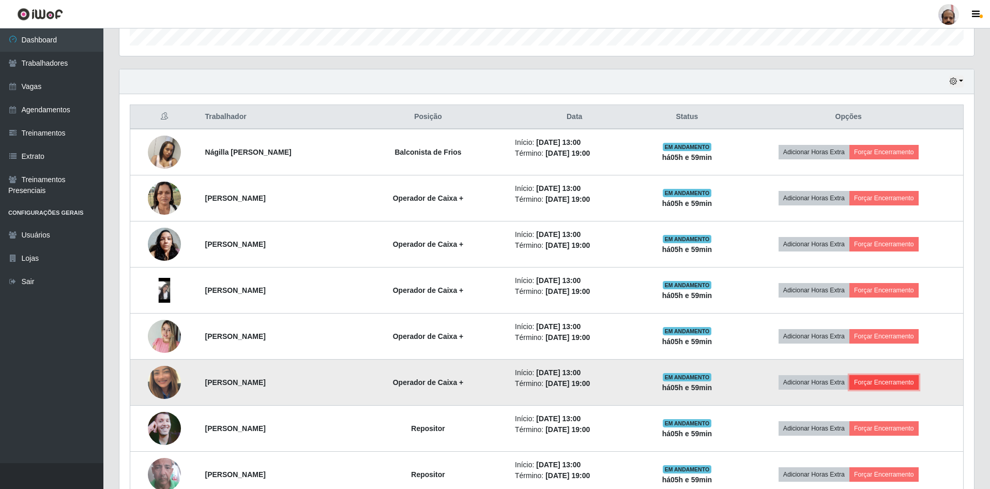
click at [880, 385] on button "Forçar Encerramento" at bounding box center [884, 382] width 69 height 14
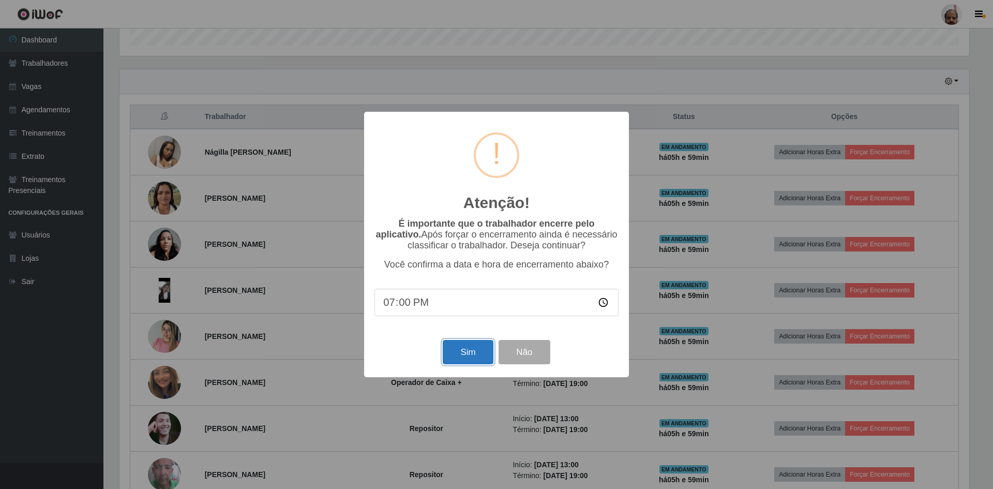
click at [461, 356] on button "Sim" at bounding box center [468, 352] width 50 height 24
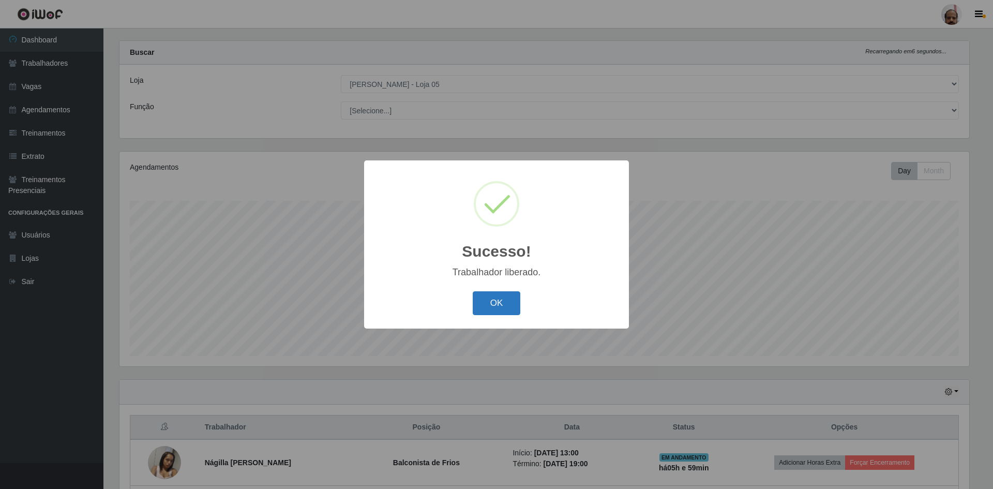
click at [502, 292] on button "OK" at bounding box center [497, 303] width 48 height 24
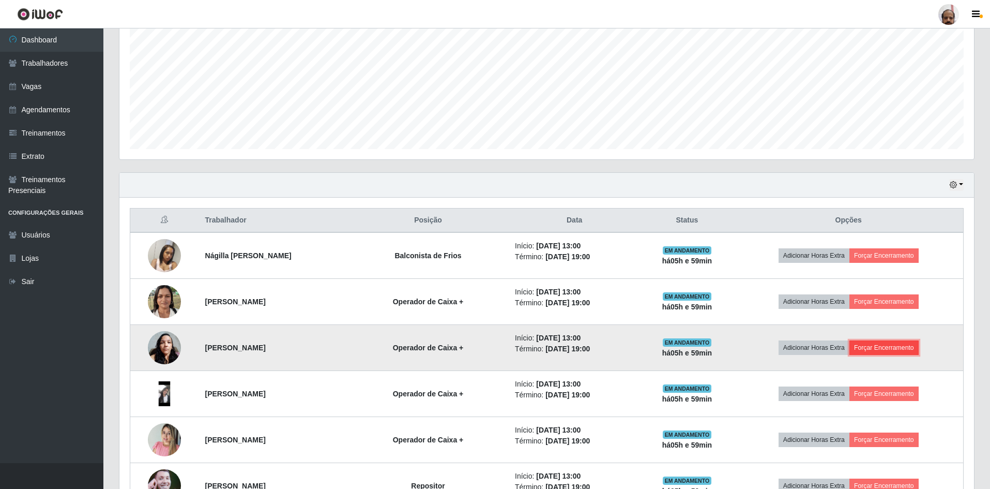
click at [918, 343] on button "Forçar Encerramento" at bounding box center [884, 347] width 69 height 14
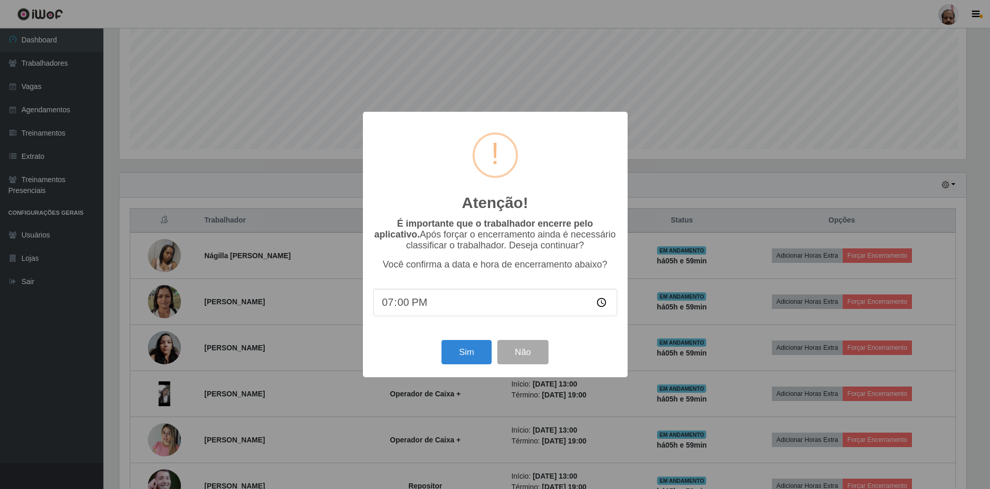
scroll to position [215, 850]
click at [474, 364] on button "Sim" at bounding box center [468, 352] width 50 height 24
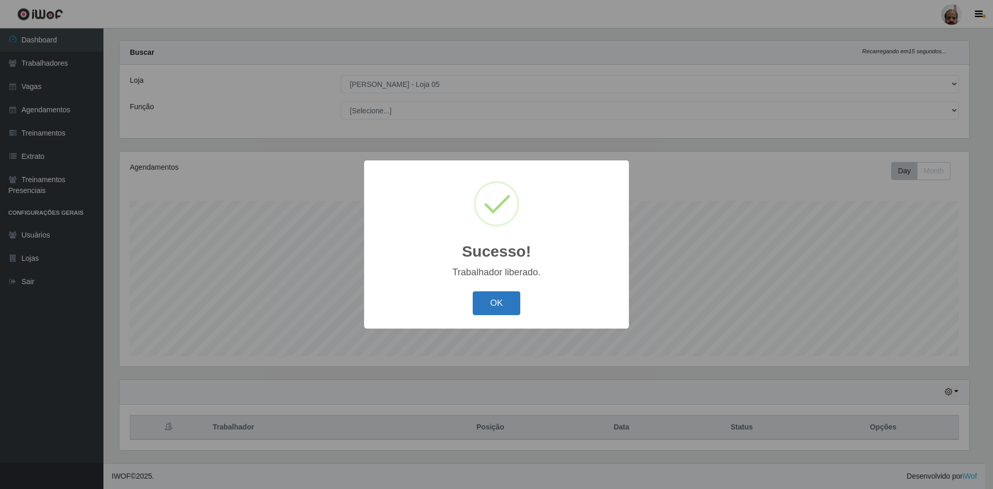
click at [492, 302] on button "OK" at bounding box center [497, 303] width 48 height 24
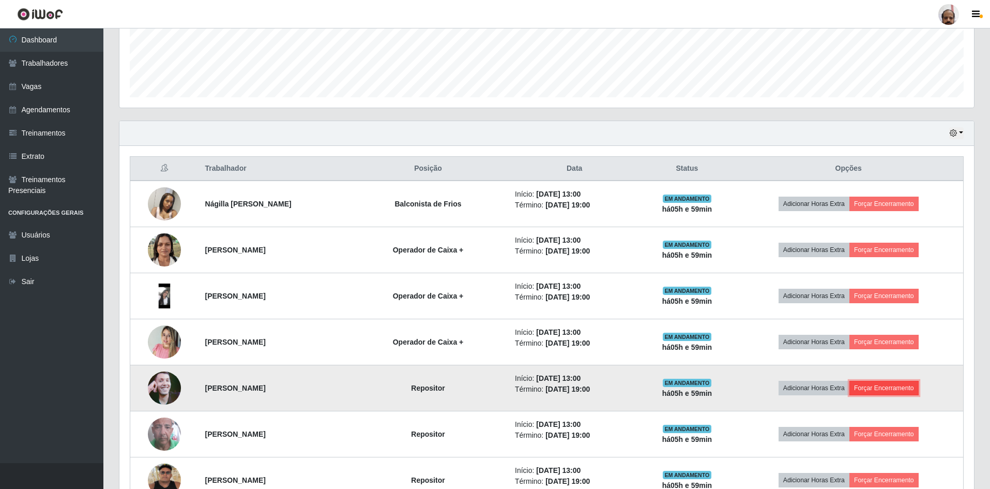
click at [882, 390] on button "Forçar Encerramento" at bounding box center [884, 388] width 69 height 14
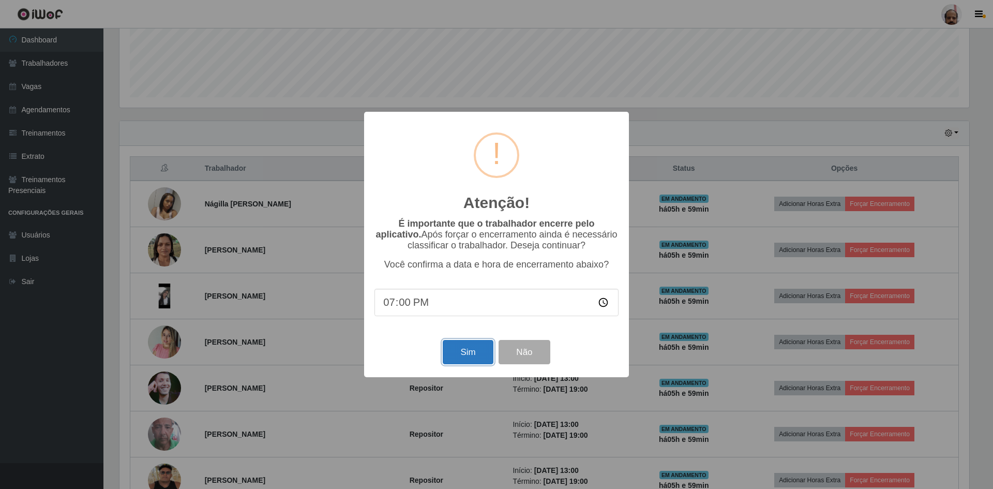
click at [470, 351] on button "Sim" at bounding box center [468, 352] width 50 height 24
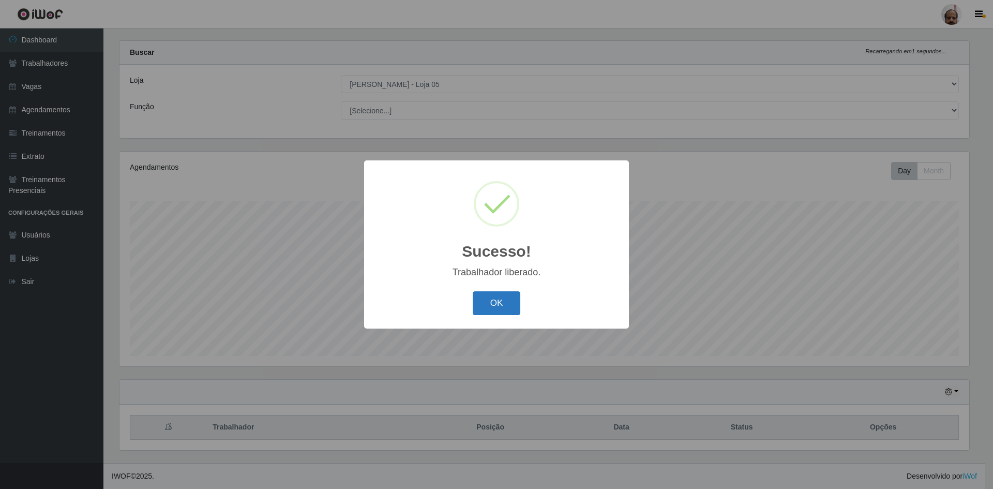
click at [492, 300] on button "OK" at bounding box center [497, 303] width 48 height 24
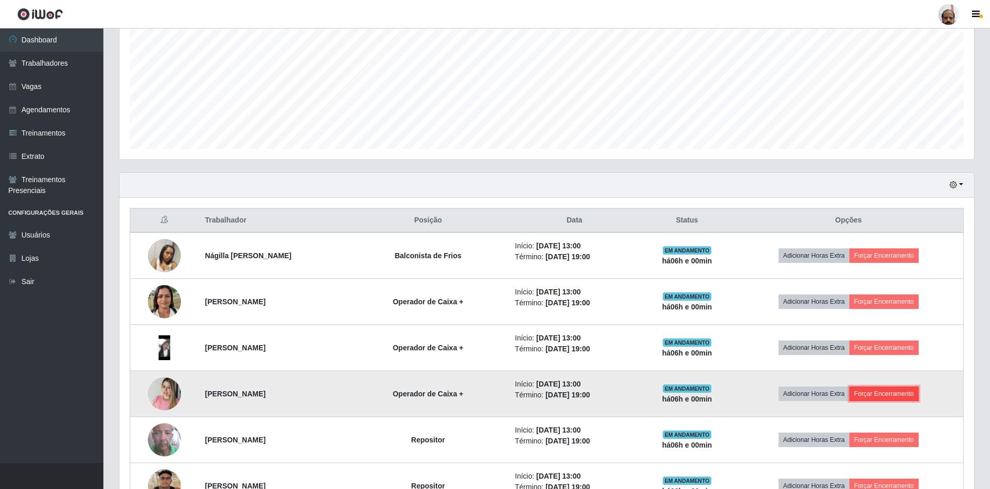
click at [897, 400] on button "Forçar Encerramento" at bounding box center [884, 393] width 69 height 14
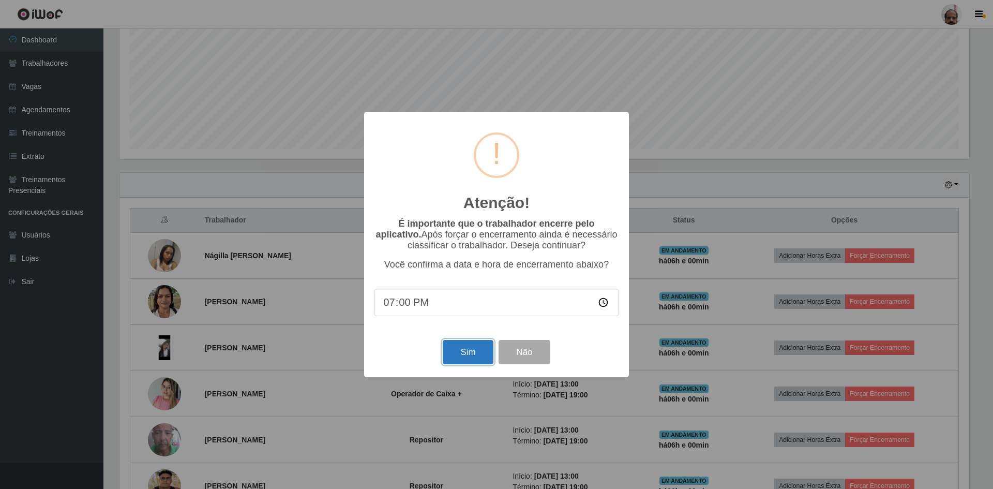
click at [473, 358] on button "Sim" at bounding box center [468, 352] width 50 height 24
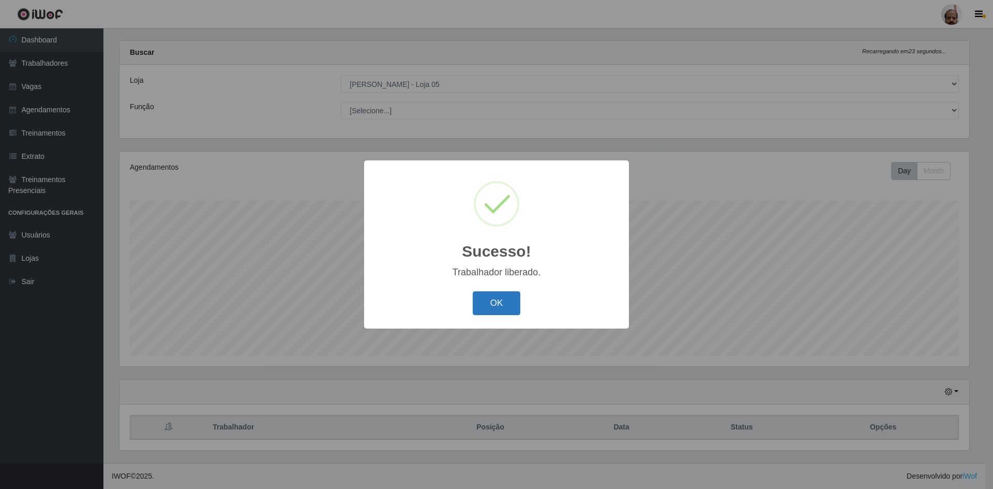
click at [488, 300] on button "OK" at bounding box center [497, 303] width 48 height 24
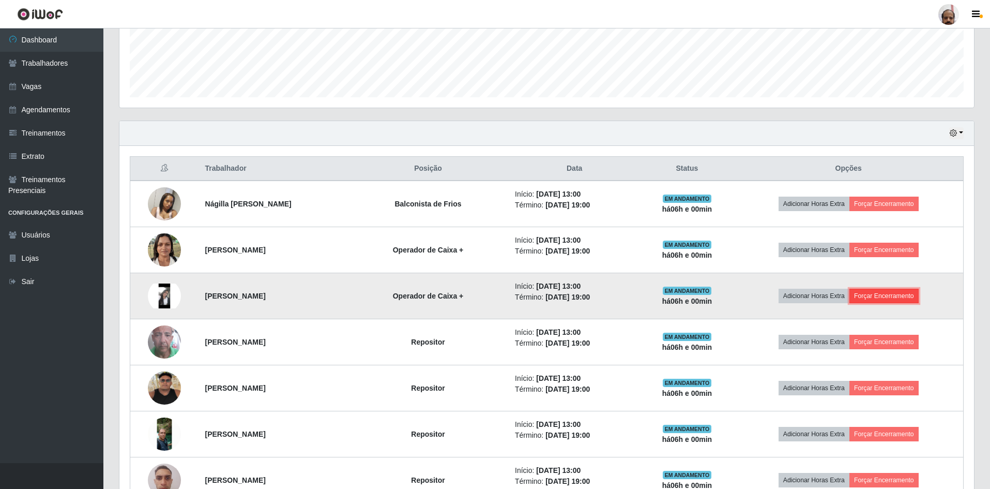
click at [884, 295] on button "Forçar Encerramento" at bounding box center [884, 296] width 69 height 14
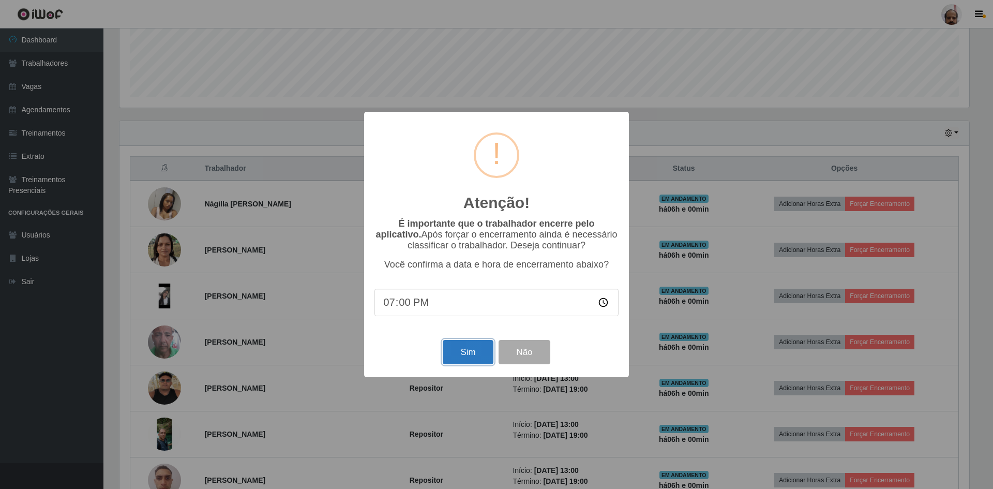
click at [467, 355] on button "Sim" at bounding box center [468, 352] width 50 height 24
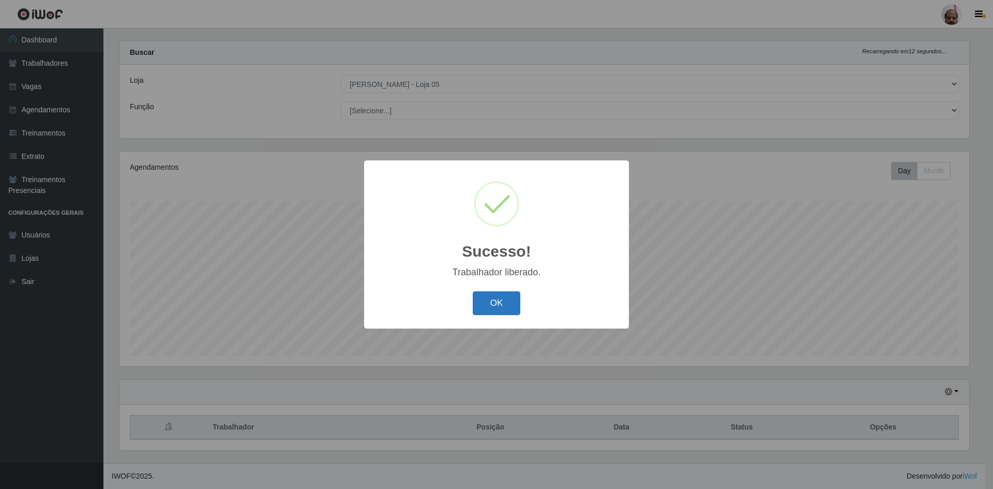
click at [494, 303] on button "OK" at bounding box center [497, 303] width 48 height 24
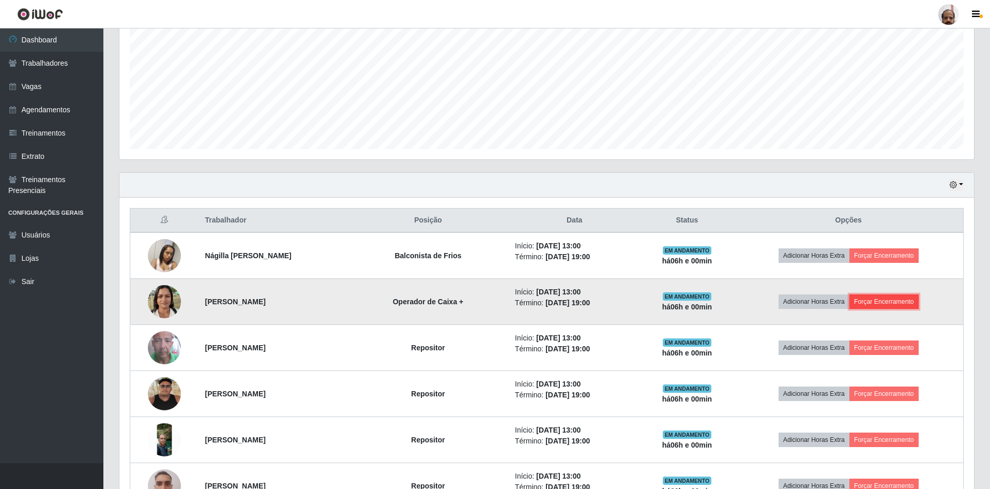
click at [888, 307] on button "Forçar Encerramento" at bounding box center [884, 301] width 69 height 14
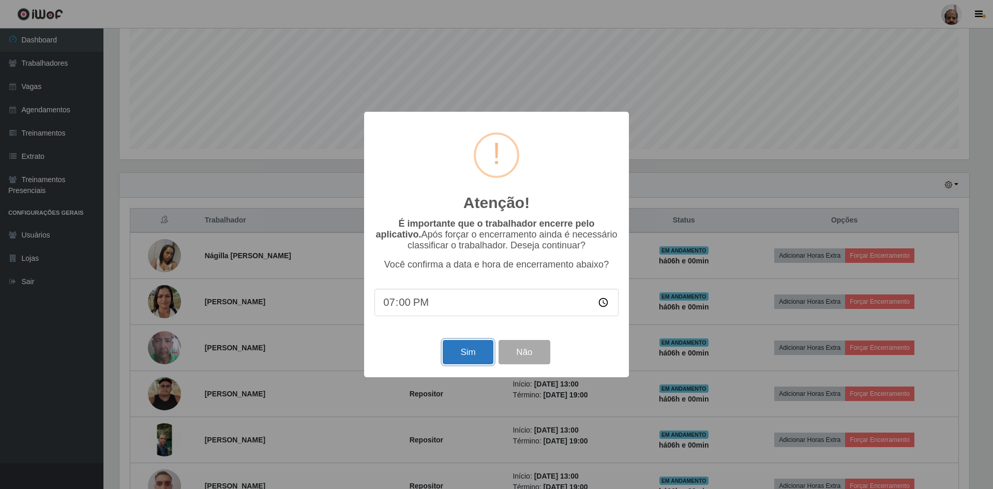
click at [460, 353] on button "Sim" at bounding box center [468, 352] width 50 height 24
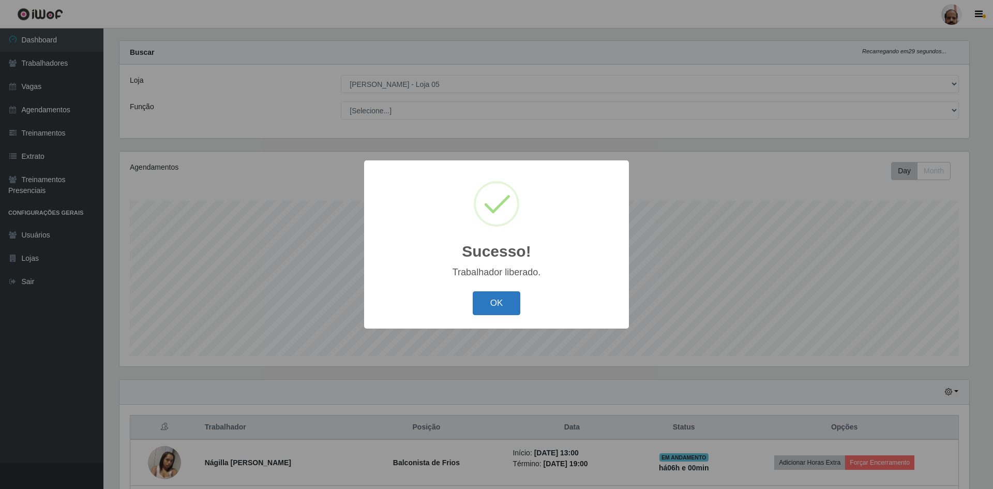
click at [492, 310] on button "OK" at bounding box center [497, 303] width 48 height 24
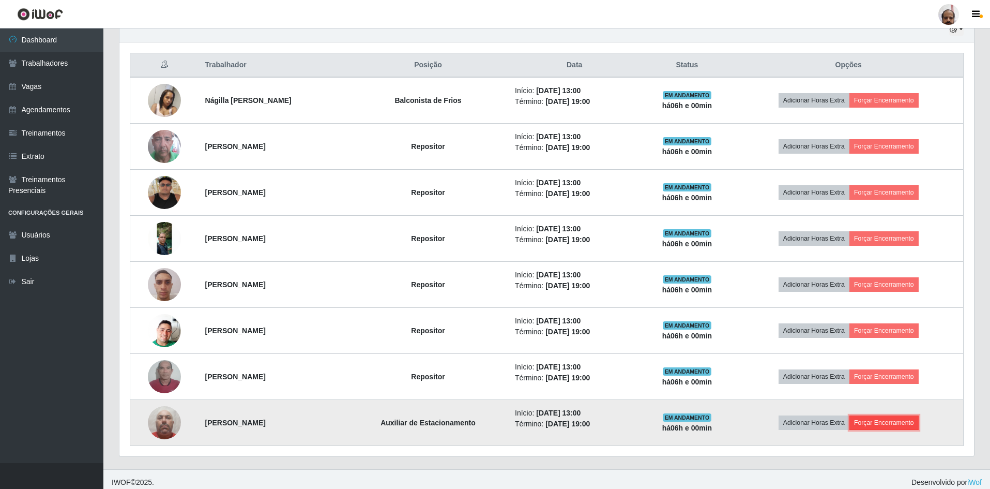
click at [887, 427] on button "Forçar Encerramento" at bounding box center [884, 422] width 69 height 14
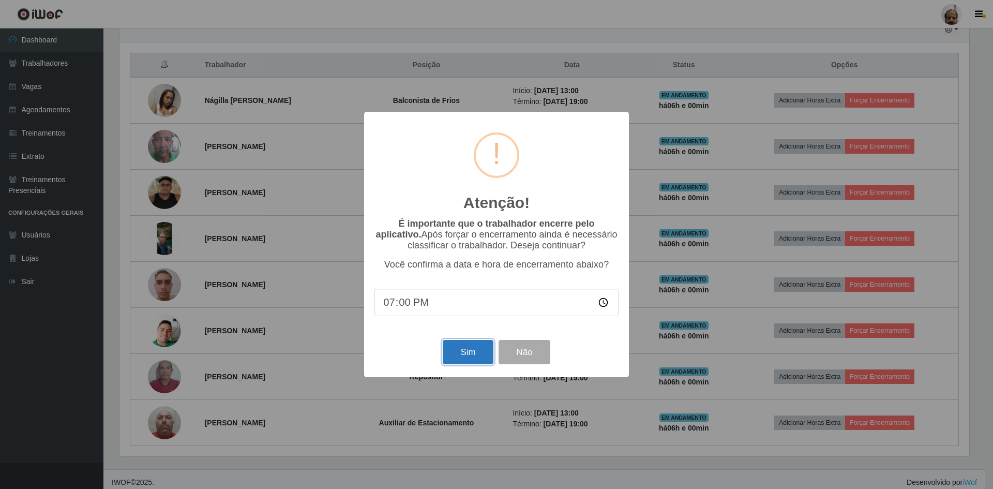
click at [473, 356] on button "Sim" at bounding box center [468, 352] width 50 height 24
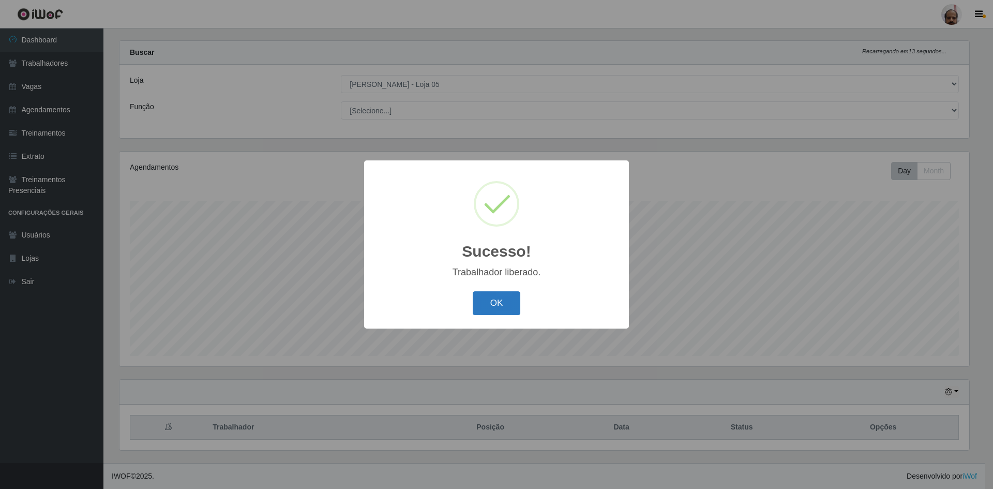
click at [493, 315] on button "OK" at bounding box center [497, 303] width 48 height 24
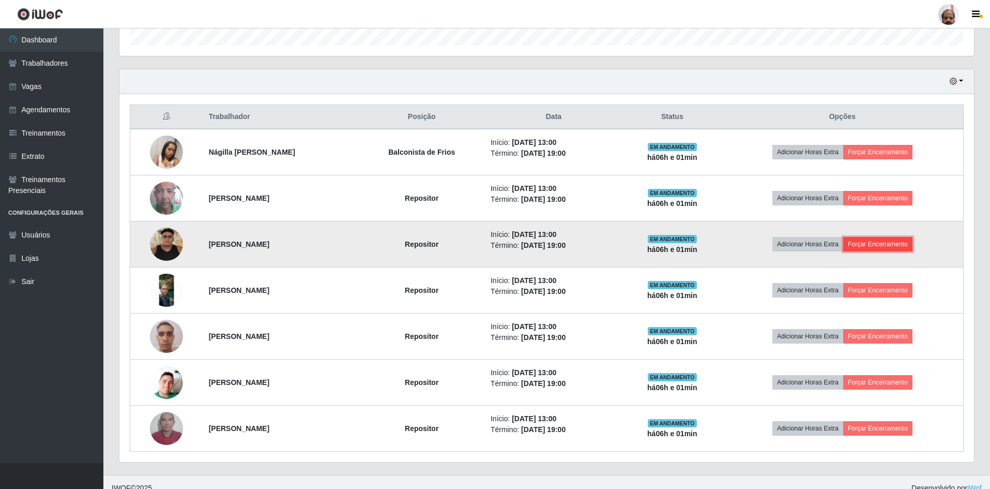
click at [912, 247] on button "Forçar Encerramento" at bounding box center [877, 244] width 69 height 14
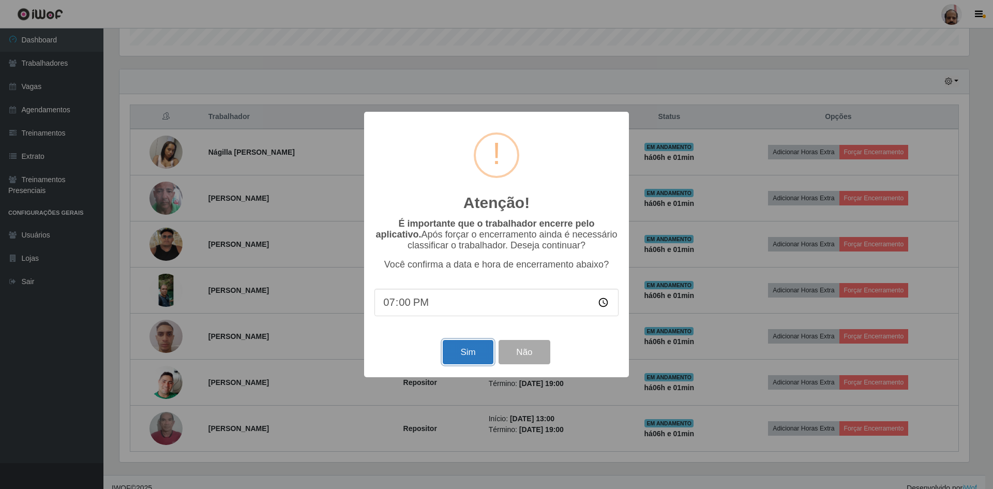
click at [488, 358] on button "Sim" at bounding box center [468, 352] width 50 height 24
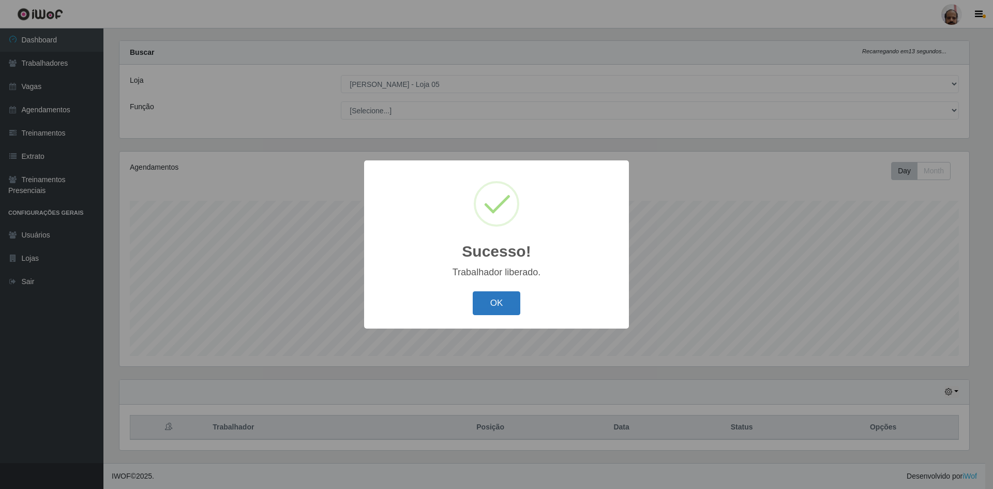
click at [494, 300] on button "OK" at bounding box center [497, 303] width 48 height 24
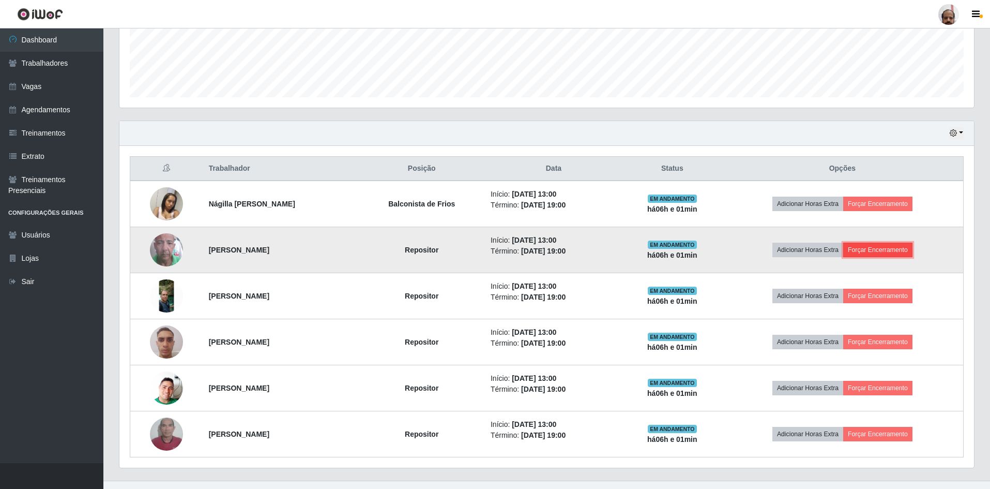
click at [889, 252] on button "Forçar Encerramento" at bounding box center [877, 250] width 69 height 14
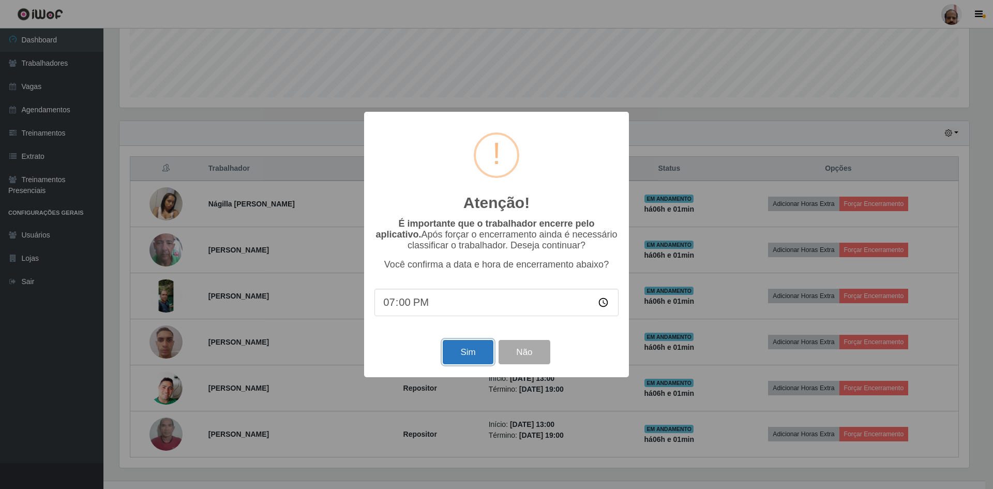
click at [463, 358] on button "Sim" at bounding box center [468, 352] width 50 height 24
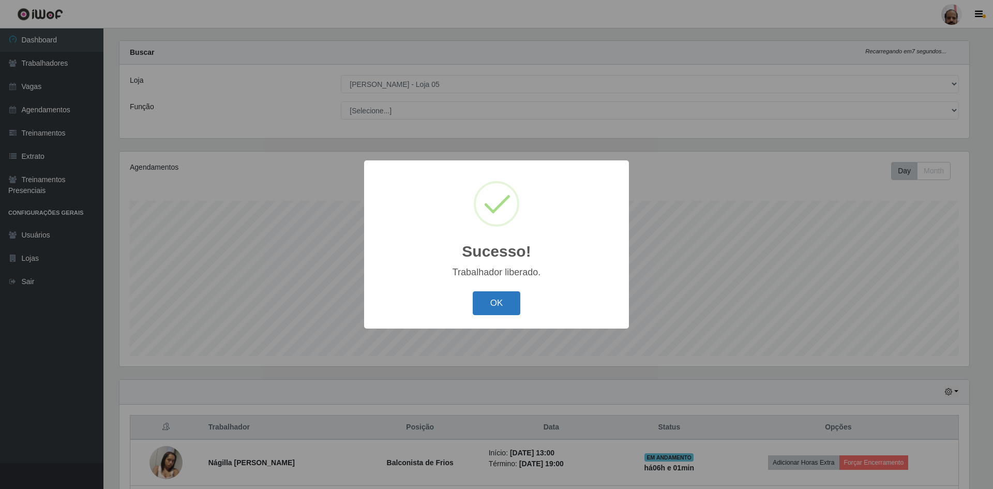
click at [501, 300] on button "OK" at bounding box center [497, 303] width 48 height 24
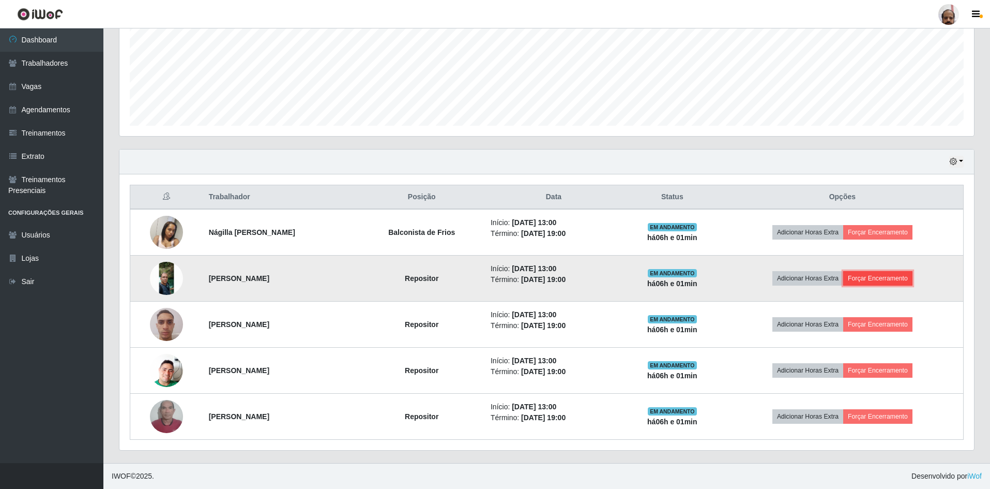
click at [885, 276] on button "Forçar Encerramento" at bounding box center [877, 278] width 69 height 14
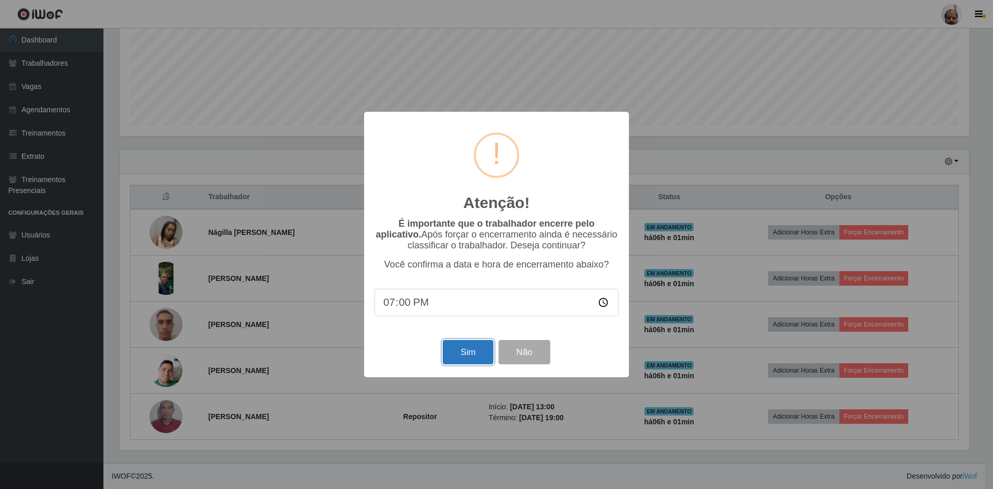
click at [459, 354] on button "Sim" at bounding box center [468, 352] width 50 height 24
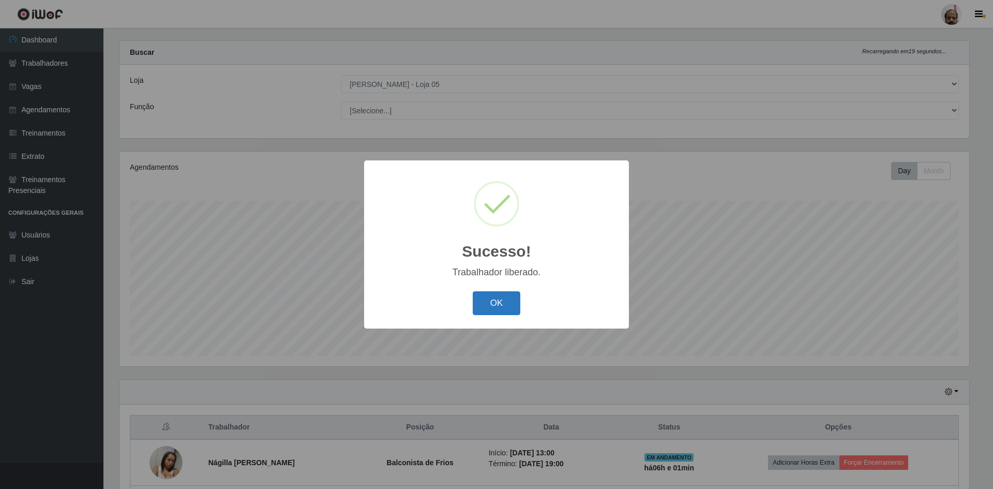
click at [503, 299] on button "OK" at bounding box center [497, 303] width 48 height 24
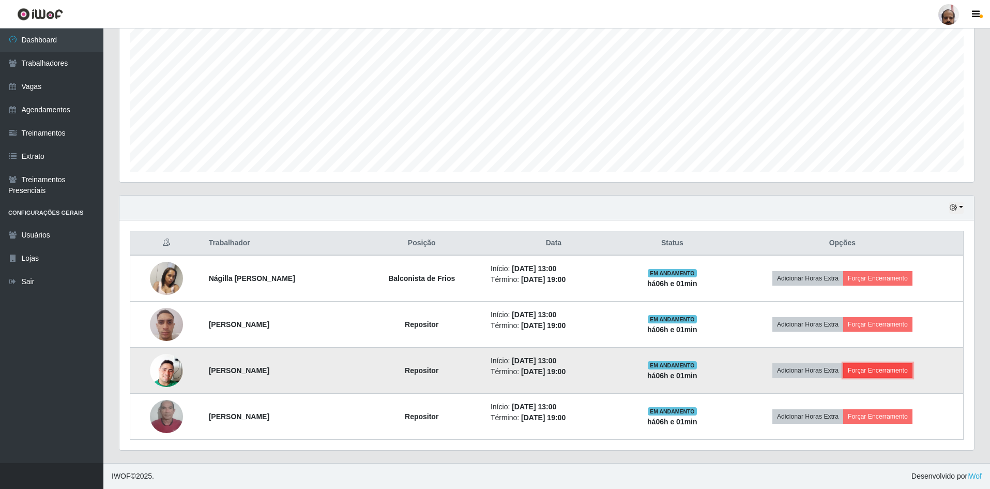
click at [864, 372] on button "Forçar Encerramento" at bounding box center [877, 370] width 69 height 14
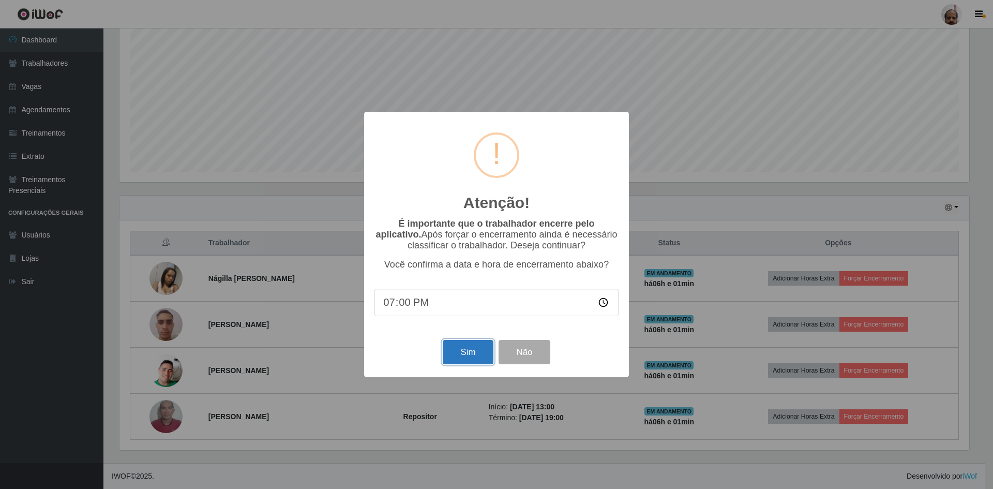
click at [462, 364] on button "Sim" at bounding box center [468, 352] width 50 height 24
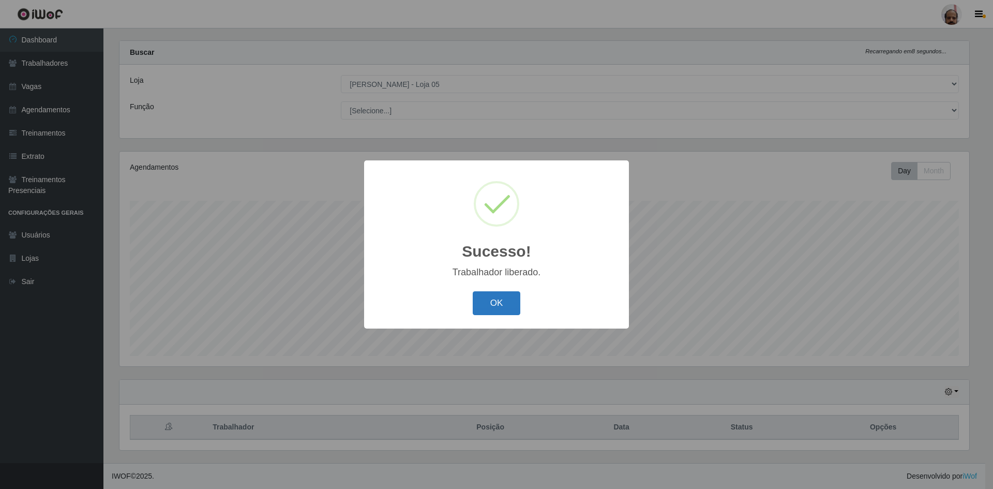
click at [491, 306] on button "OK" at bounding box center [497, 303] width 48 height 24
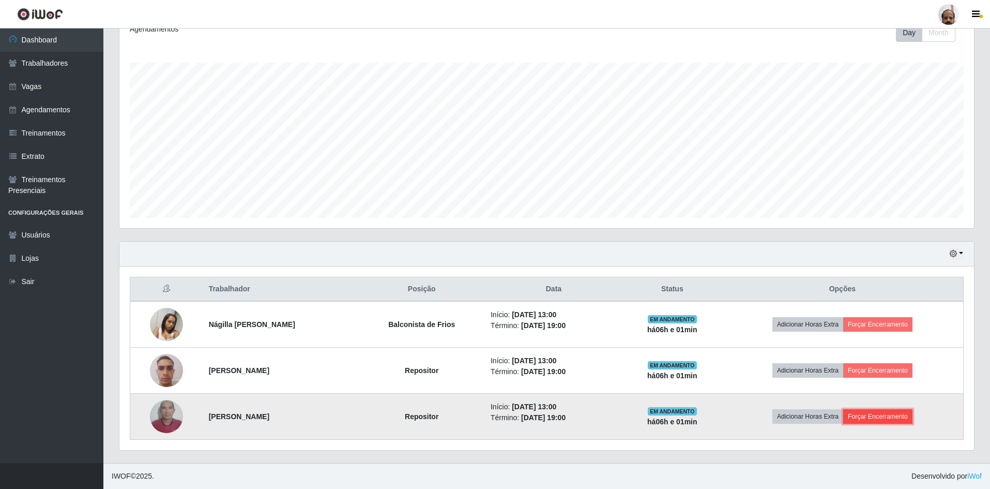
click at [891, 413] on button "Forçar Encerramento" at bounding box center [877, 416] width 69 height 14
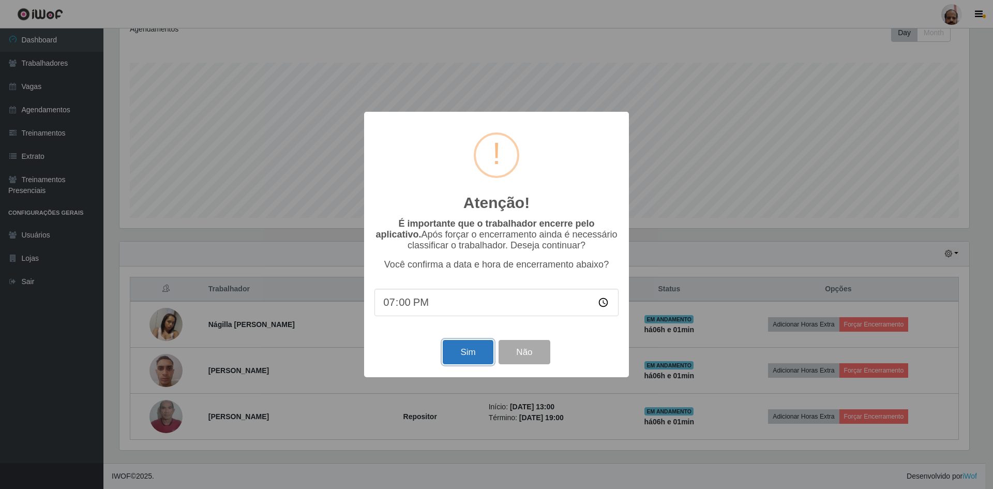
click at [472, 359] on button "Sim" at bounding box center [468, 352] width 50 height 24
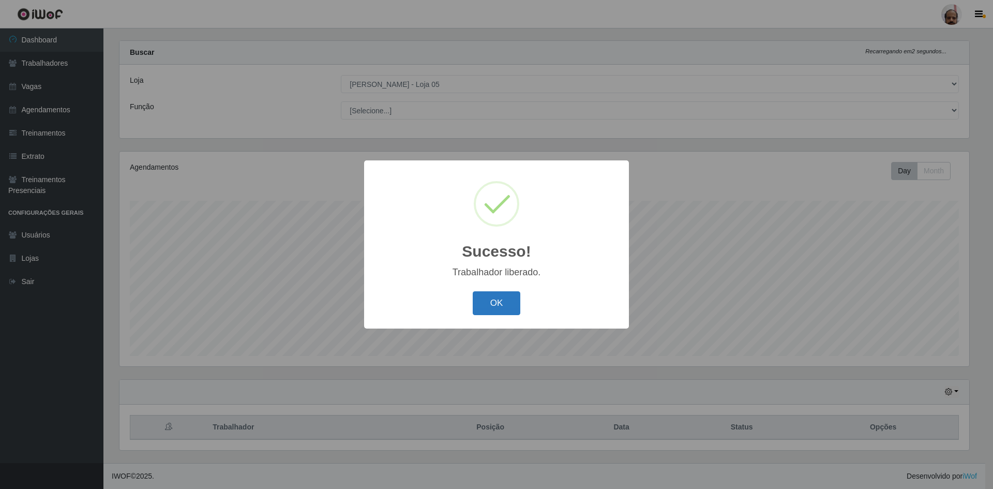
click at [499, 294] on button "OK" at bounding box center [497, 303] width 48 height 24
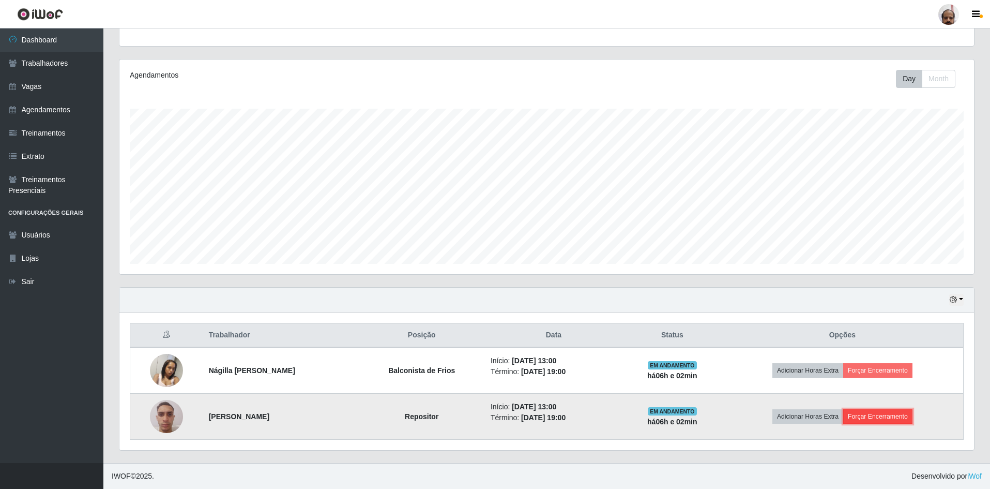
click at [881, 415] on button "Forçar Encerramento" at bounding box center [877, 416] width 69 height 14
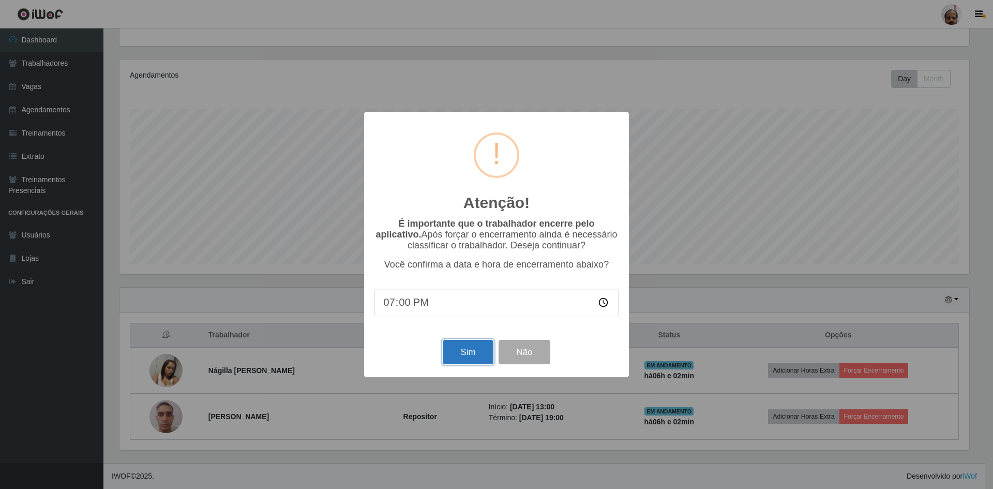
click at [473, 351] on button "Sim" at bounding box center [468, 352] width 50 height 24
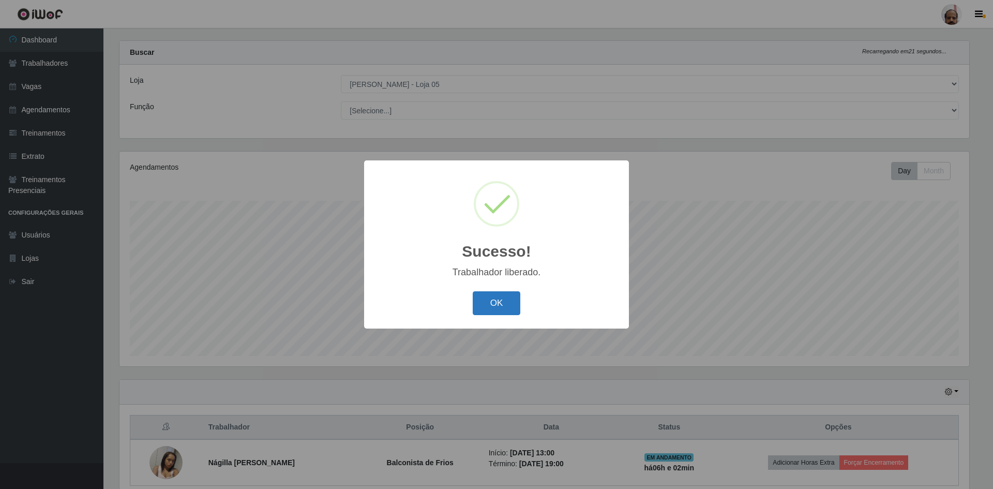
click at [489, 302] on button "OK" at bounding box center [497, 303] width 48 height 24
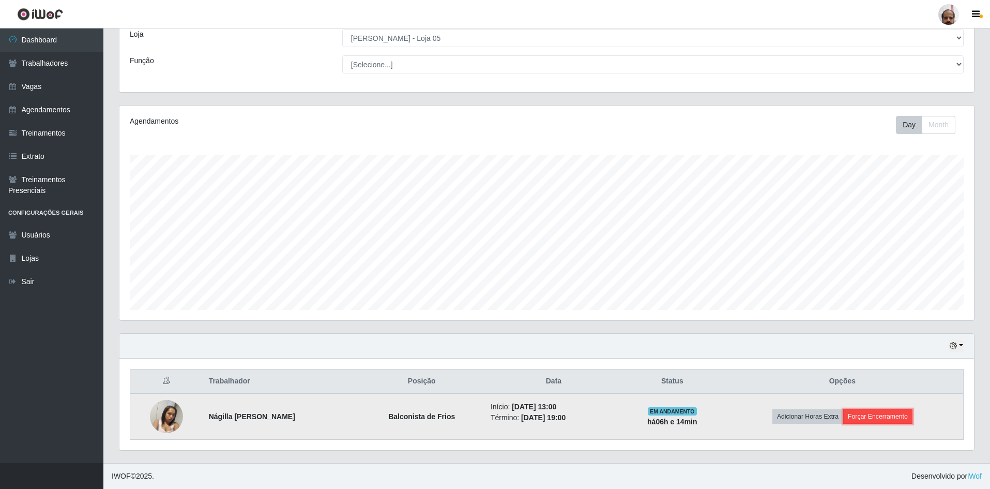
click at [873, 414] on button "Forçar Encerramento" at bounding box center [877, 416] width 69 height 14
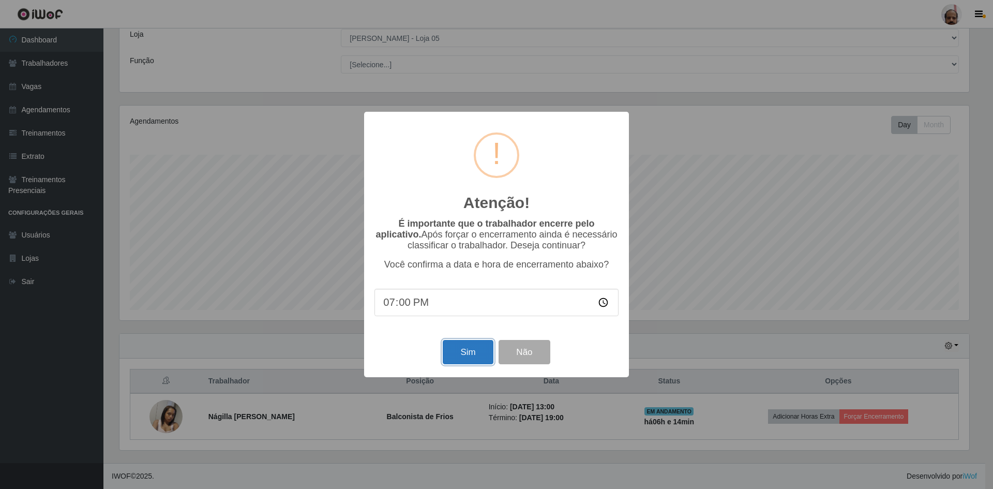
click at [453, 347] on button "Sim" at bounding box center [468, 352] width 50 height 24
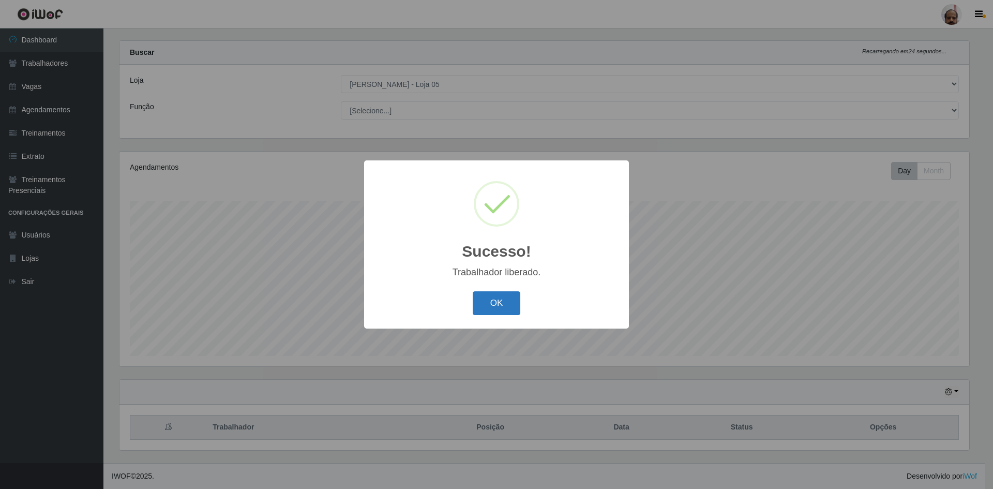
click at [490, 302] on button "OK" at bounding box center [497, 303] width 48 height 24
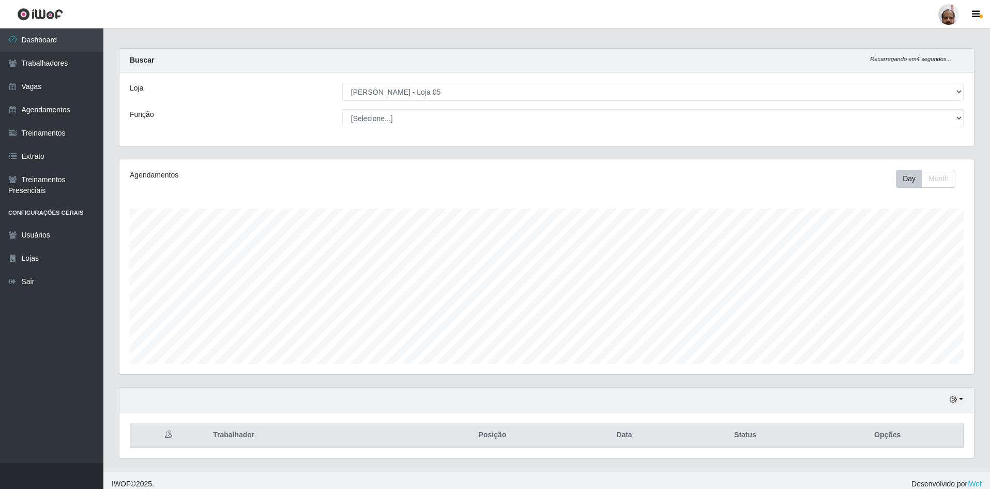
scroll to position [14, 0]
